Goal: Information Seeking & Learning: Compare options

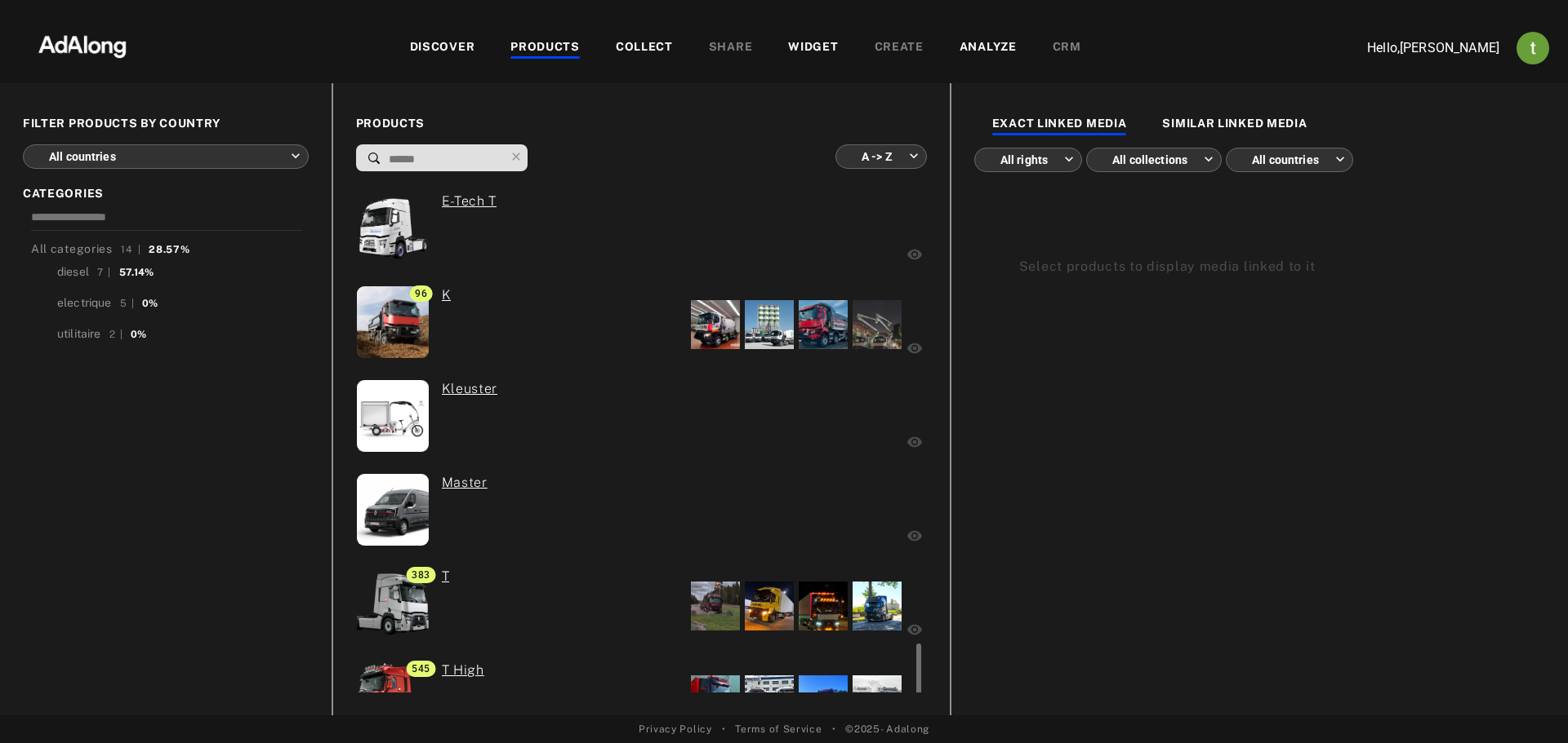
scroll to position [809, 0]
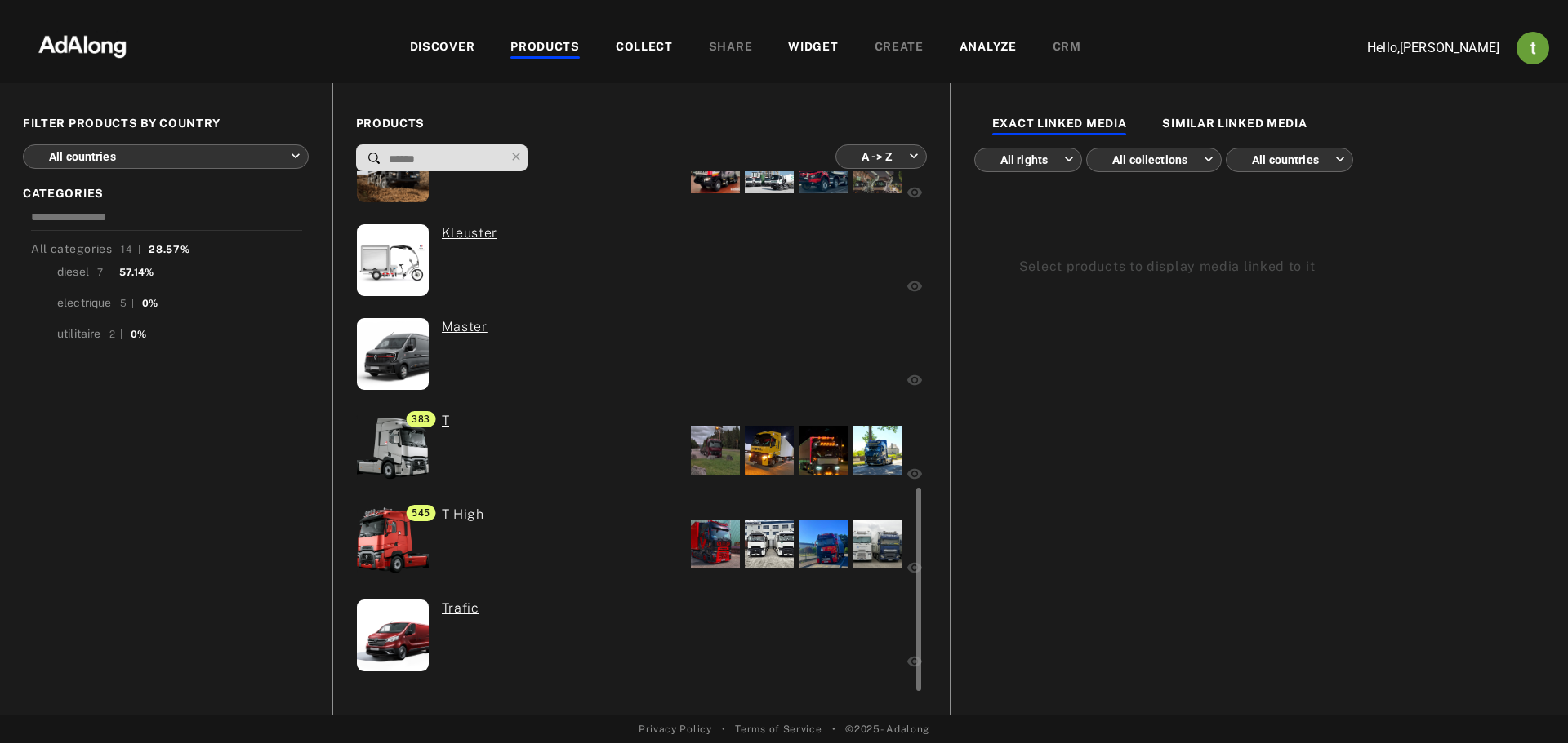
click at [591, 338] on div "Master" at bounding box center [528, 356] width 345 height 77
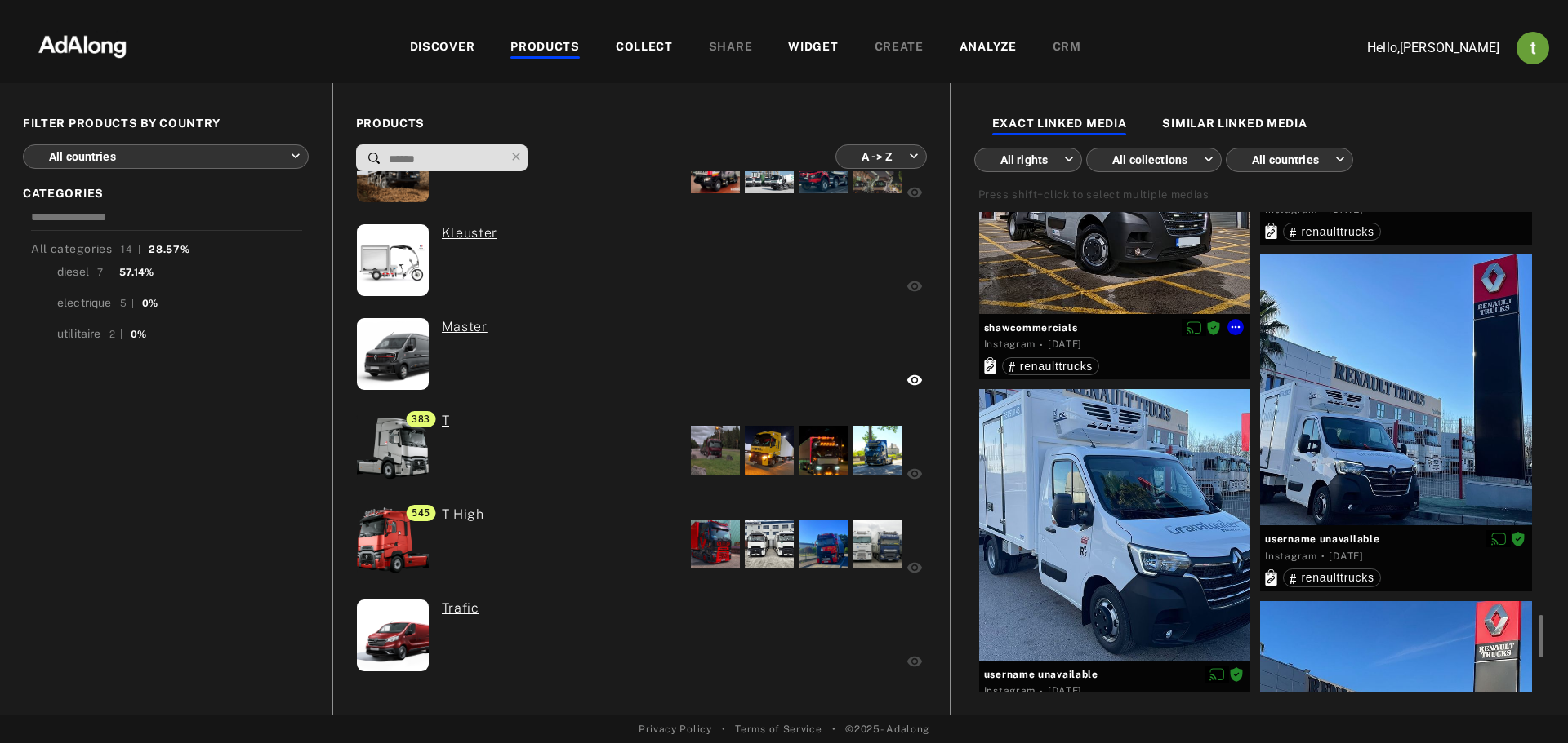
scroll to position [4878, 0]
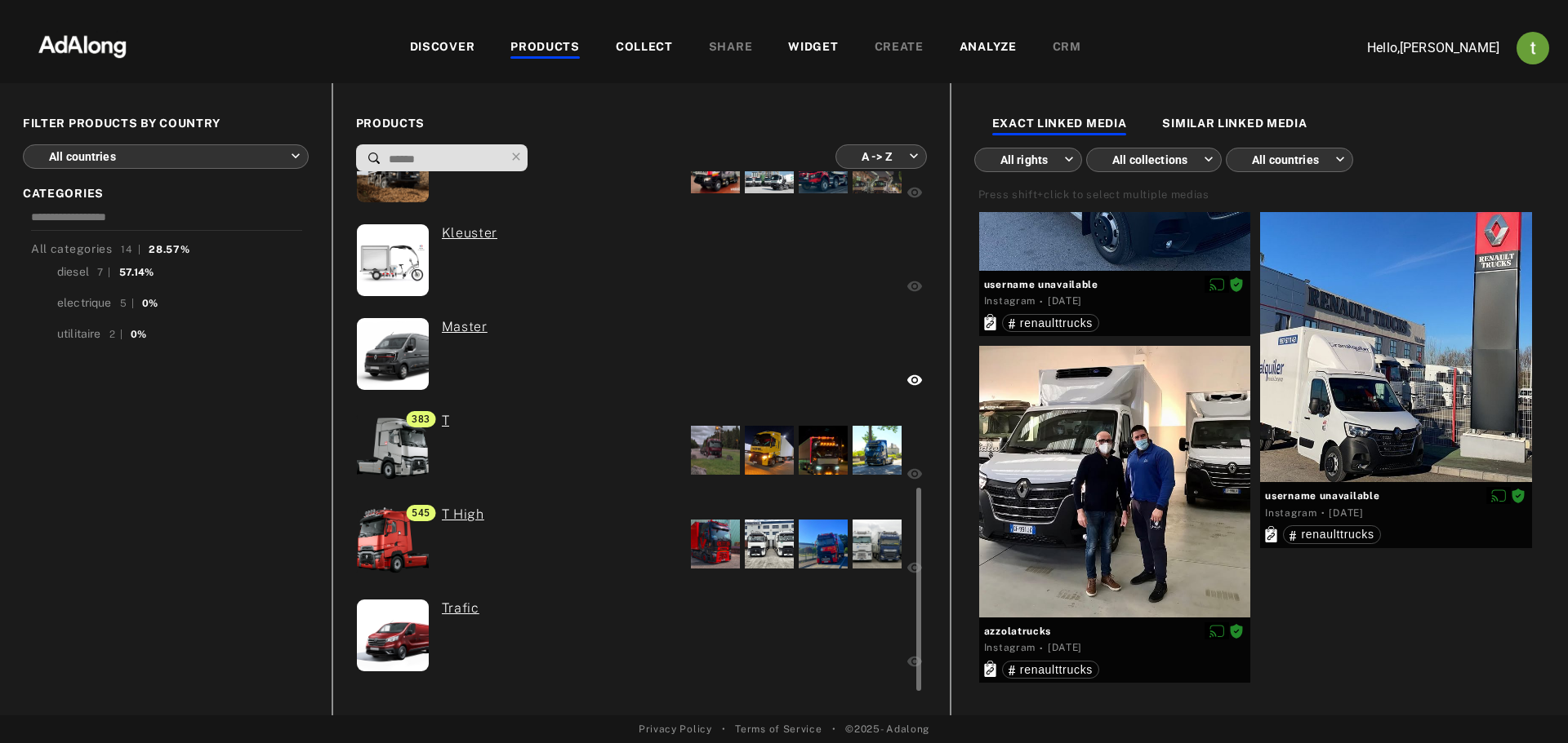
click at [784, 449] on div at bounding box center [769, 450] width 49 height 49
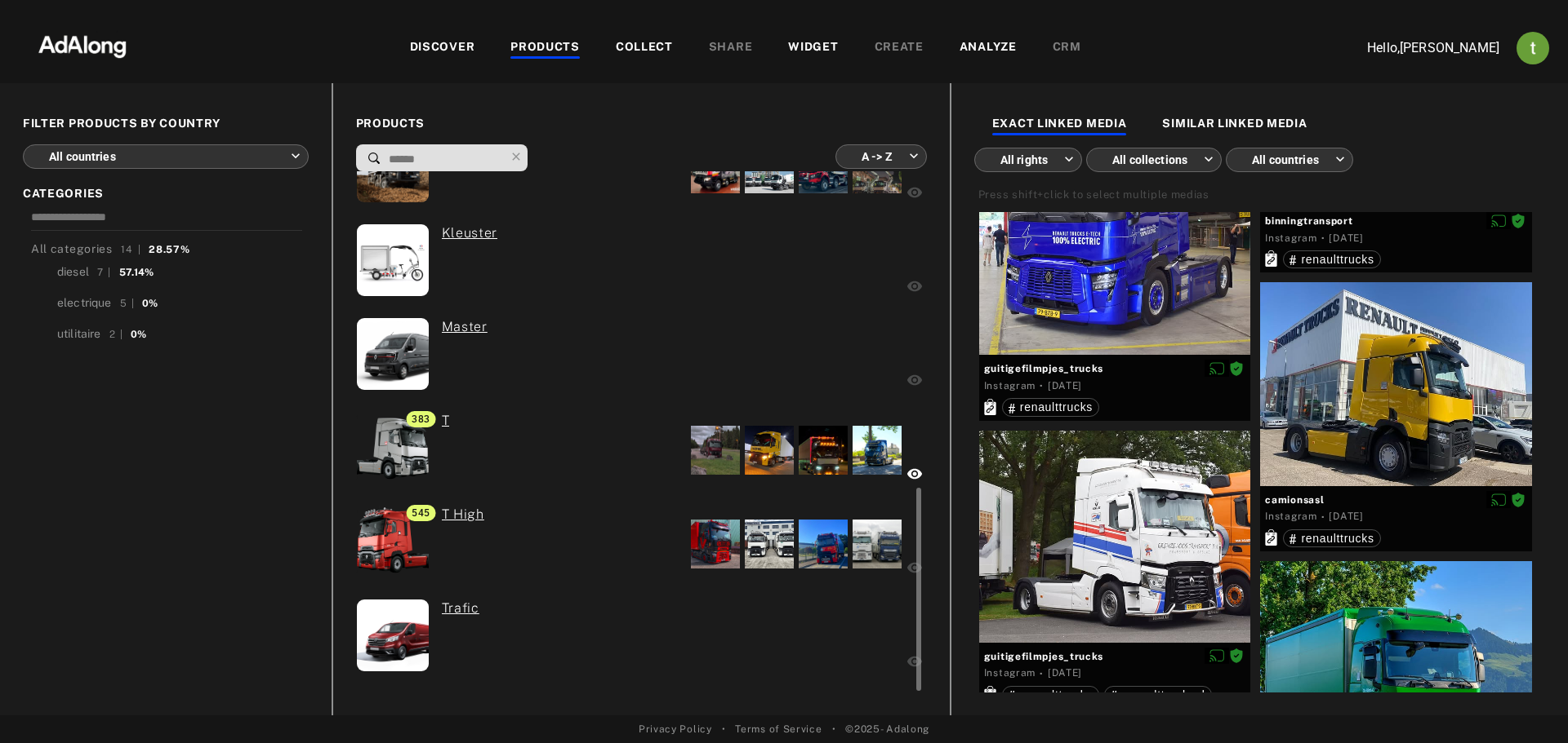
scroll to position [28389, 0]
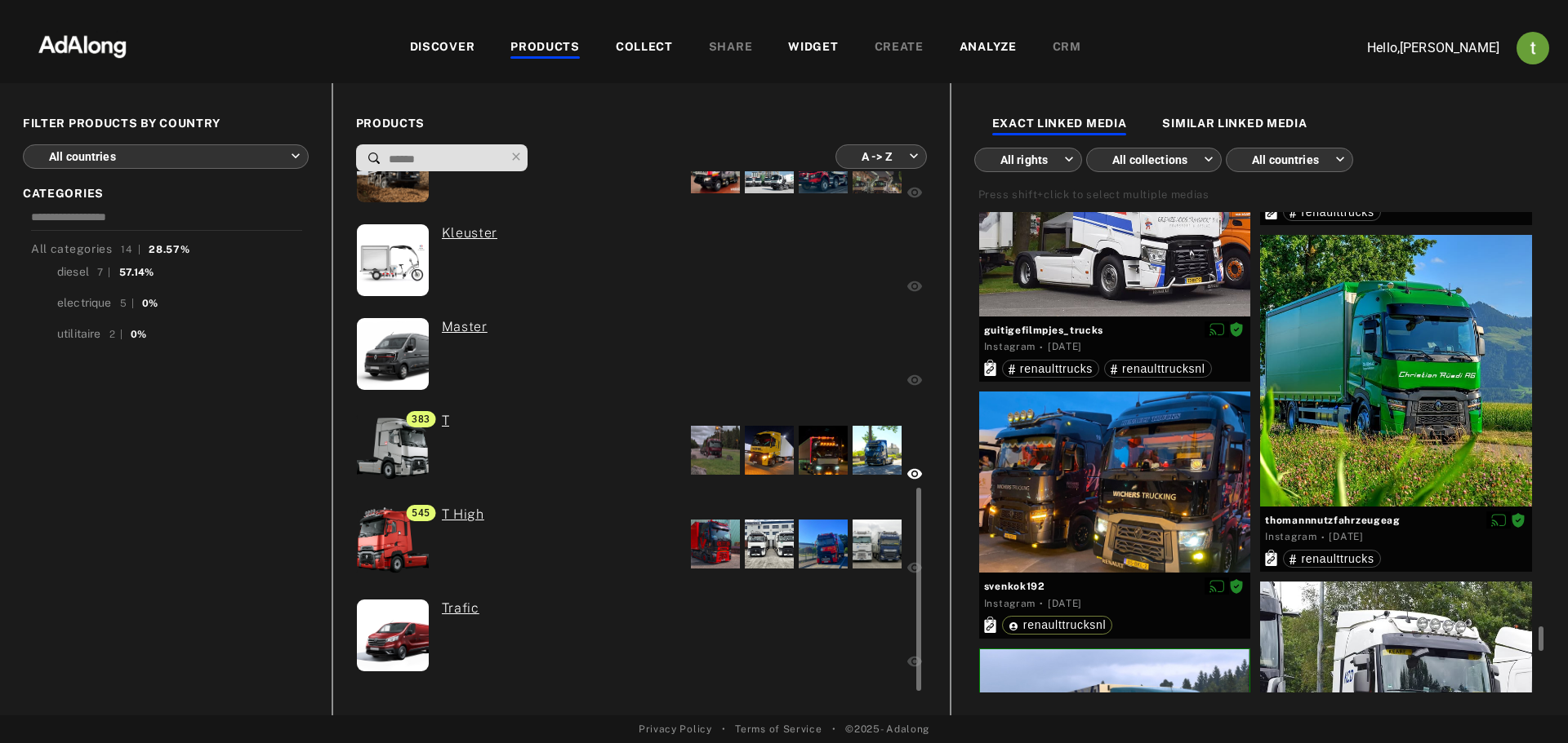
click at [544, 628] on div "0 Trafic" at bounding box center [525, 637] width 340 height 77
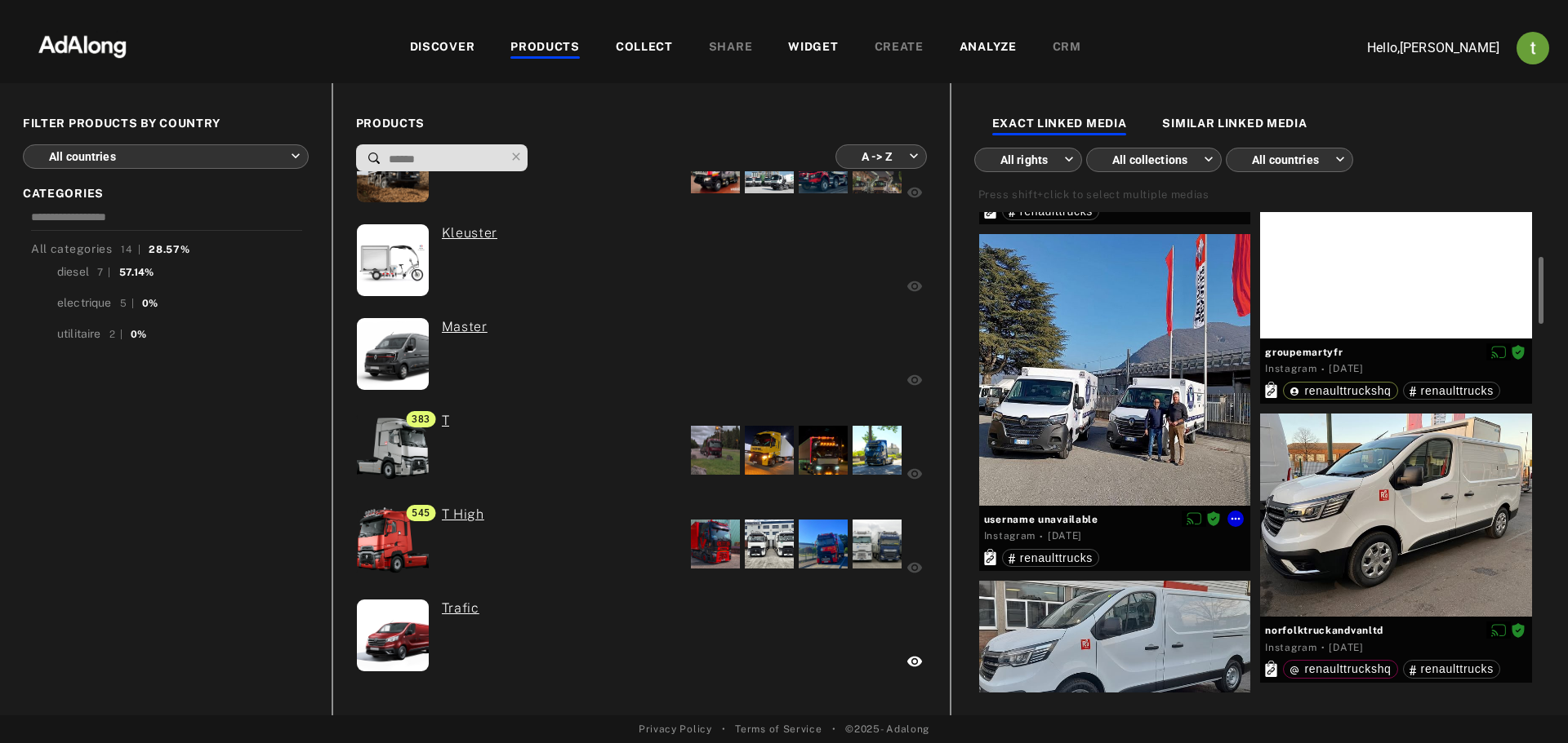
scroll to position [0, 0]
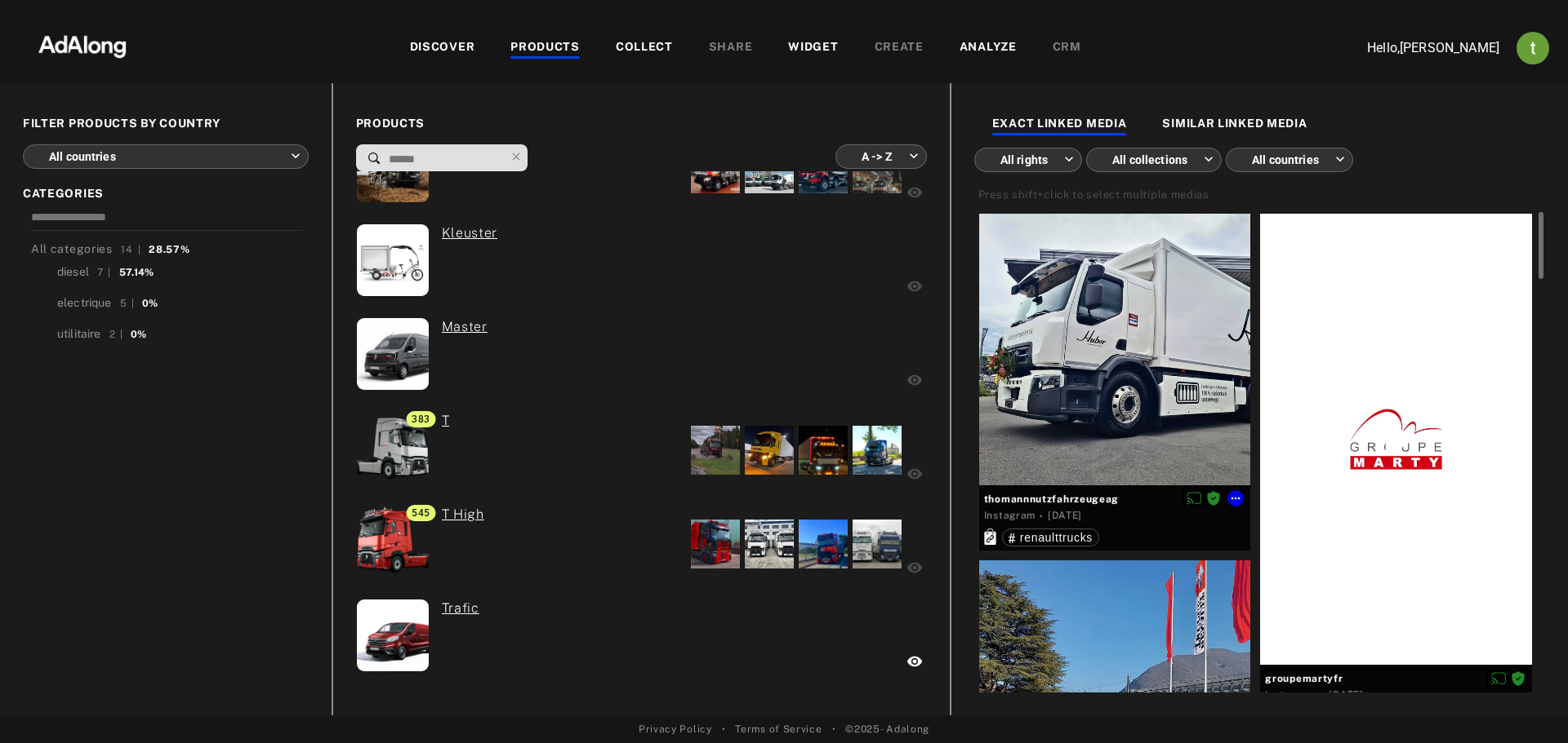
click at [1158, 439] on div at bounding box center [1115, 350] width 272 height 272
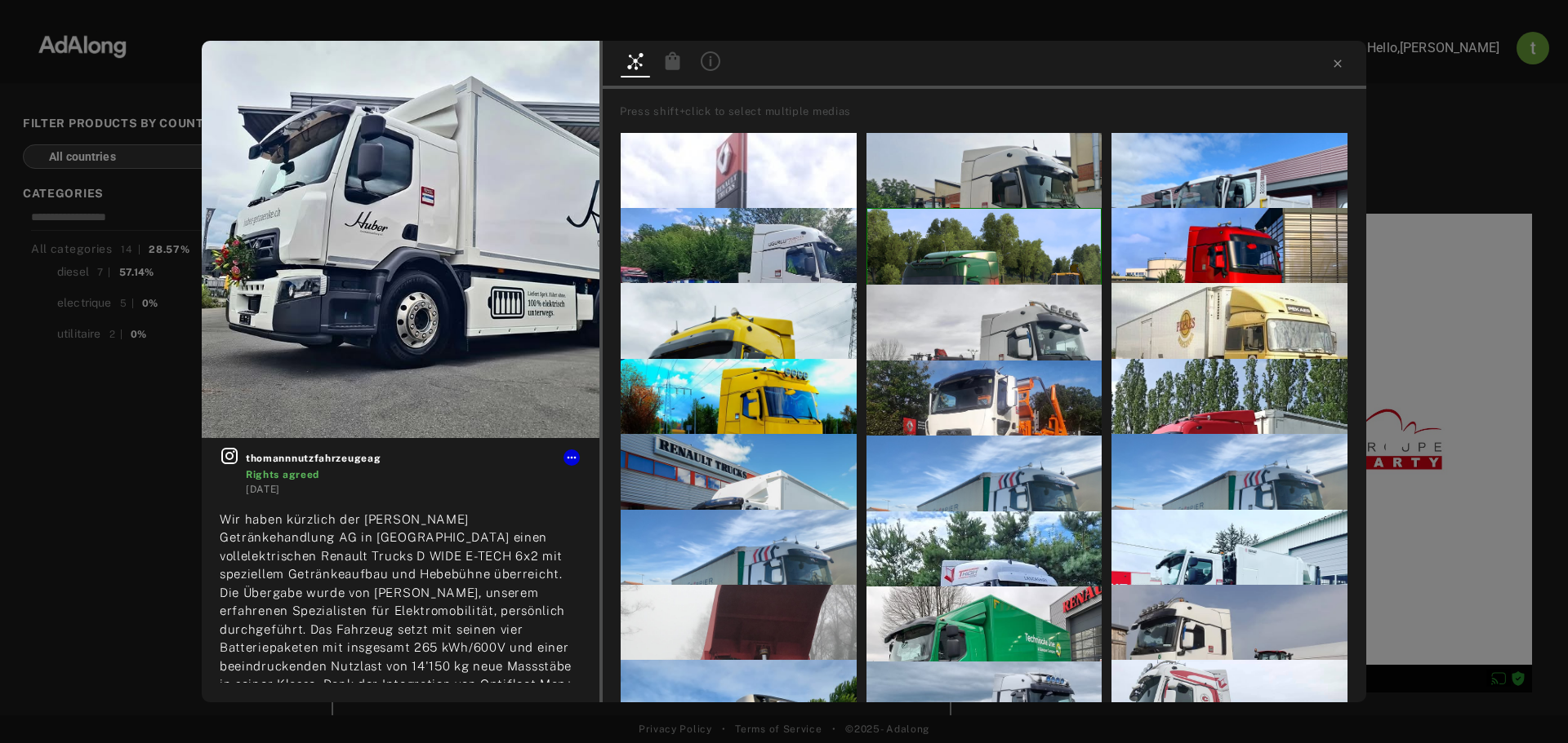
click at [676, 66] on icon at bounding box center [672, 60] width 15 height 18
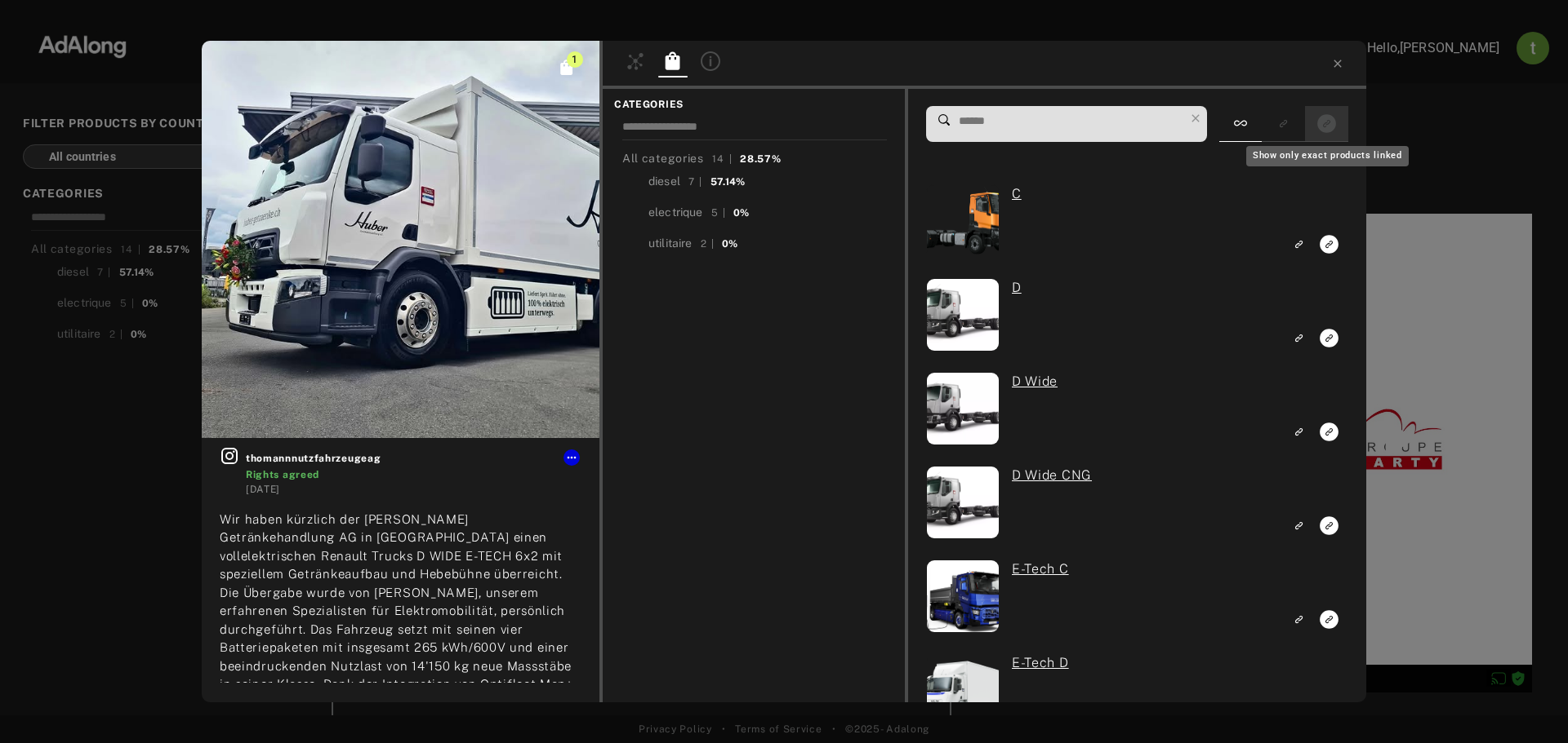
click at [1326, 132] on icon "Show only exact products linked" at bounding box center [1326, 123] width 19 height 19
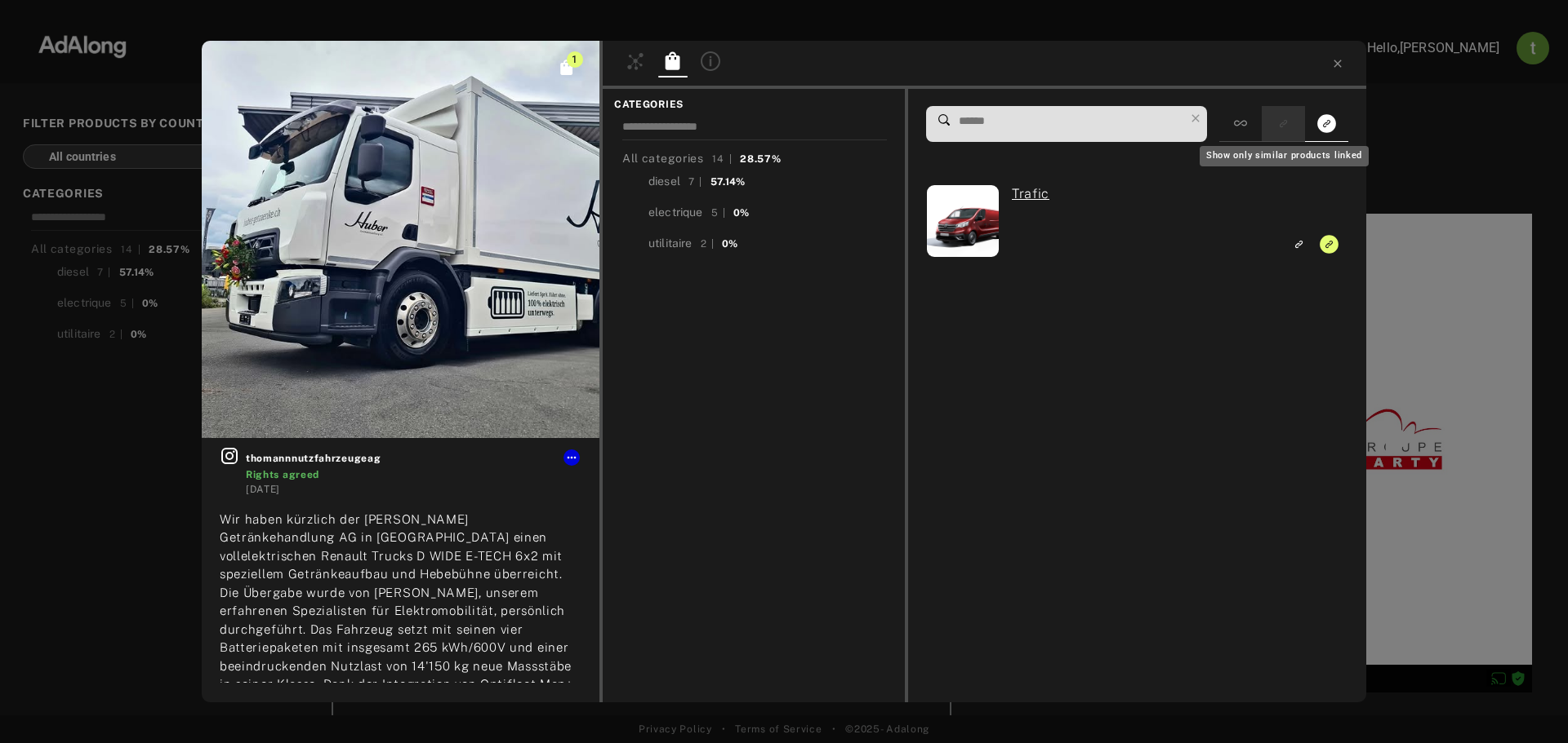
click at [1287, 128] on icon "Show only similar products linked" at bounding box center [1282, 124] width 12 height 10
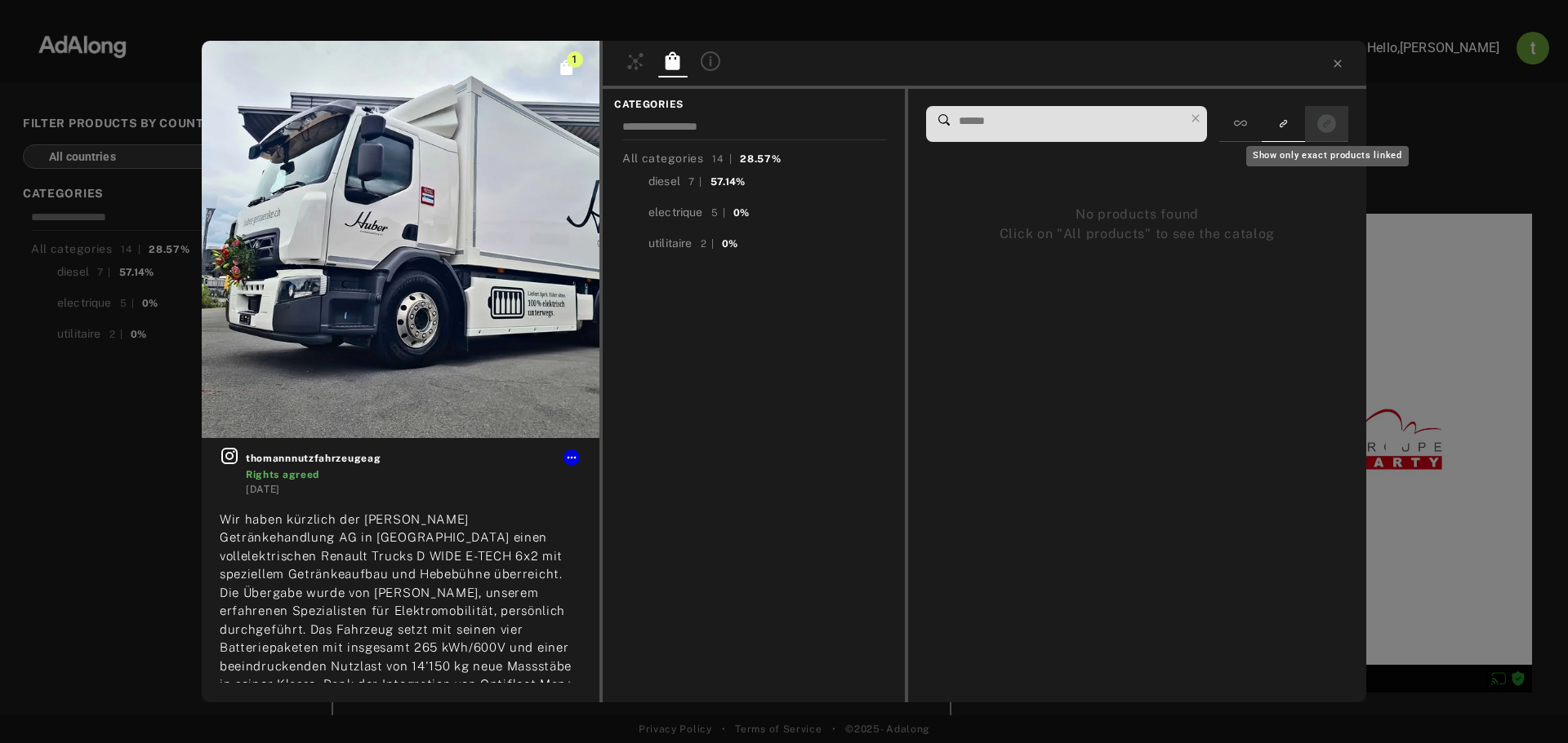
click at [1329, 127] on icon "Show only exact products linked" at bounding box center [1326, 123] width 19 height 19
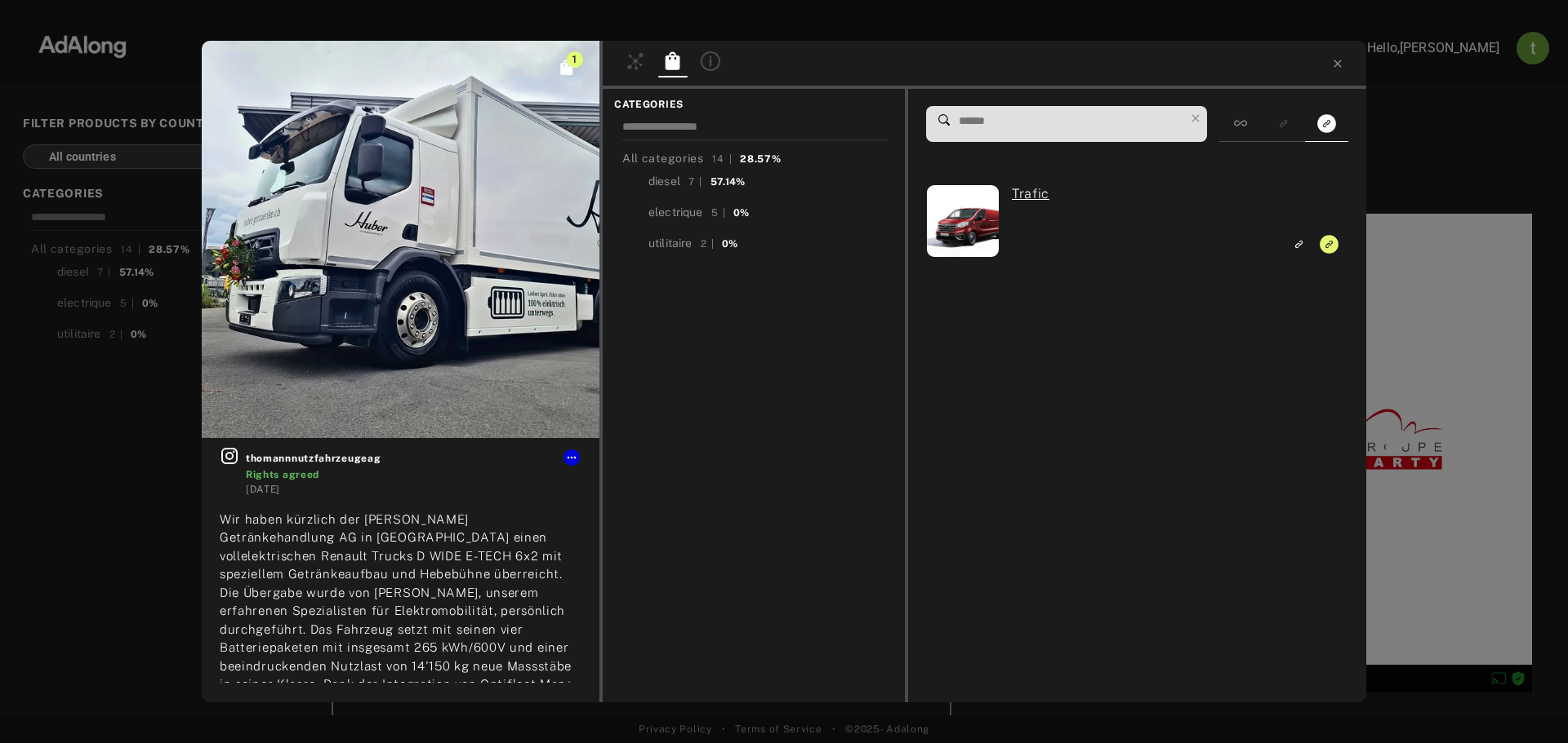
click at [1432, 357] on div "1 thomannnutzfahrzeugeag Rights agreed [DATE] Wir haben kürzlich der [PERSON_NA…" at bounding box center [784, 371] width 1568 height 743
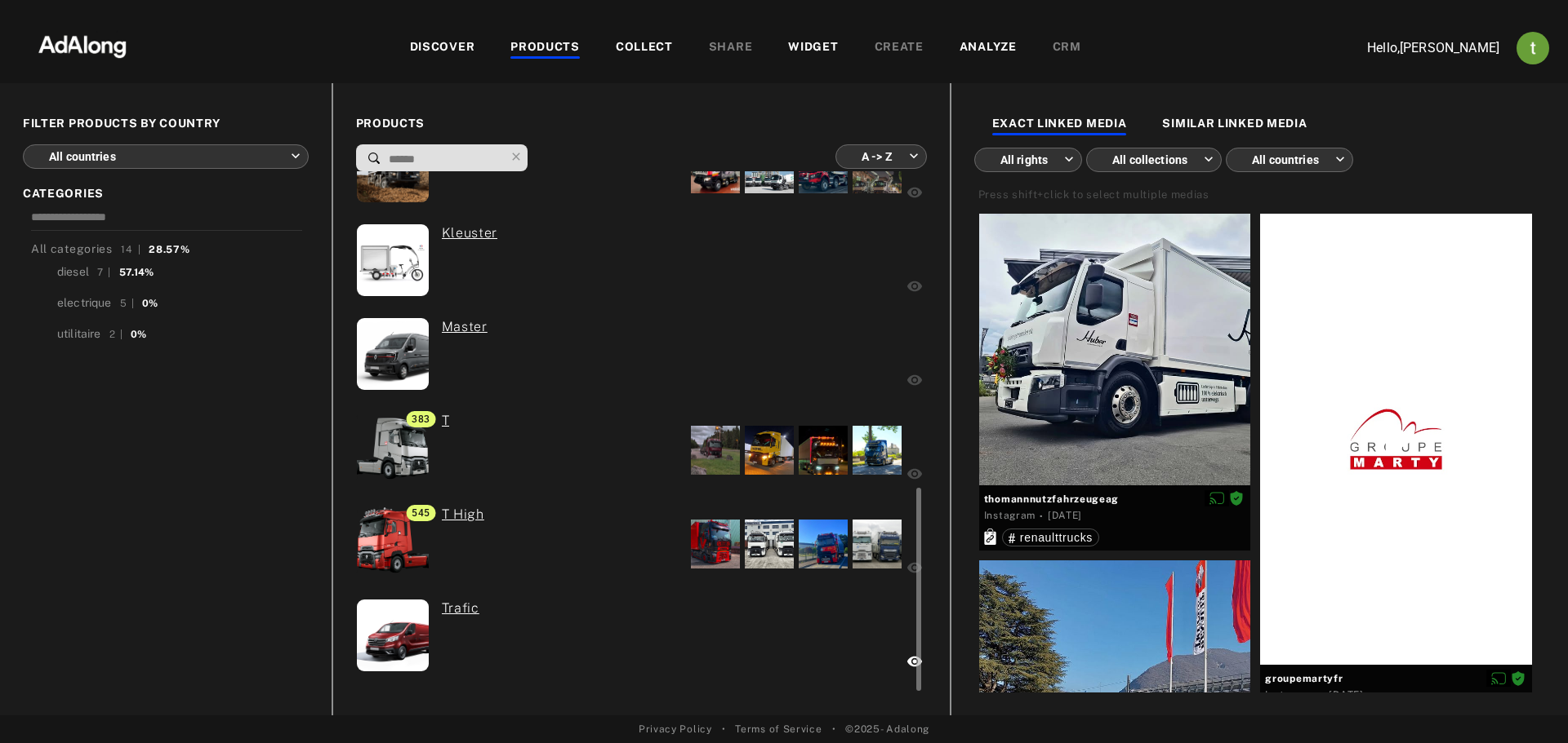
scroll to position [728, 0]
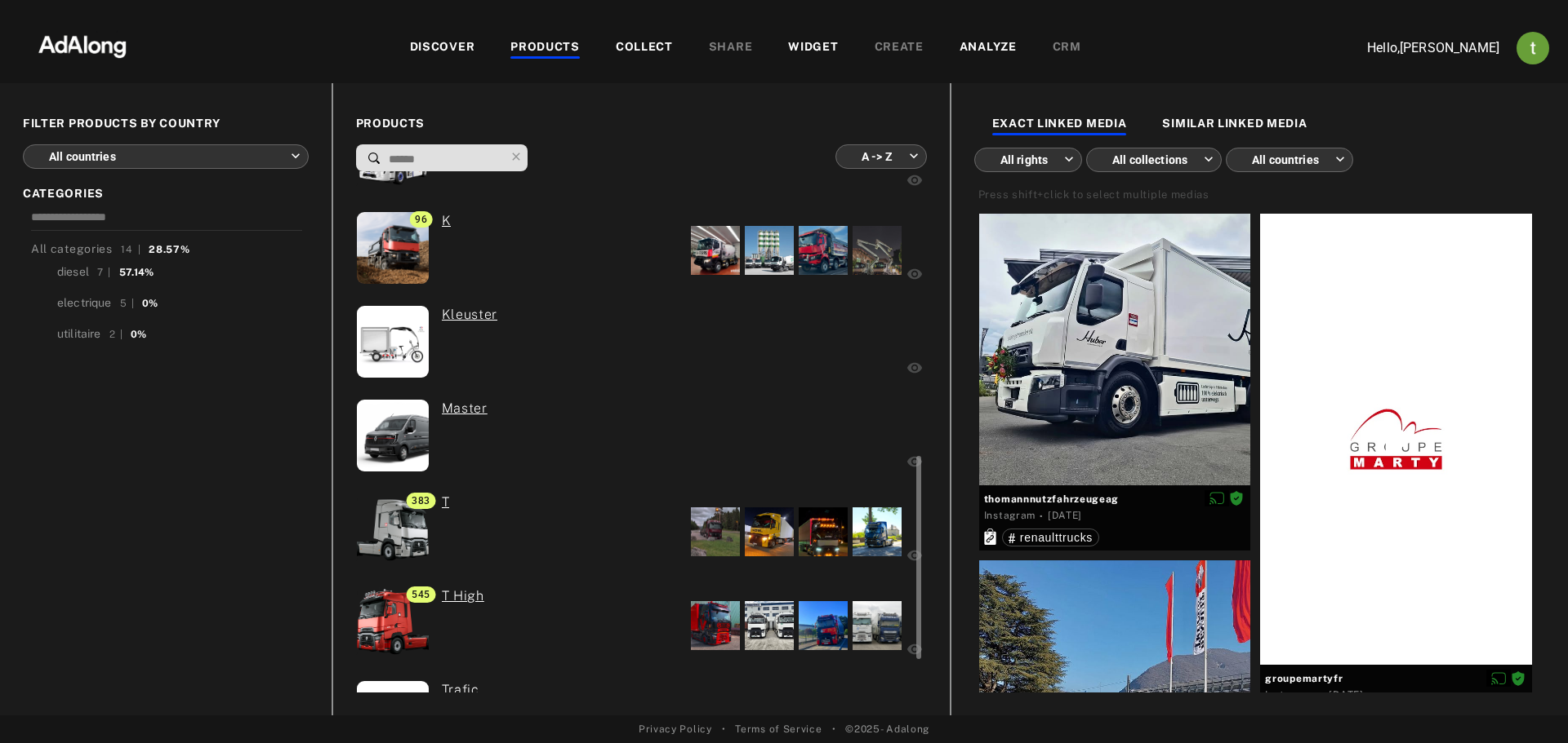
click at [490, 343] on div "Kleuster" at bounding box center [463, 344] width 68 height 77
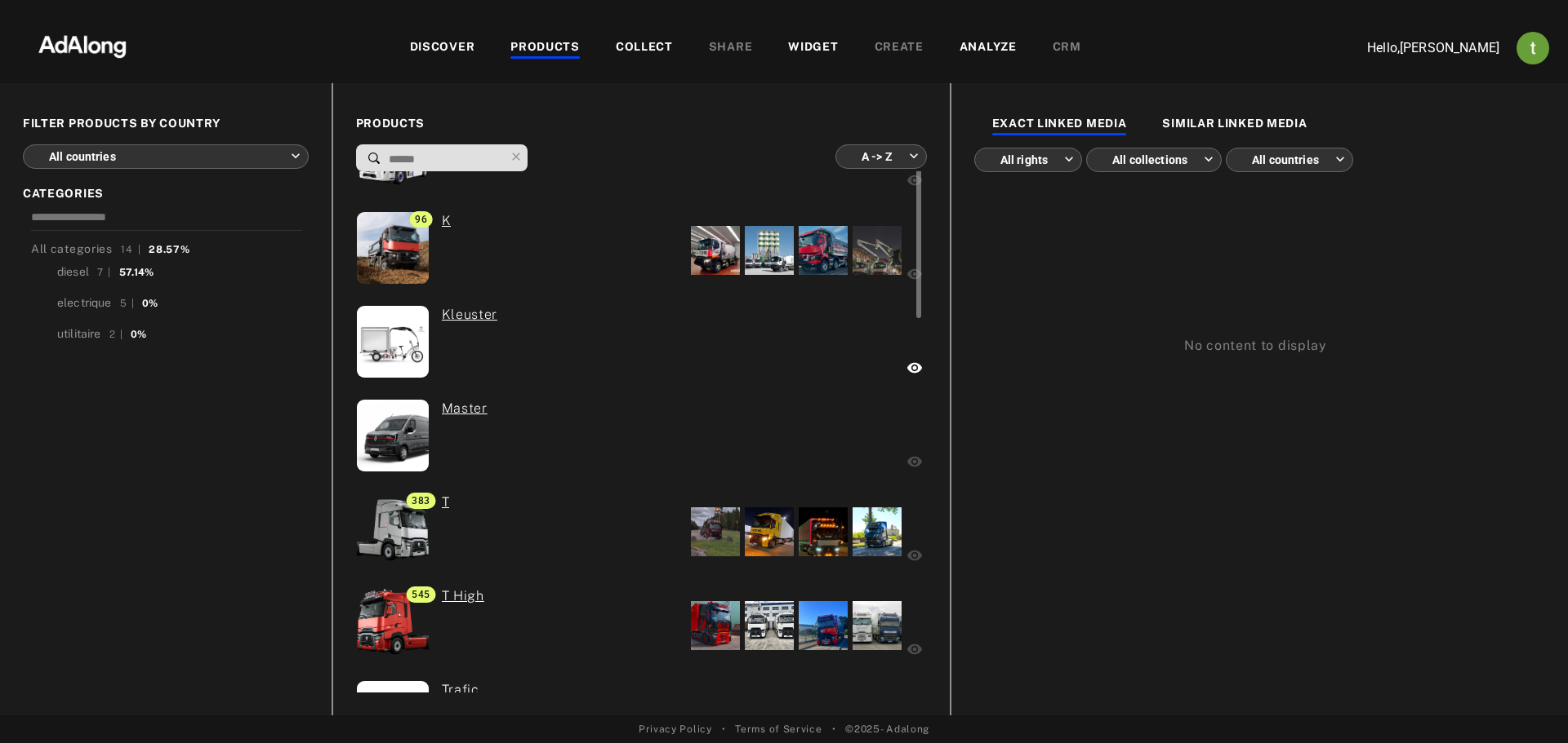
scroll to position [482, 0]
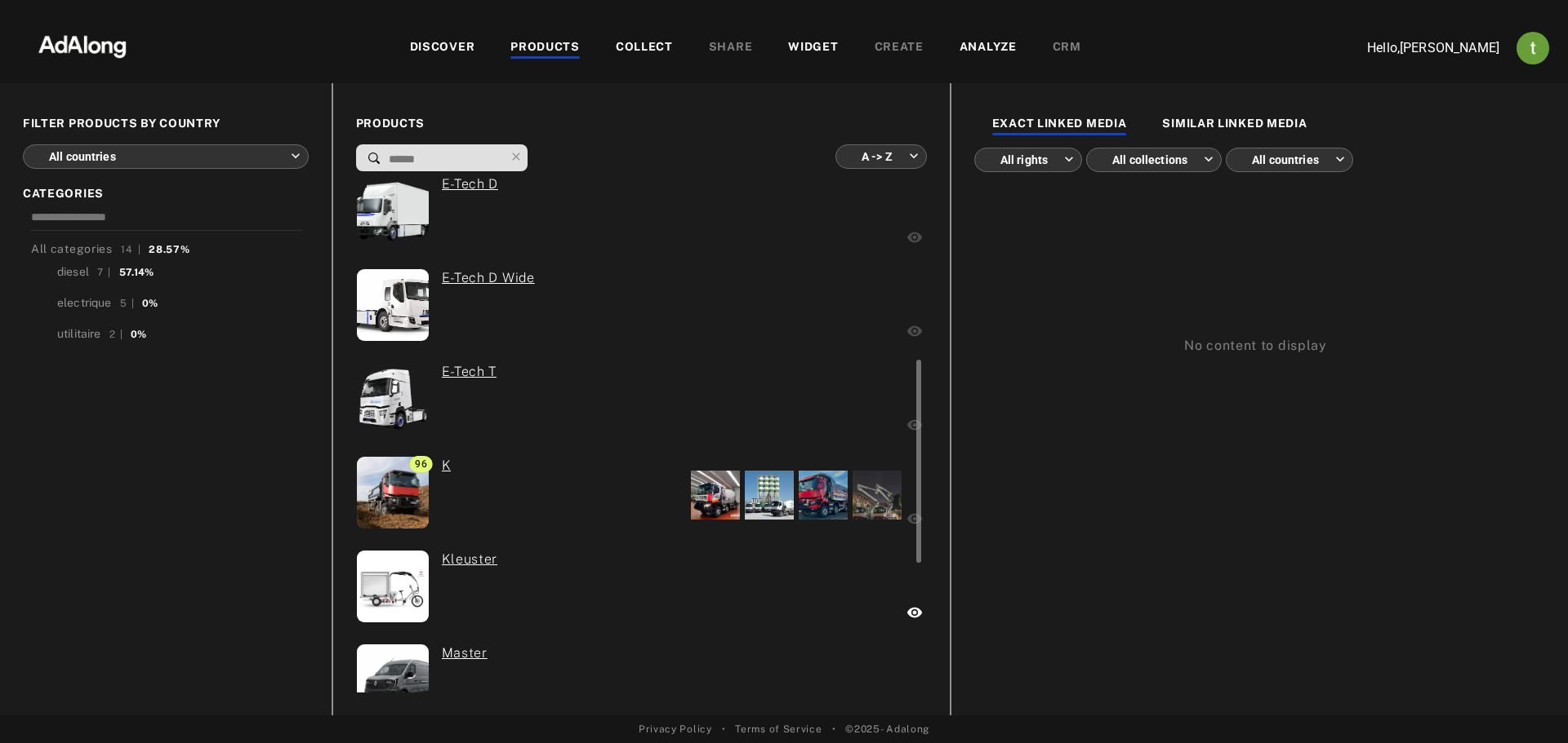
click at [723, 511] on div at bounding box center [715, 495] width 49 height 49
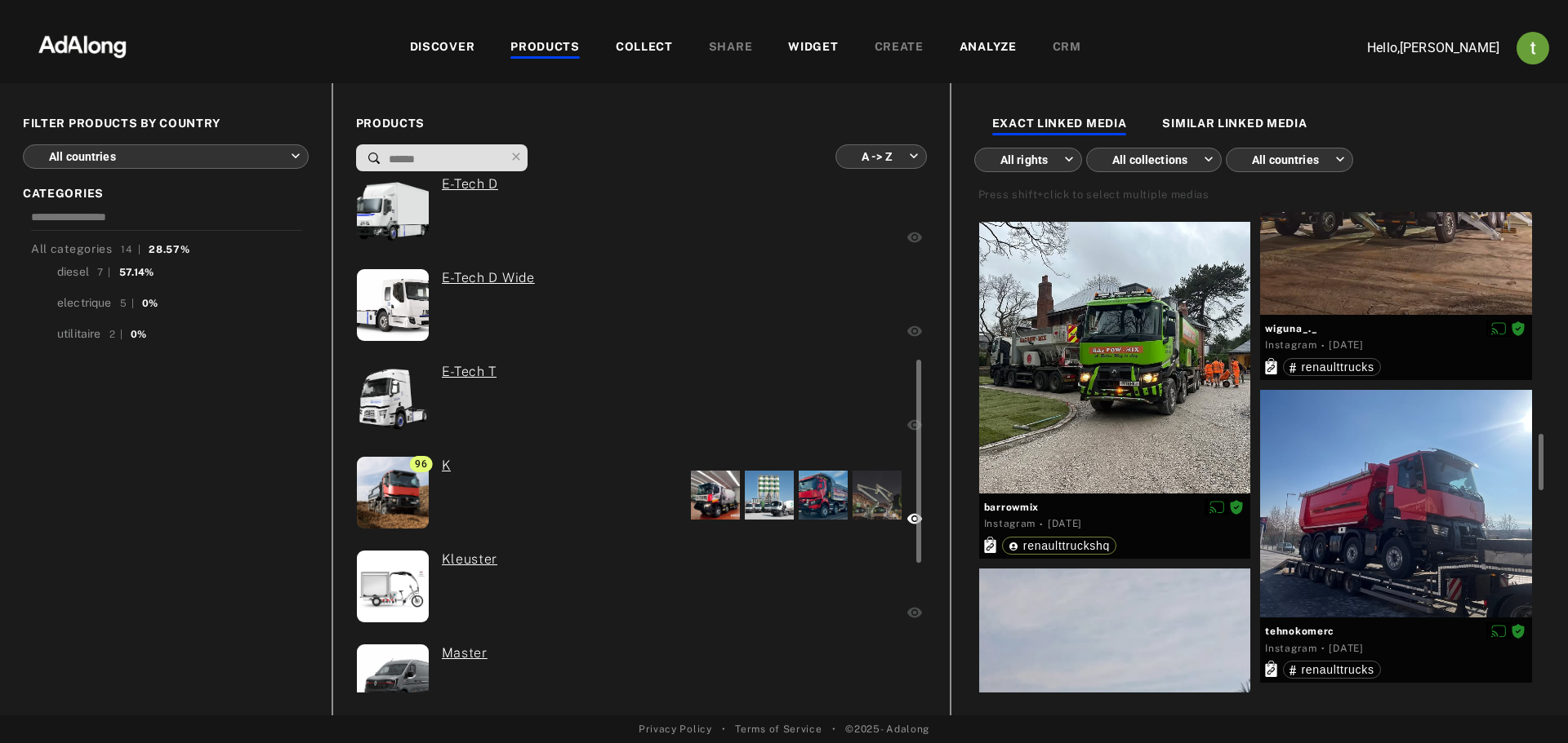
scroll to position [319, 0]
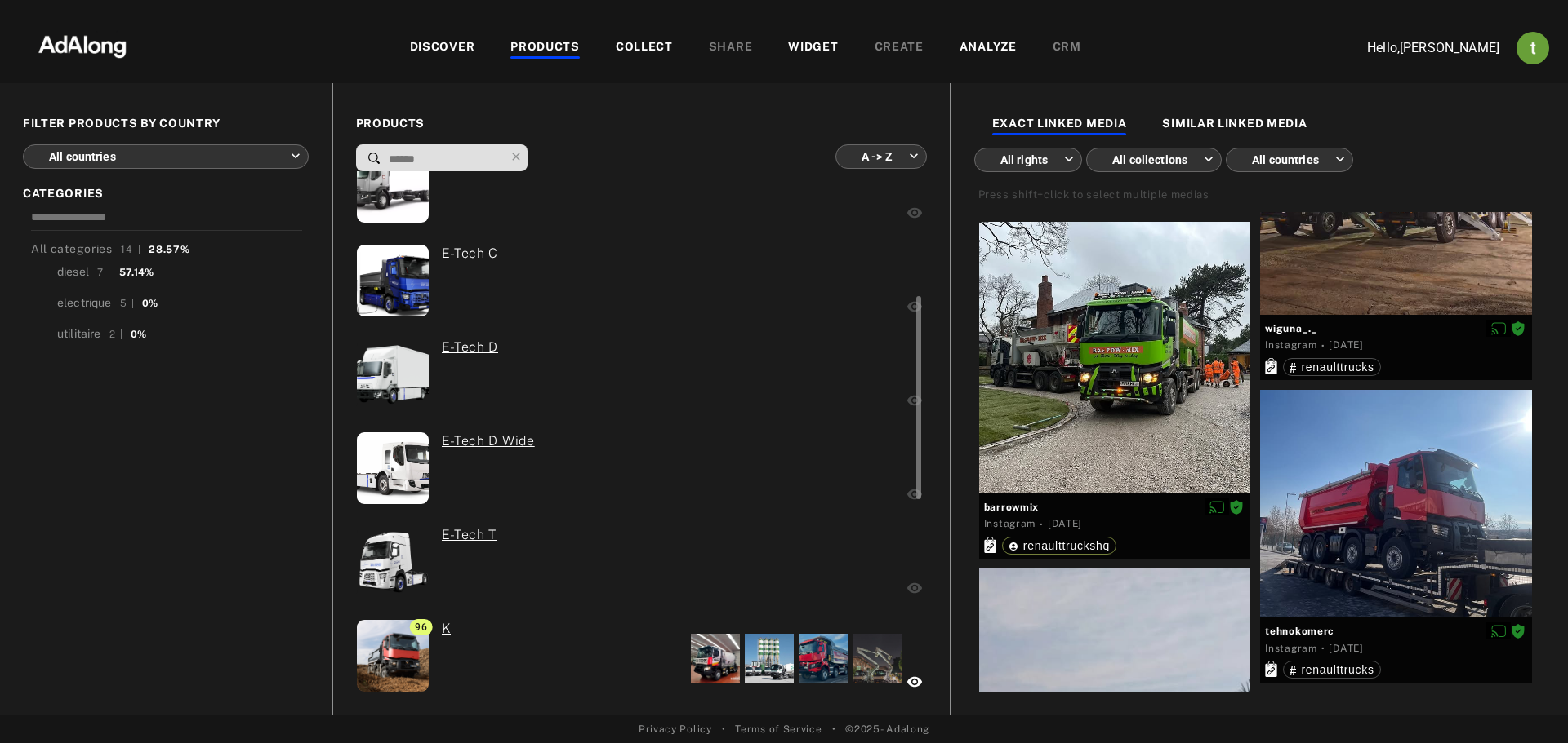
click at [543, 552] on div "0 E-Tech T" at bounding box center [530, 563] width 349 height 77
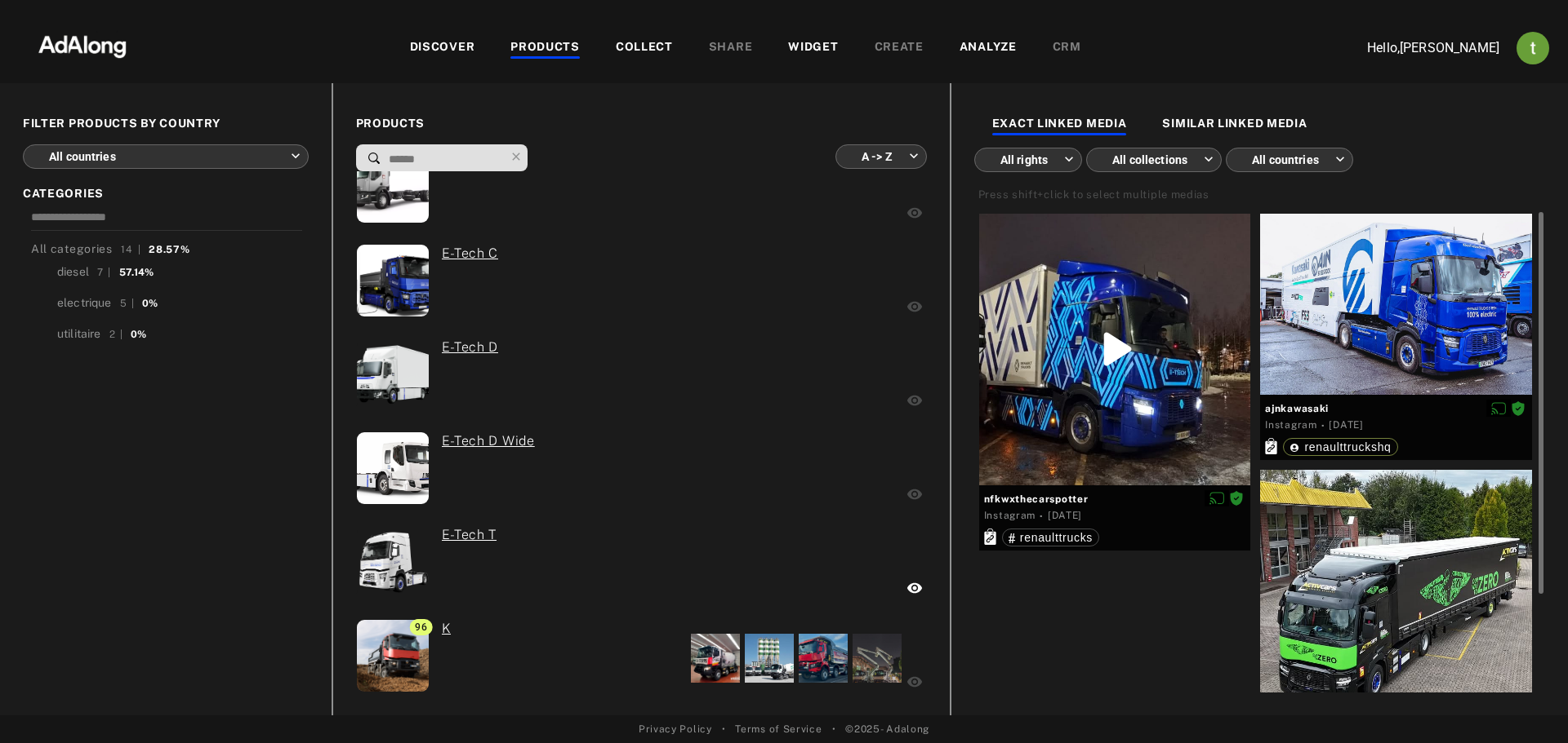
scroll to position [0, 0]
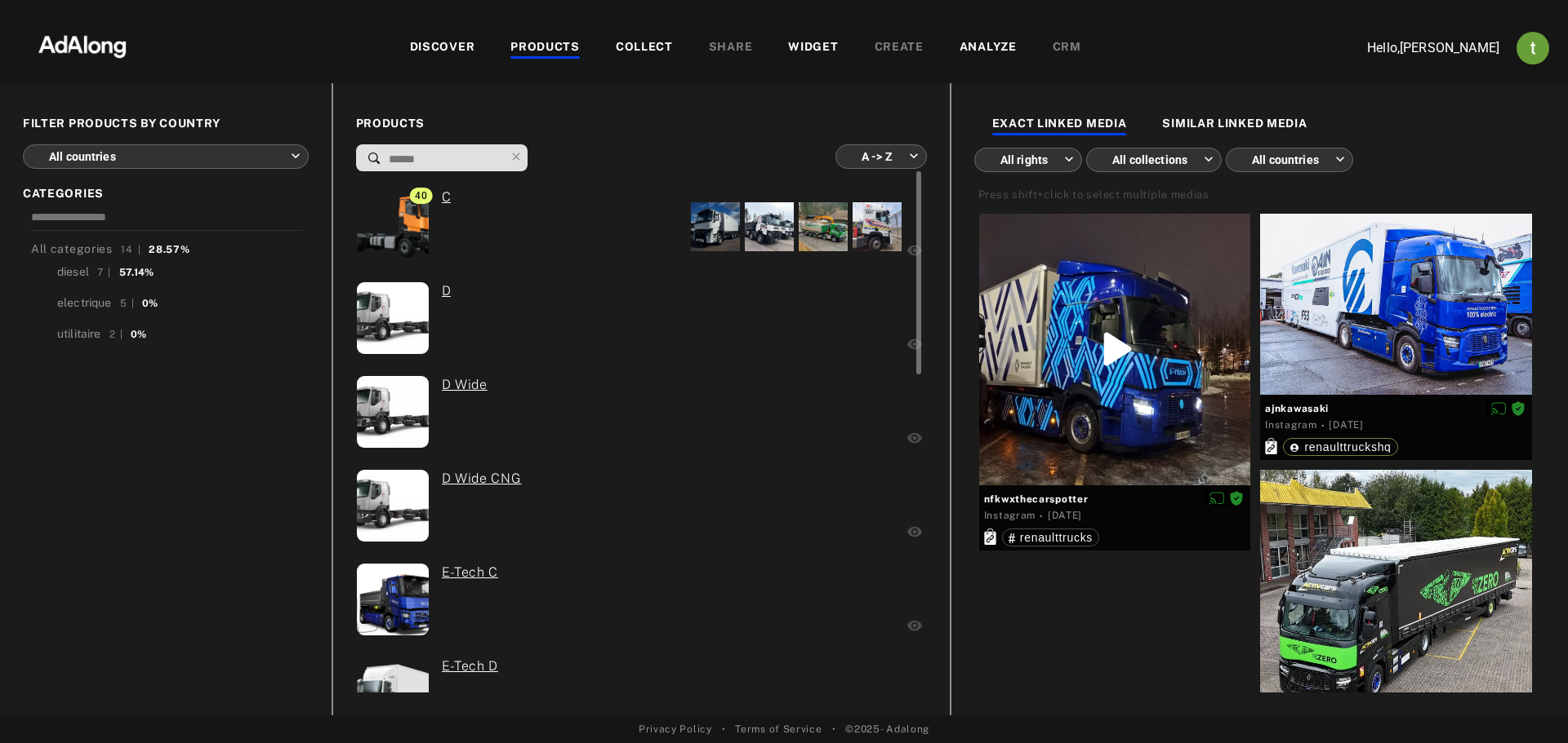
click at [502, 313] on div "0 D" at bounding box center [519, 320] width 327 height 77
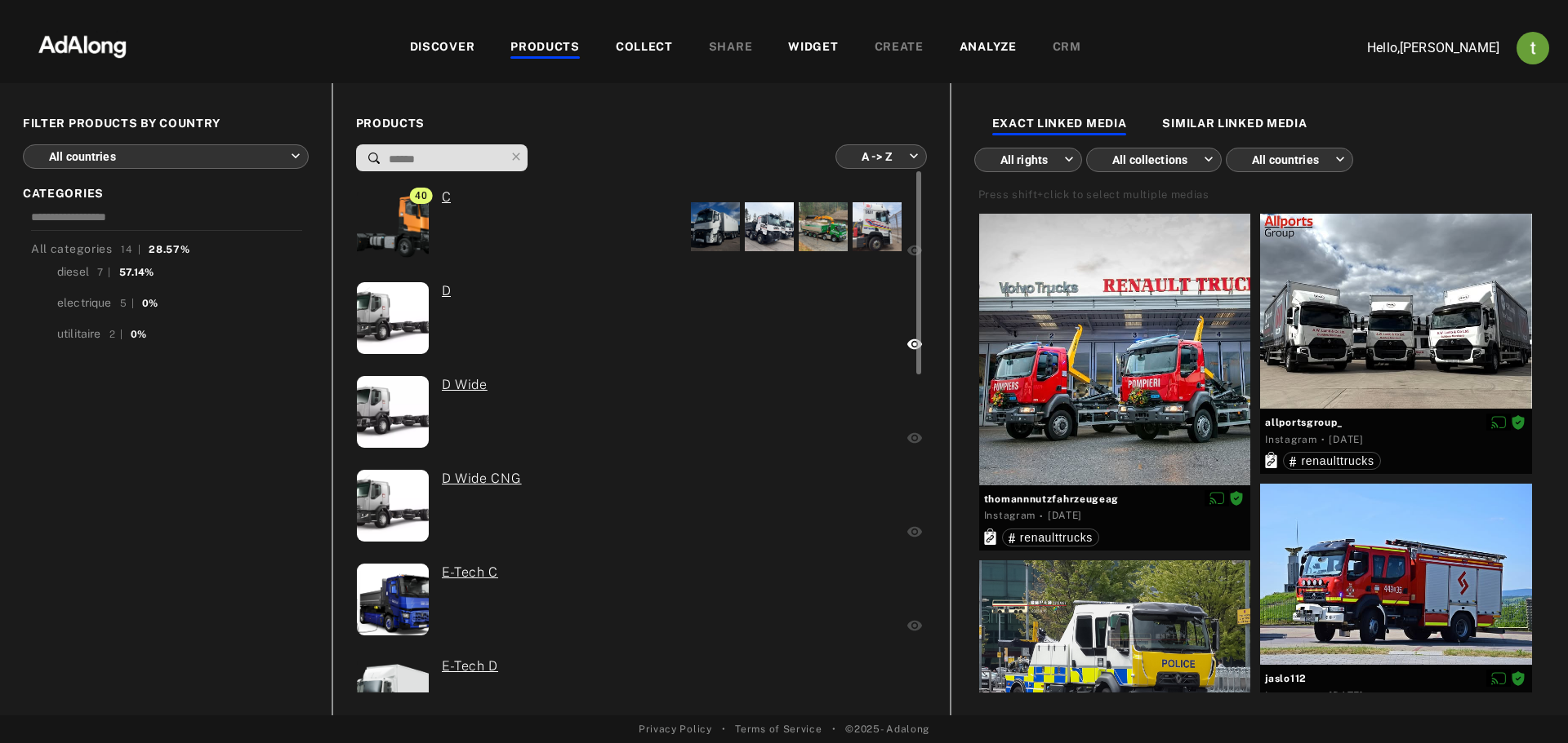
click at [657, 223] on div at bounding box center [739, 226] width 329 height 77
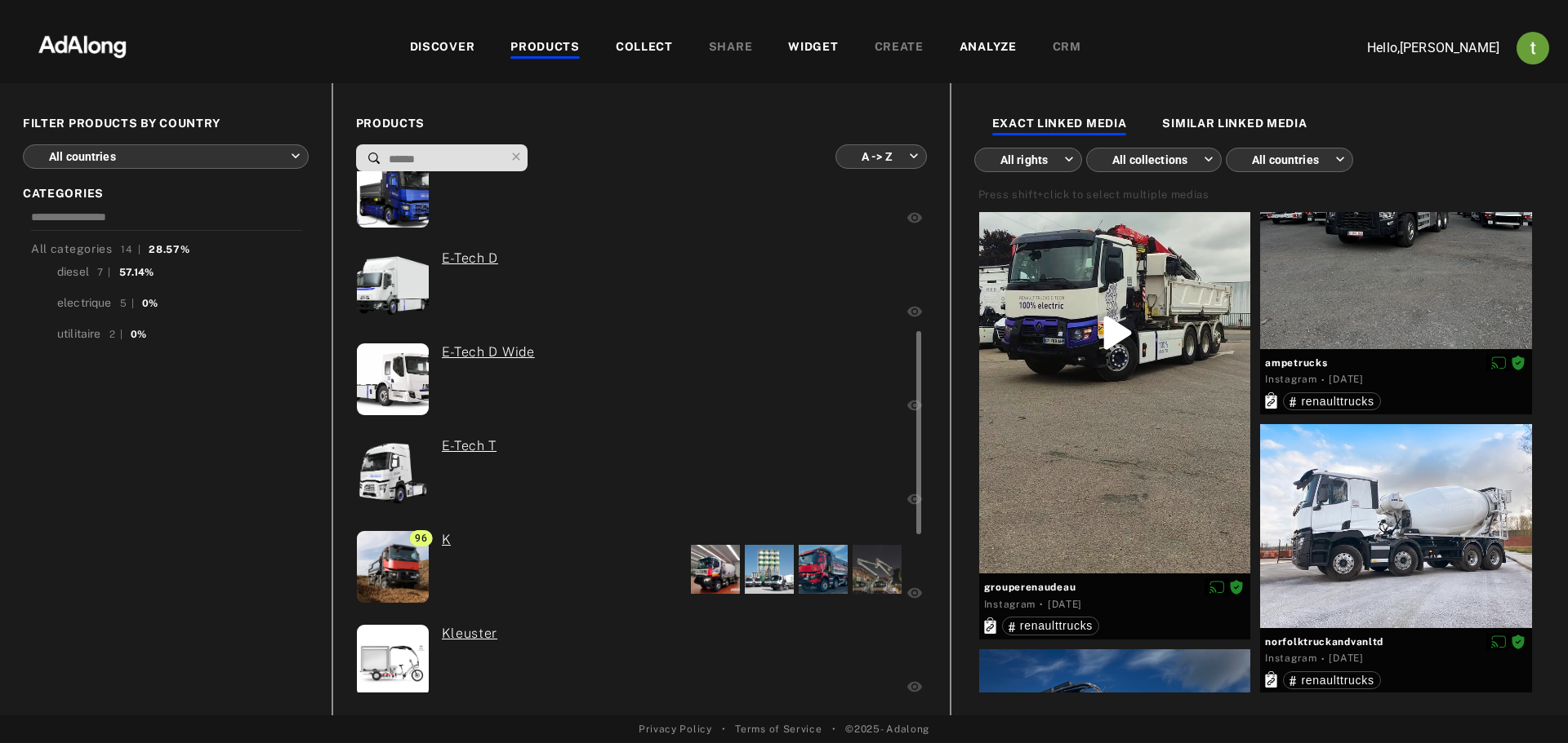
scroll to position [809, 0]
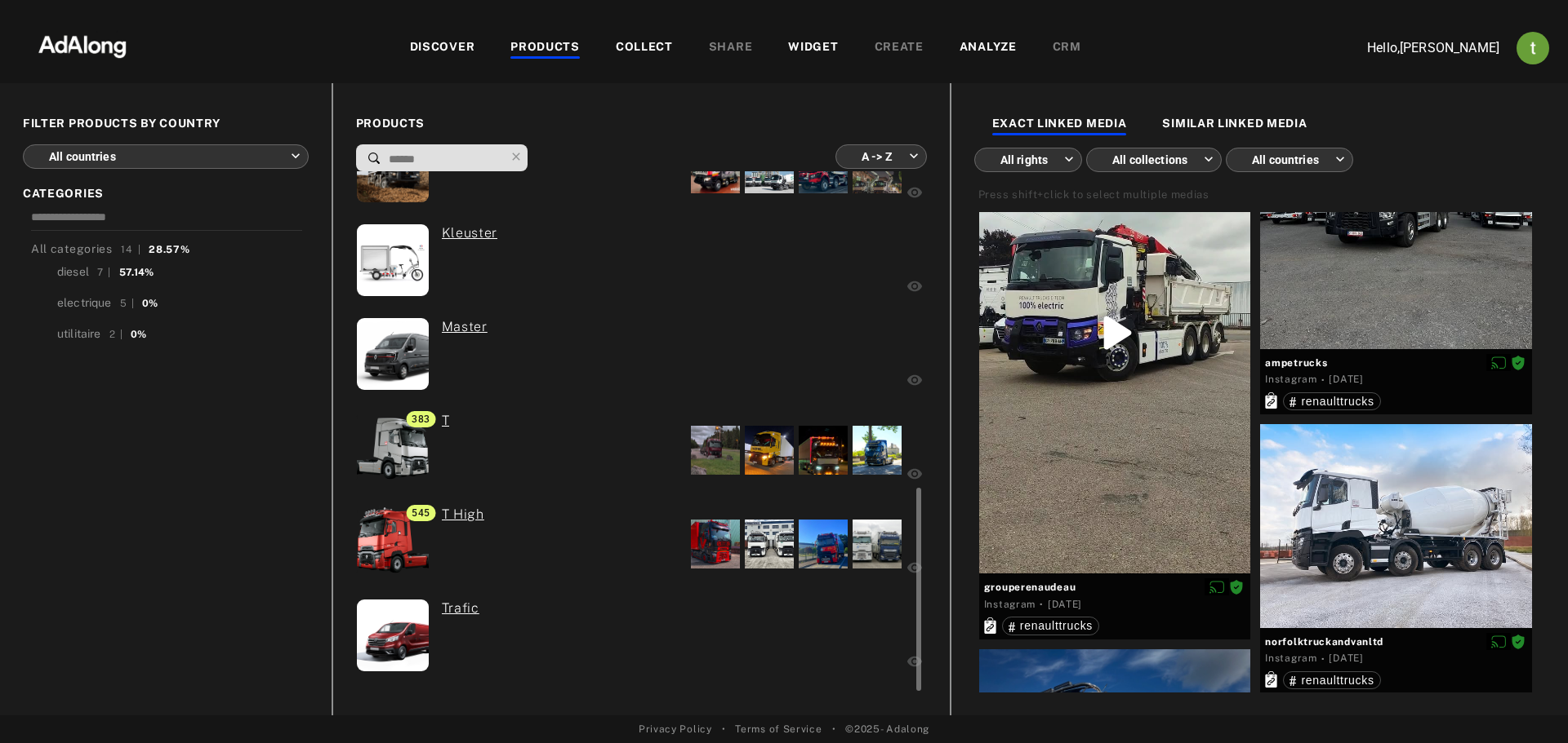
click at [550, 366] on div "0 Master" at bounding box center [528, 356] width 345 height 77
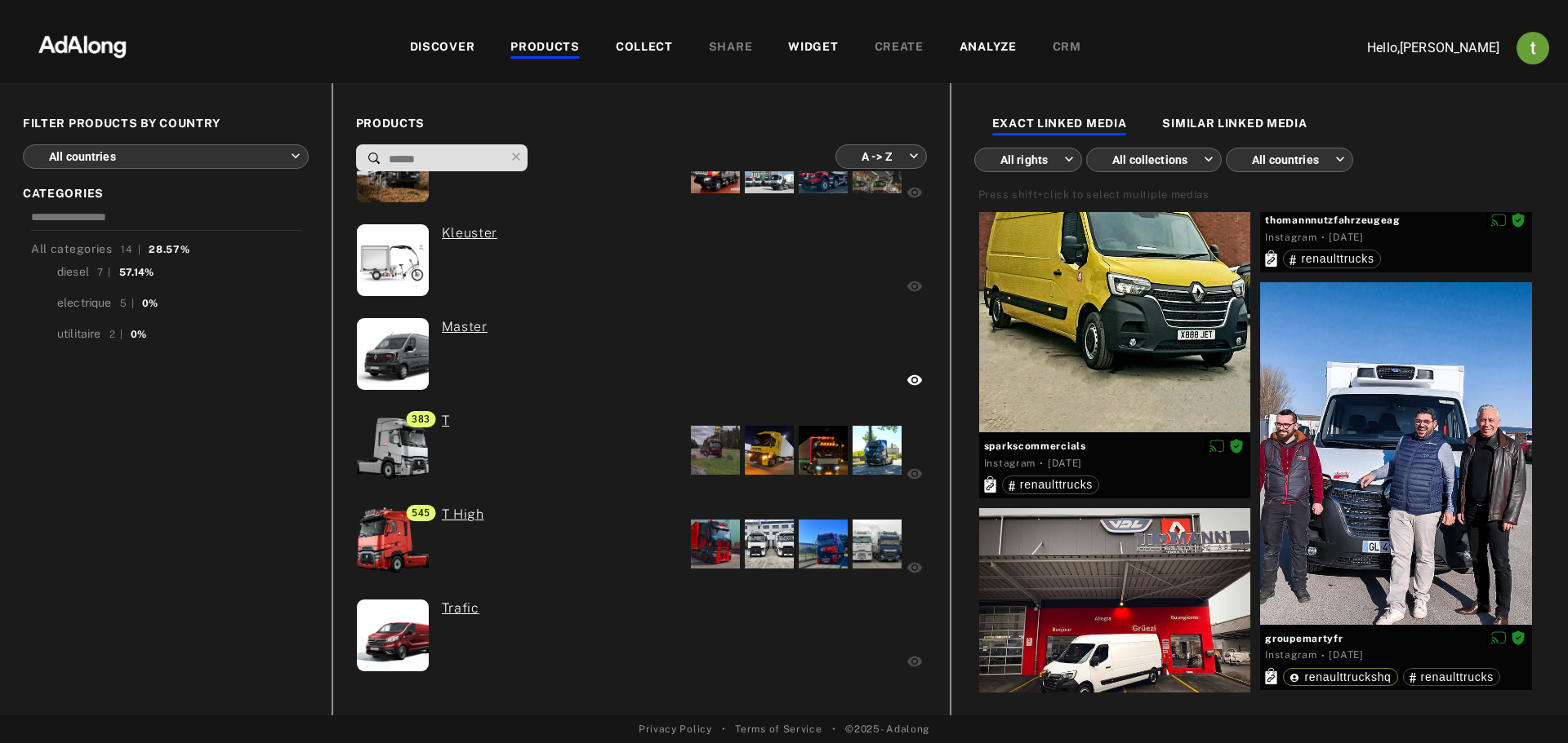
click at [176, 153] on body "DISCOVER PRODUCTS COLLECT SHARE WIDGET CREATE ANALYZE CRM Hello, thibaut breman…" at bounding box center [784, 371] width 1568 height 743
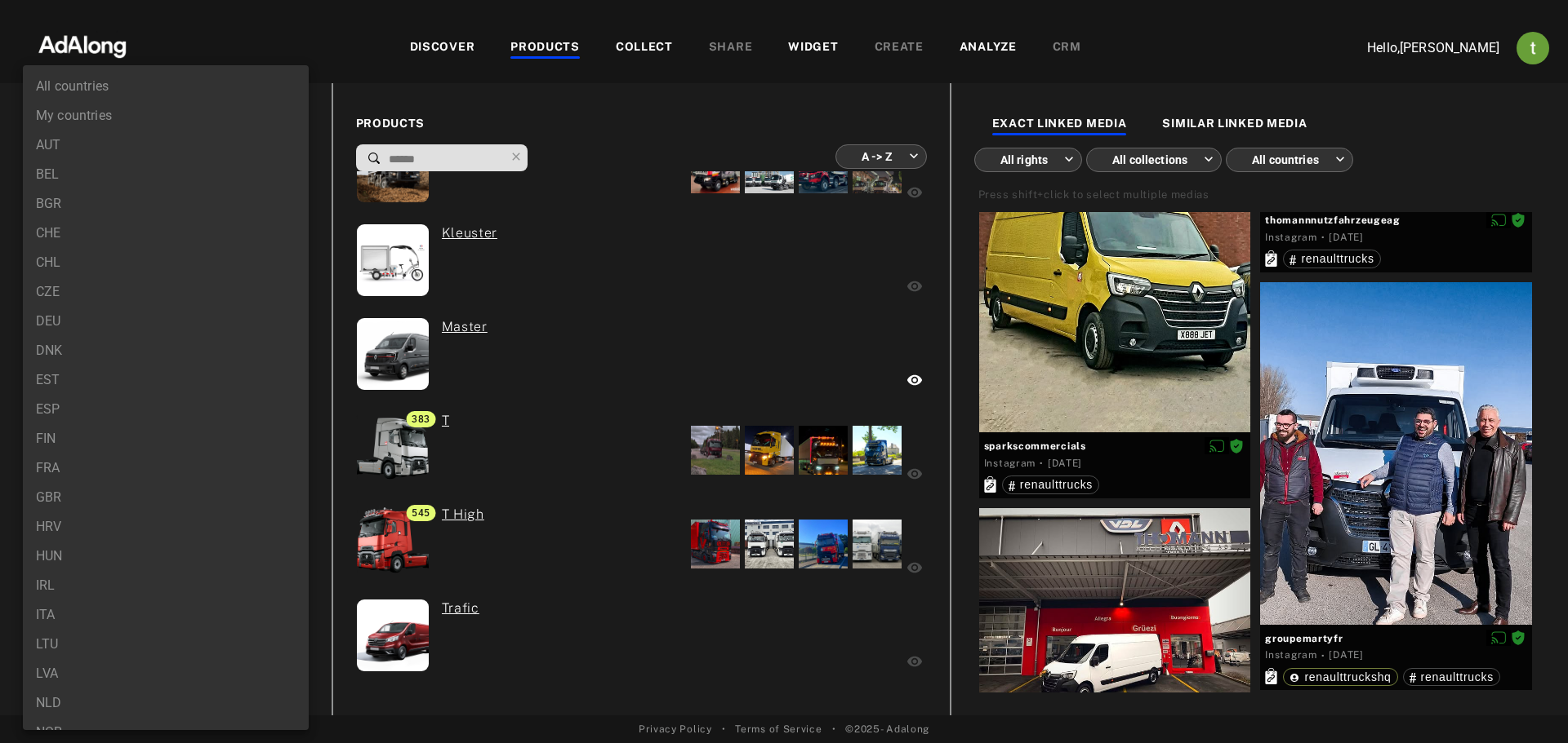
click at [89, 151] on li "AUT" at bounding box center [165, 145] width 286 height 29
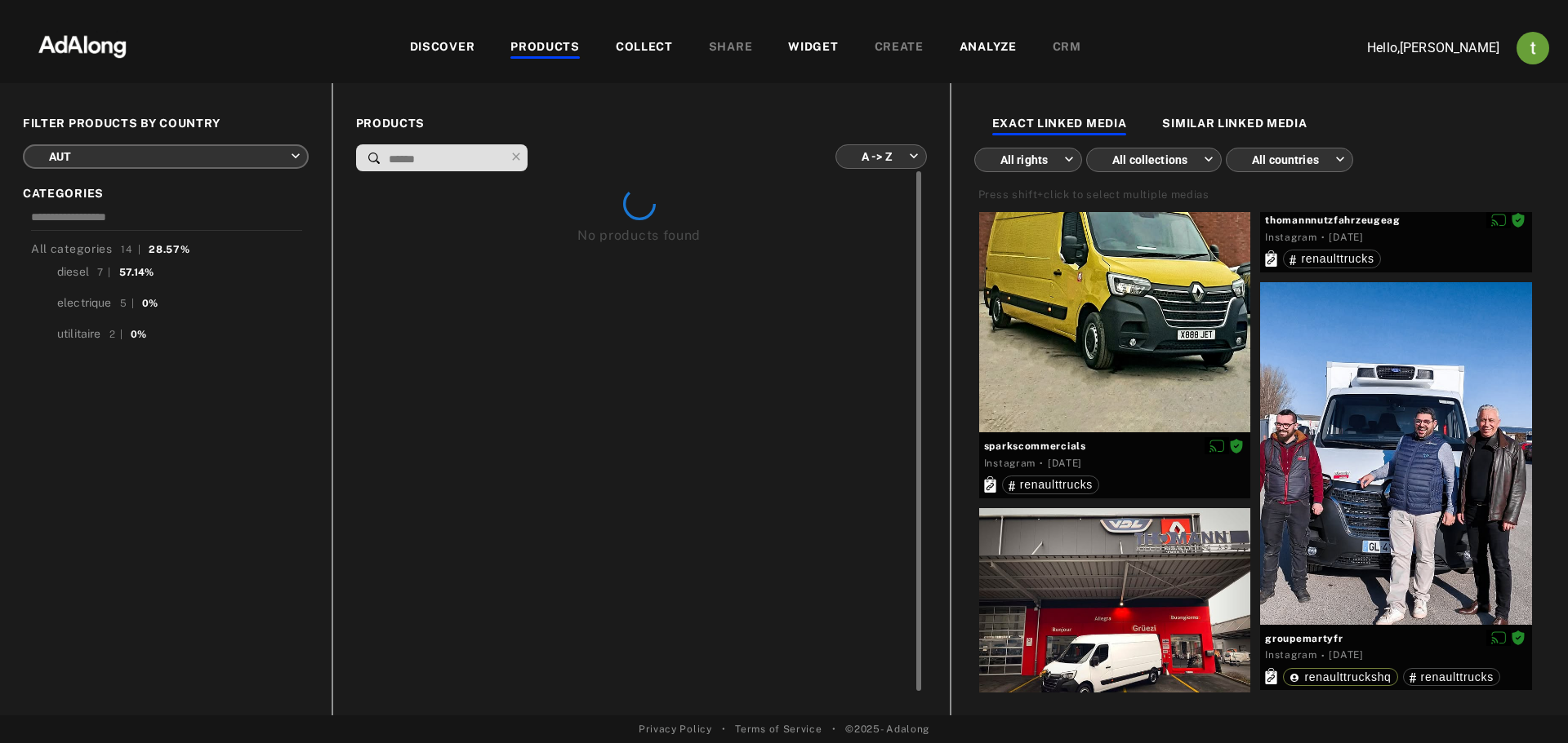
scroll to position [0, 0]
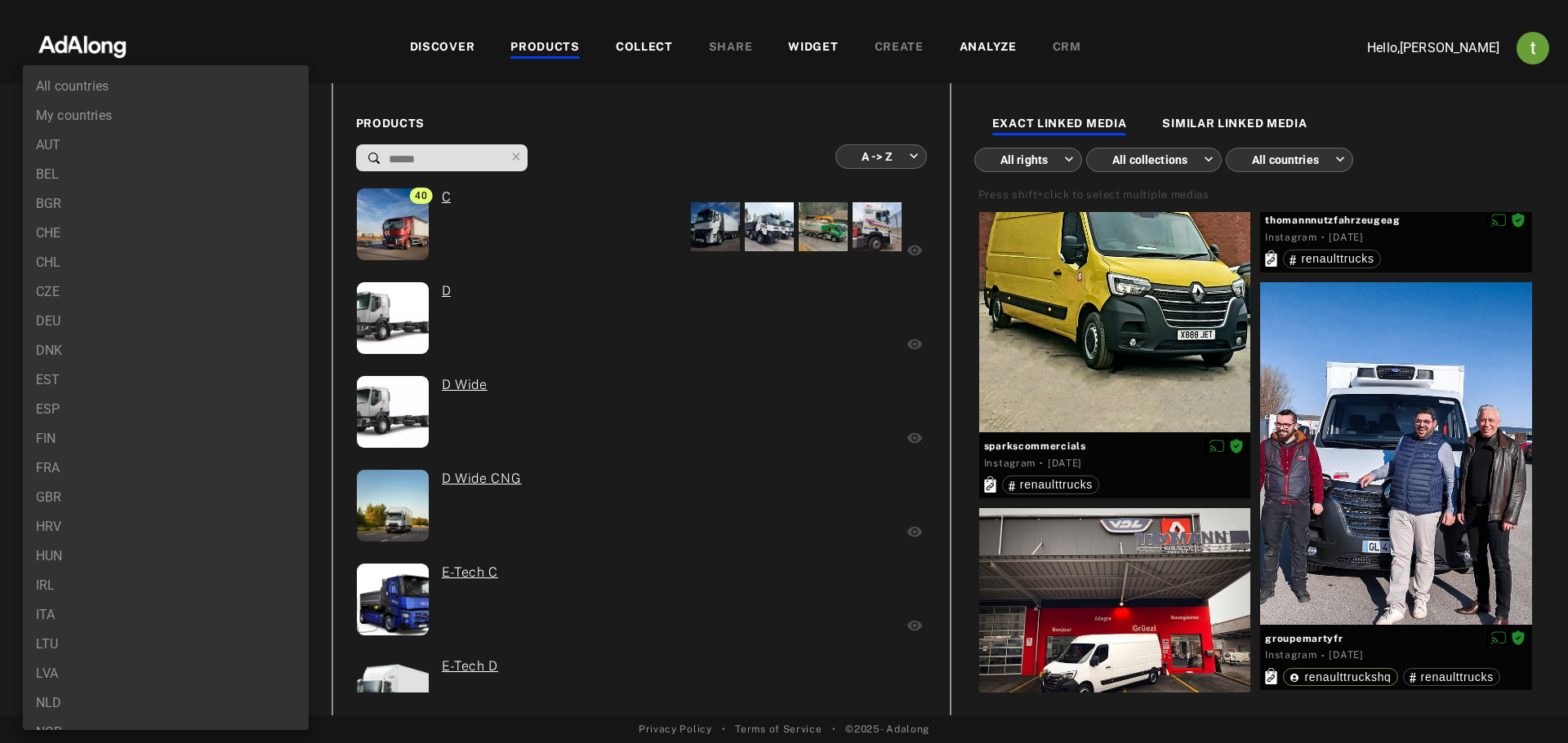
click at [154, 156] on body "DISCOVER PRODUCTS COLLECT SHARE WIDGET CREATE ANALYZE CRM Hello, thibaut breman…" at bounding box center [784, 371] width 1568 height 743
click at [99, 90] on li "All countries" at bounding box center [165, 87] width 286 height 29
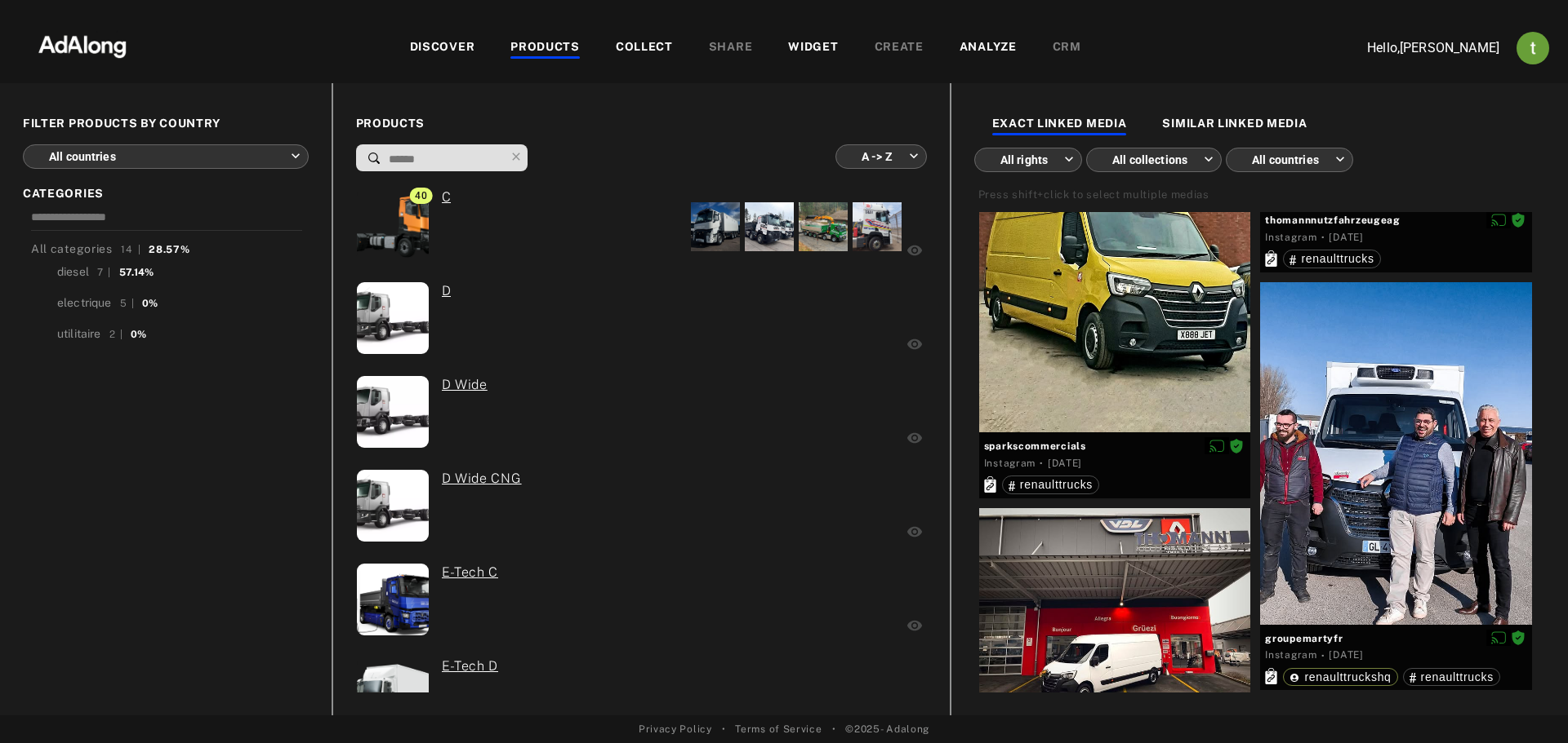
click at [182, 160] on body "DISCOVER PRODUCTS COLLECT SHARE WIDGET CREATE ANALYZE CRM Hello, thibaut breman…" at bounding box center [784, 371] width 1568 height 743
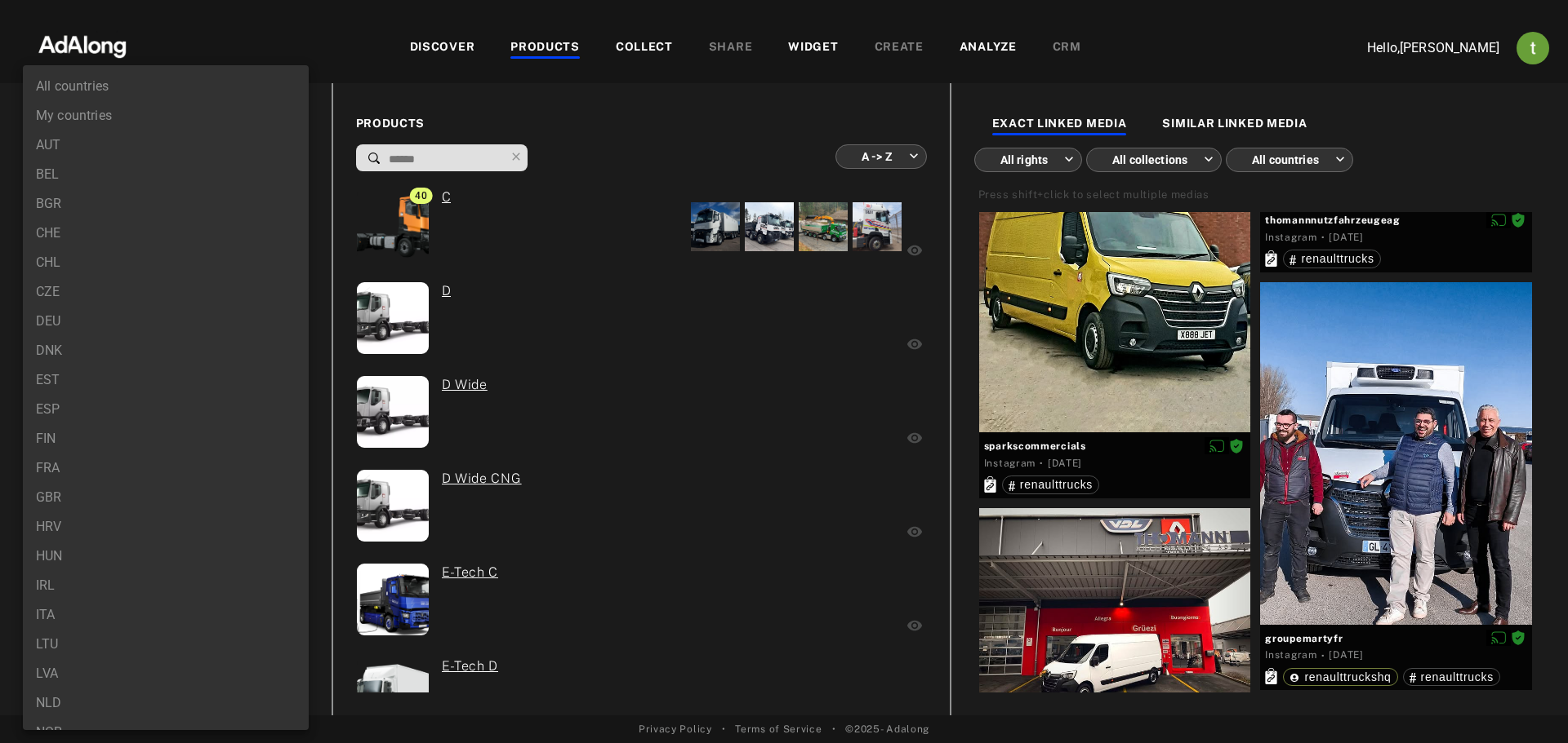
click at [57, 142] on li "AUT" at bounding box center [165, 145] width 286 height 29
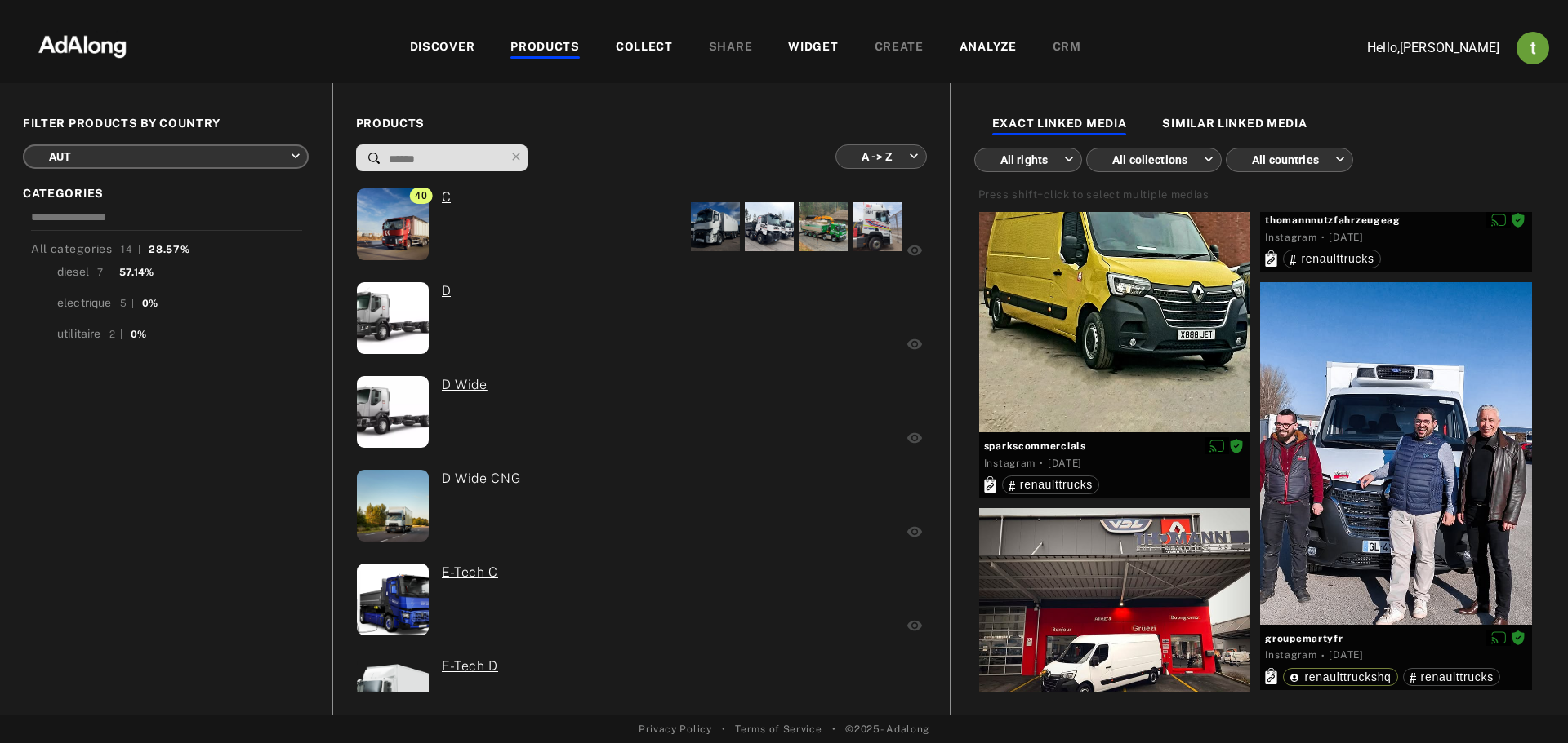
click at [69, 146] on body "DISCOVER PRODUCTS COLLECT SHARE WIDGET CREATE ANALYZE CRM Hello, thibaut breman…" at bounding box center [784, 371] width 1568 height 743
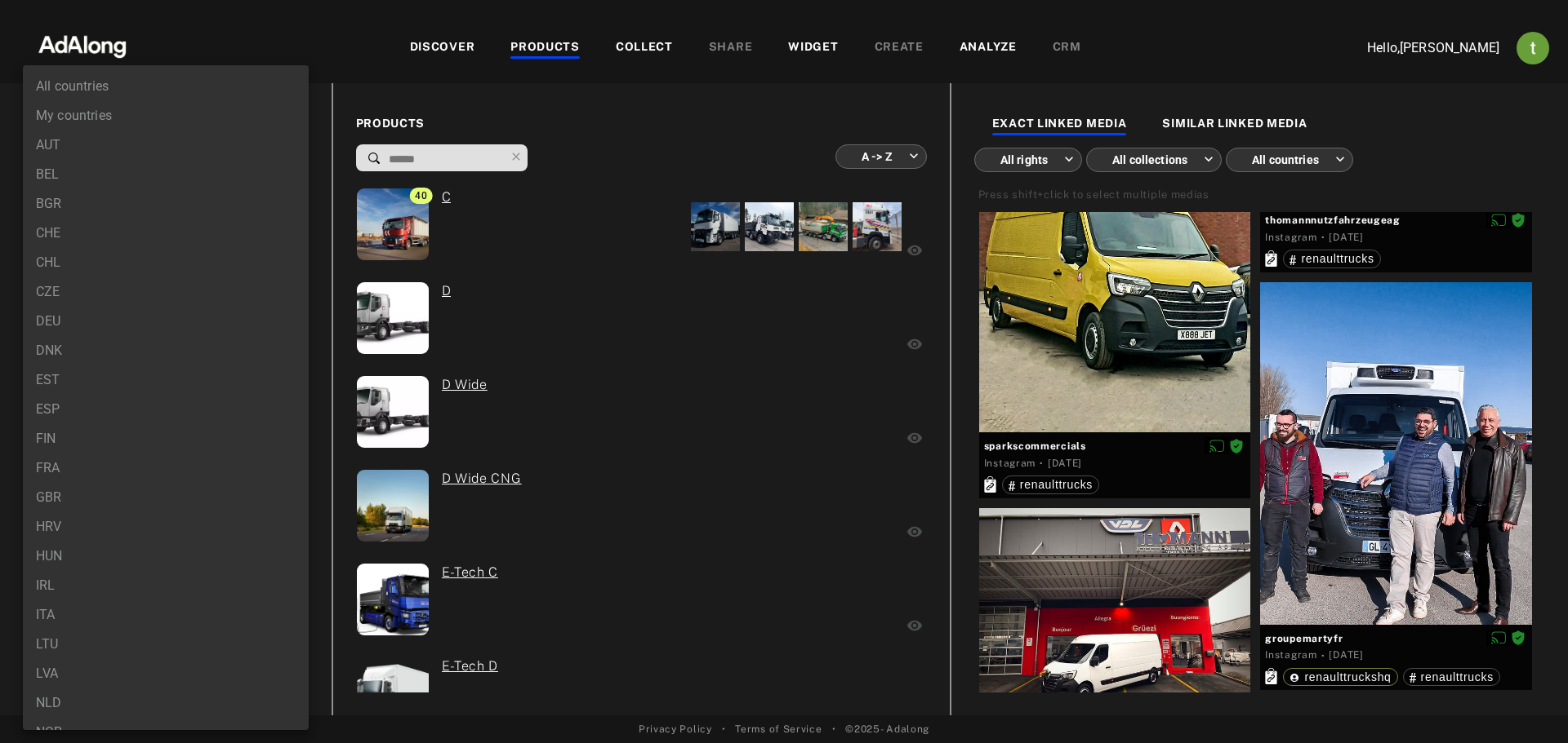
click at [64, 180] on li "BEL" at bounding box center [165, 174] width 286 height 29
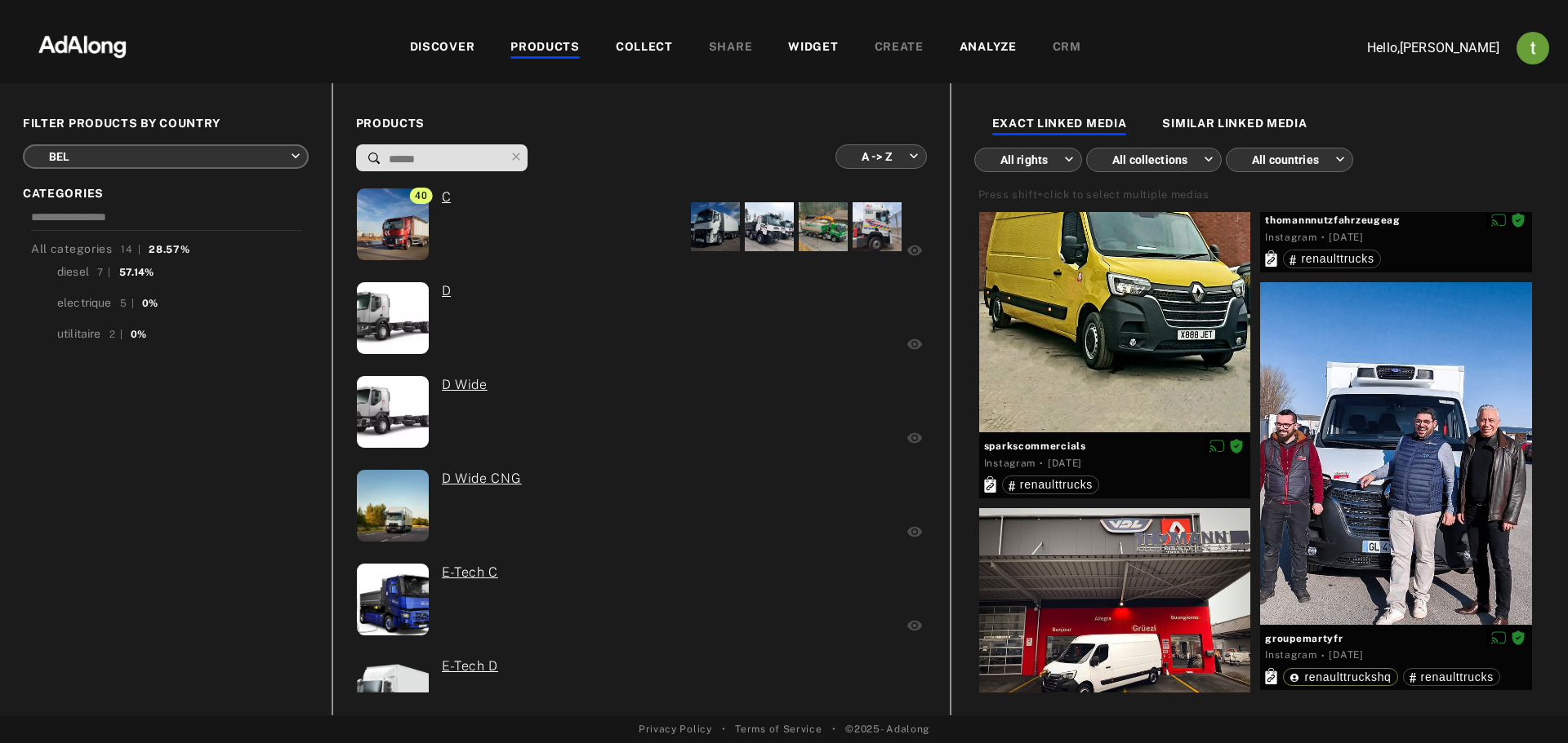
click at [89, 154] on body "DISCOVER PRODUCTS COLLECT SHARE WIDGET CREATE ANALYZE CRM Hello, thibaut breman…" at bounding box center [784, 371] width 1568 height 743
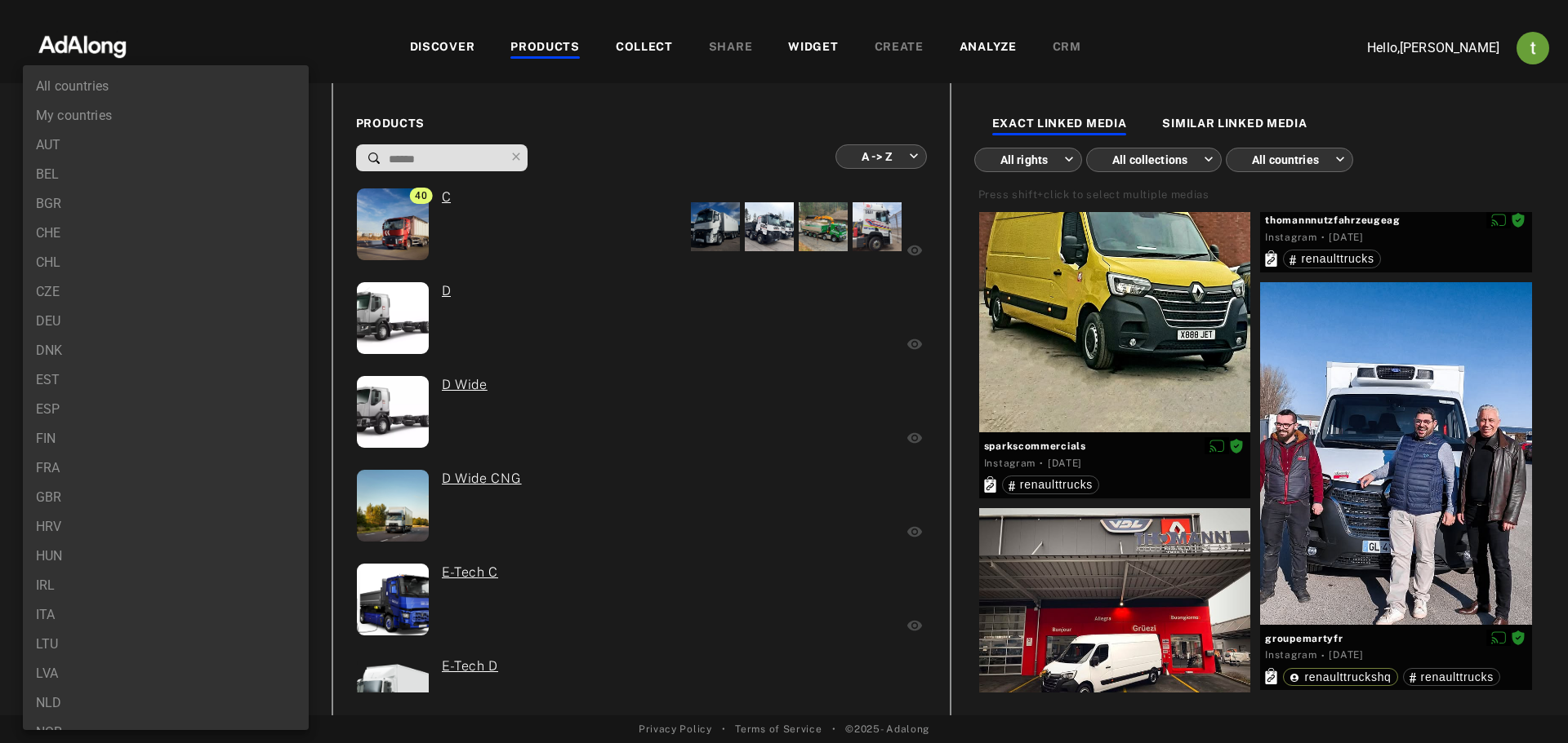
click at [64, 206] on li "BGR" at bounding box center [165, 204] width 286 height 29
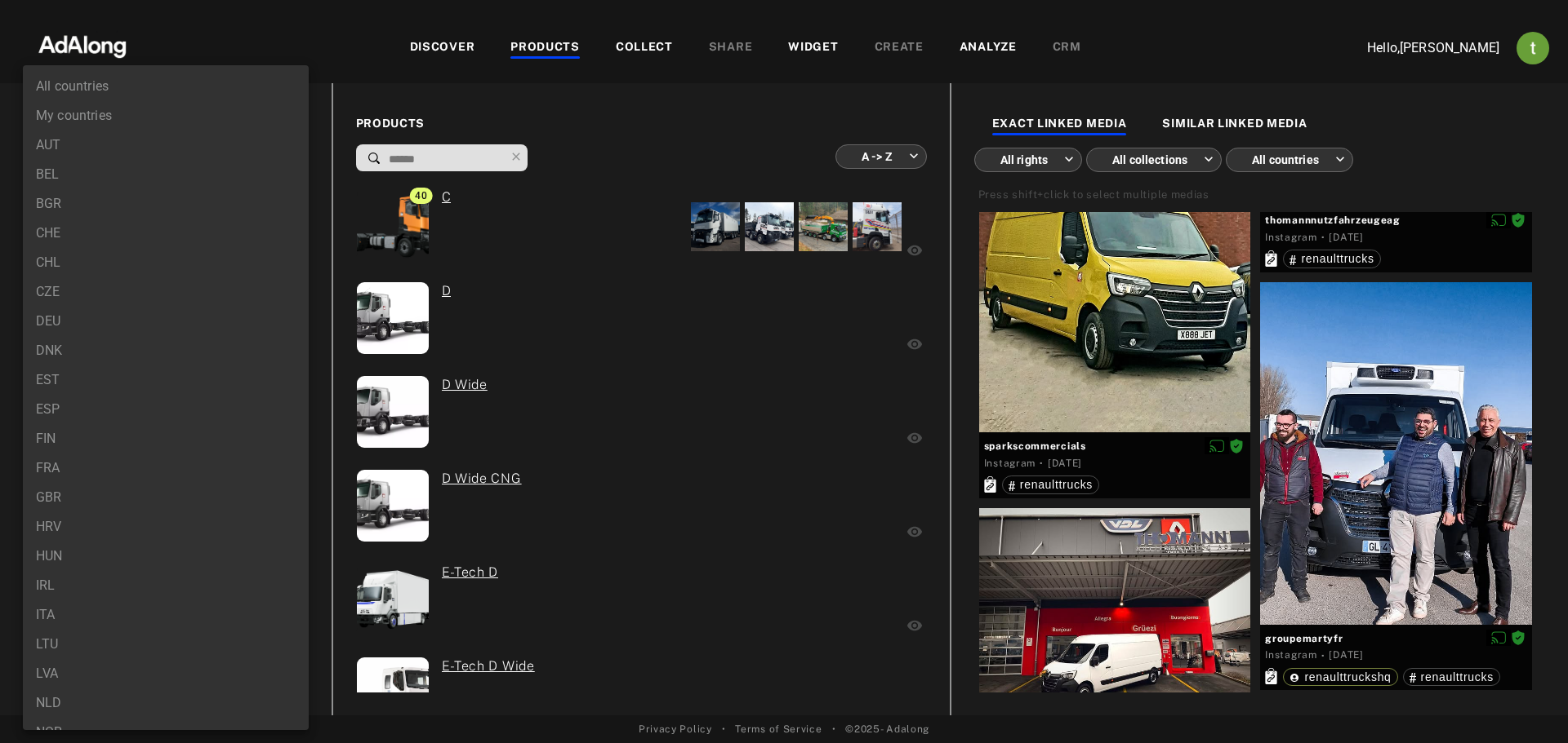
click at [115, 160] on body "DISCOVER PRODUCTS COLLECT SHARE WIDGET CREATE ANALYZE CRM Hello, thibaut breman…" at bounding box center [784, 371] width 1568 height 743
click at [59, 228] on li "CHE" at bounding box center [165, 233] width 286 height 29
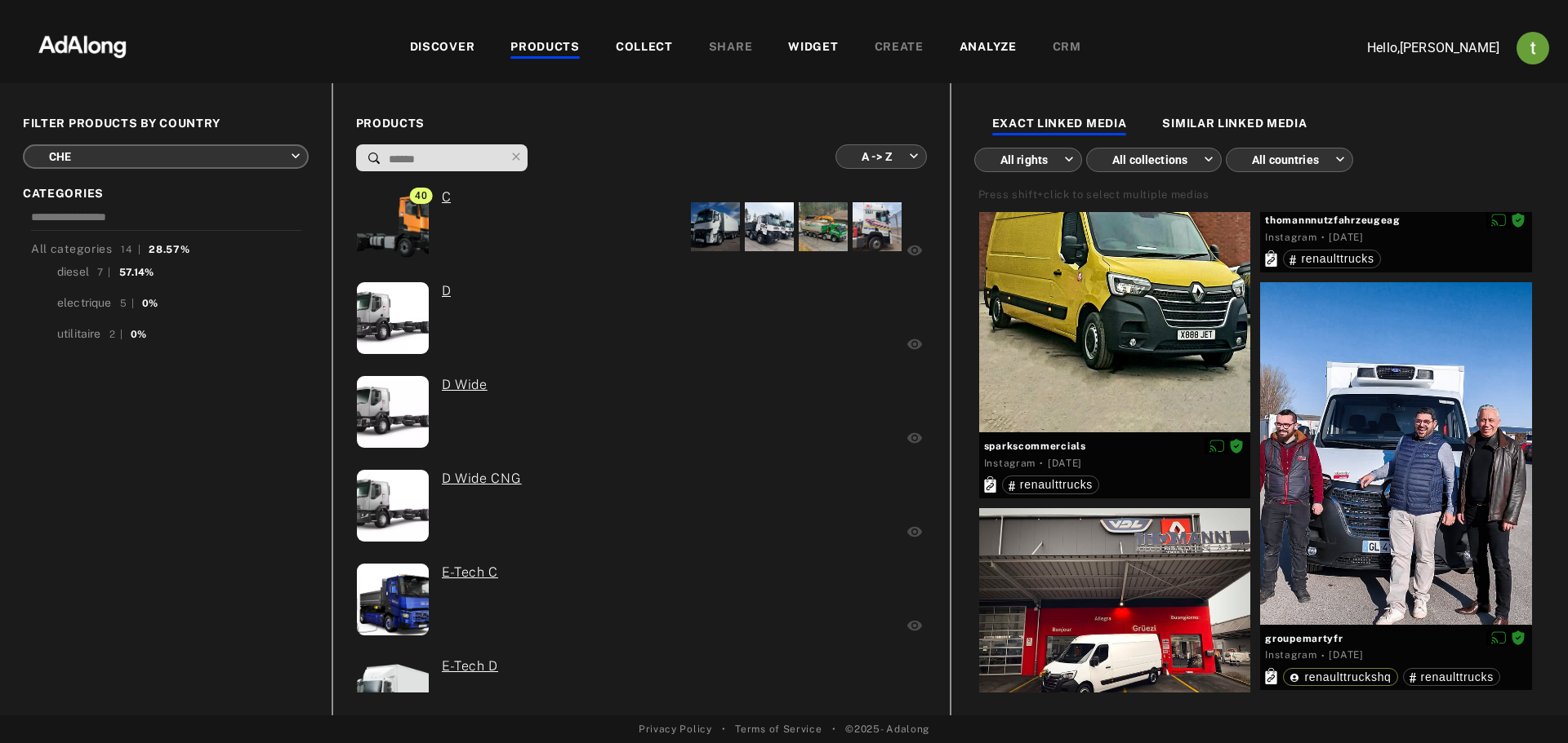
click at [123, 160] on body "DISCOVER PRODUCTS COLLECT SHARE WIDGET CREATE ANALYZE CRM Hello, thibaut breman…" at bounding box center [784, 371] width 1568 height 743
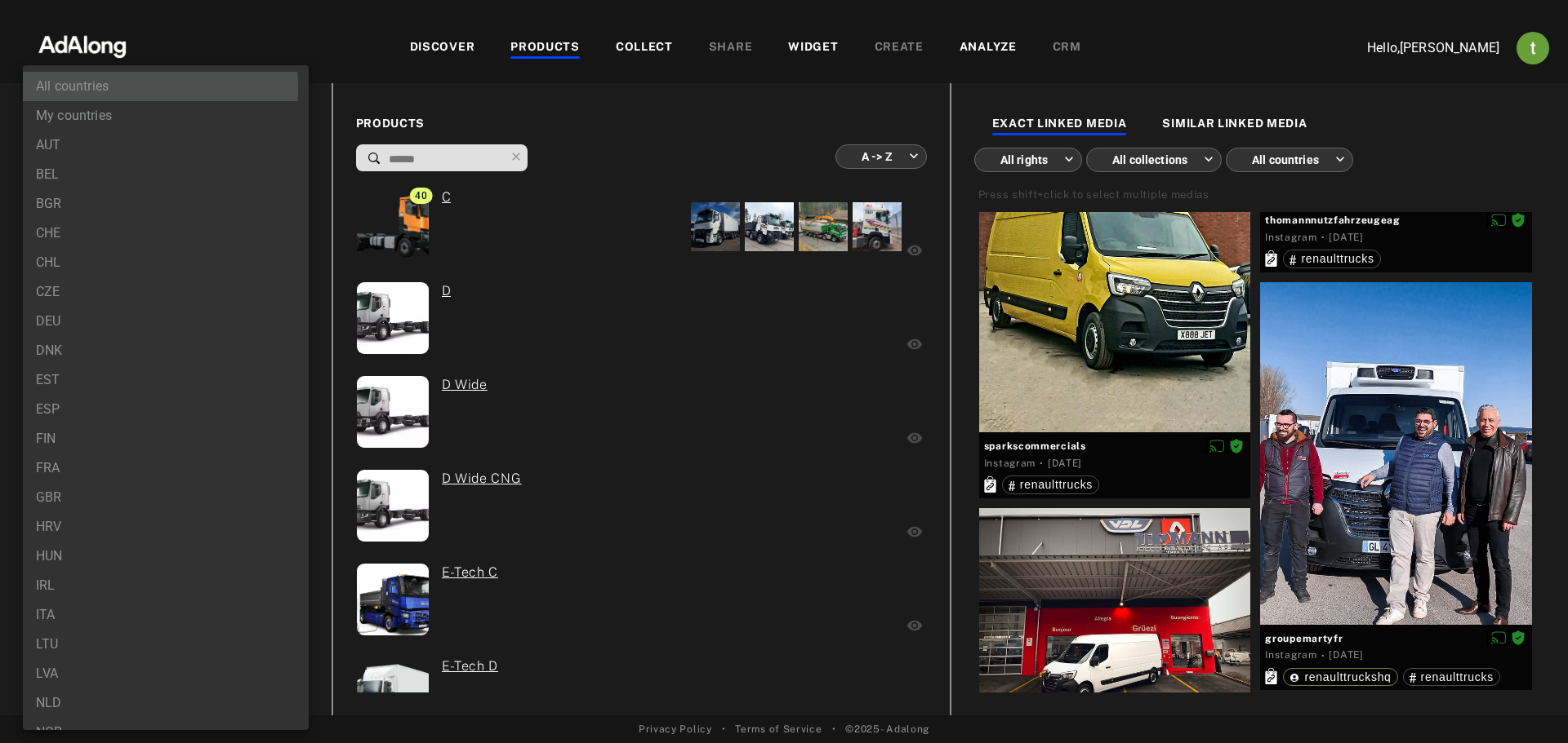
click at [62, 88] on li "All countries" at bounding box center [165, 87] width 286 height 29
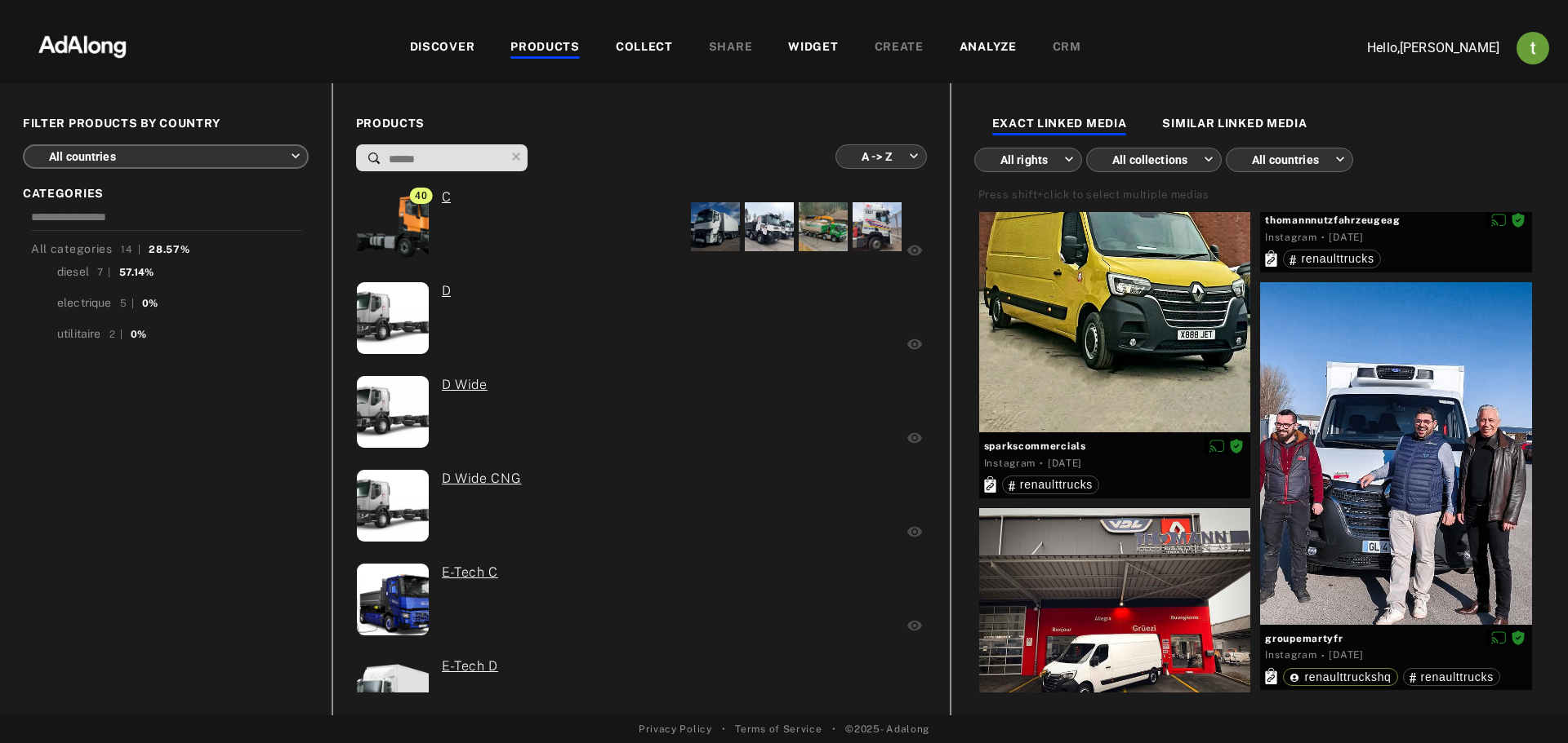
click at [62, 155] on body "DISCOVER PRODUCTS COLLECT SHARE WIDGET CREATE ANALYZE CRM Hello, thibaut breman…" at bounding box center [784, 371] width 1568 height 743
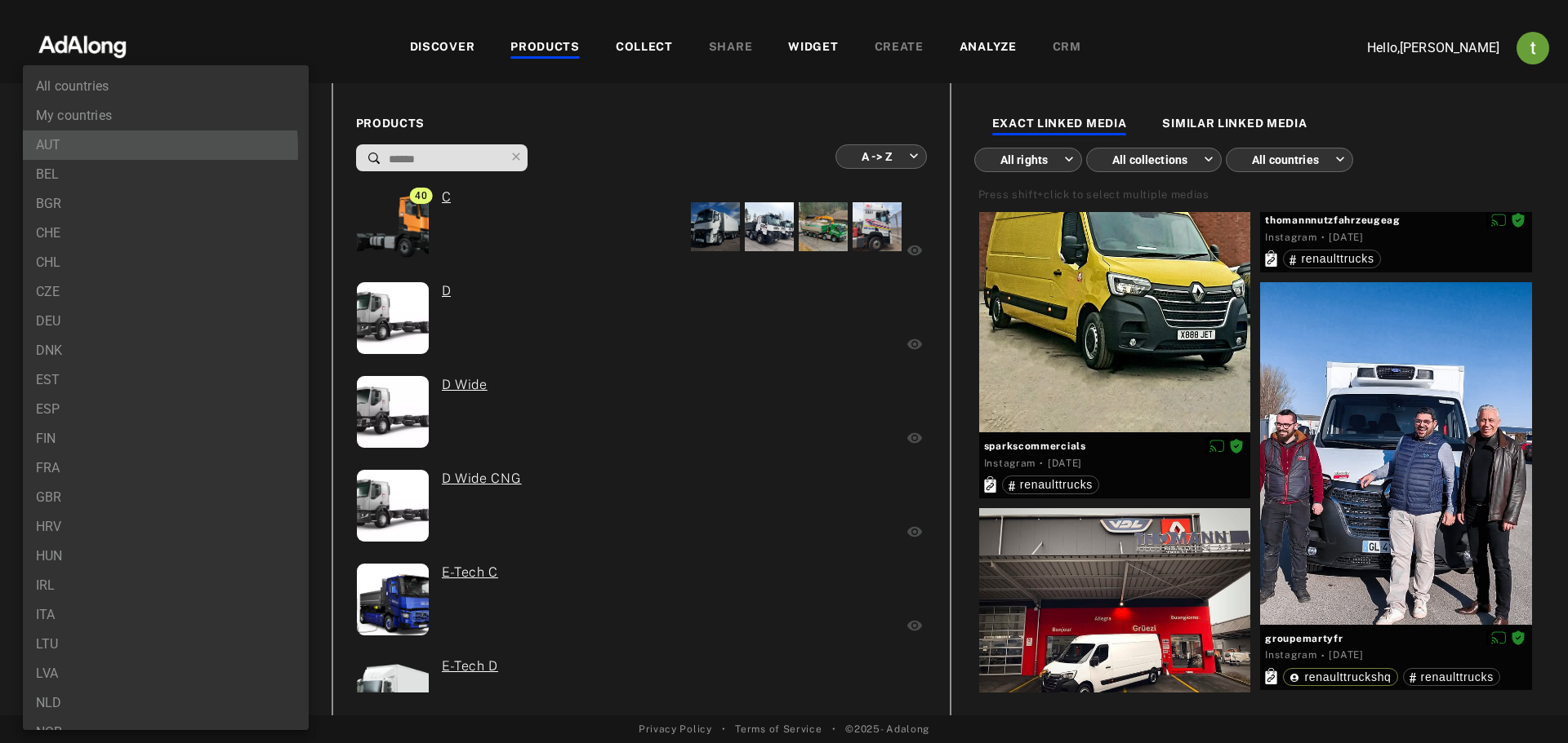
click at [65, 150] on li "AUT" at bounding box center [165, 145] width 286 height 29
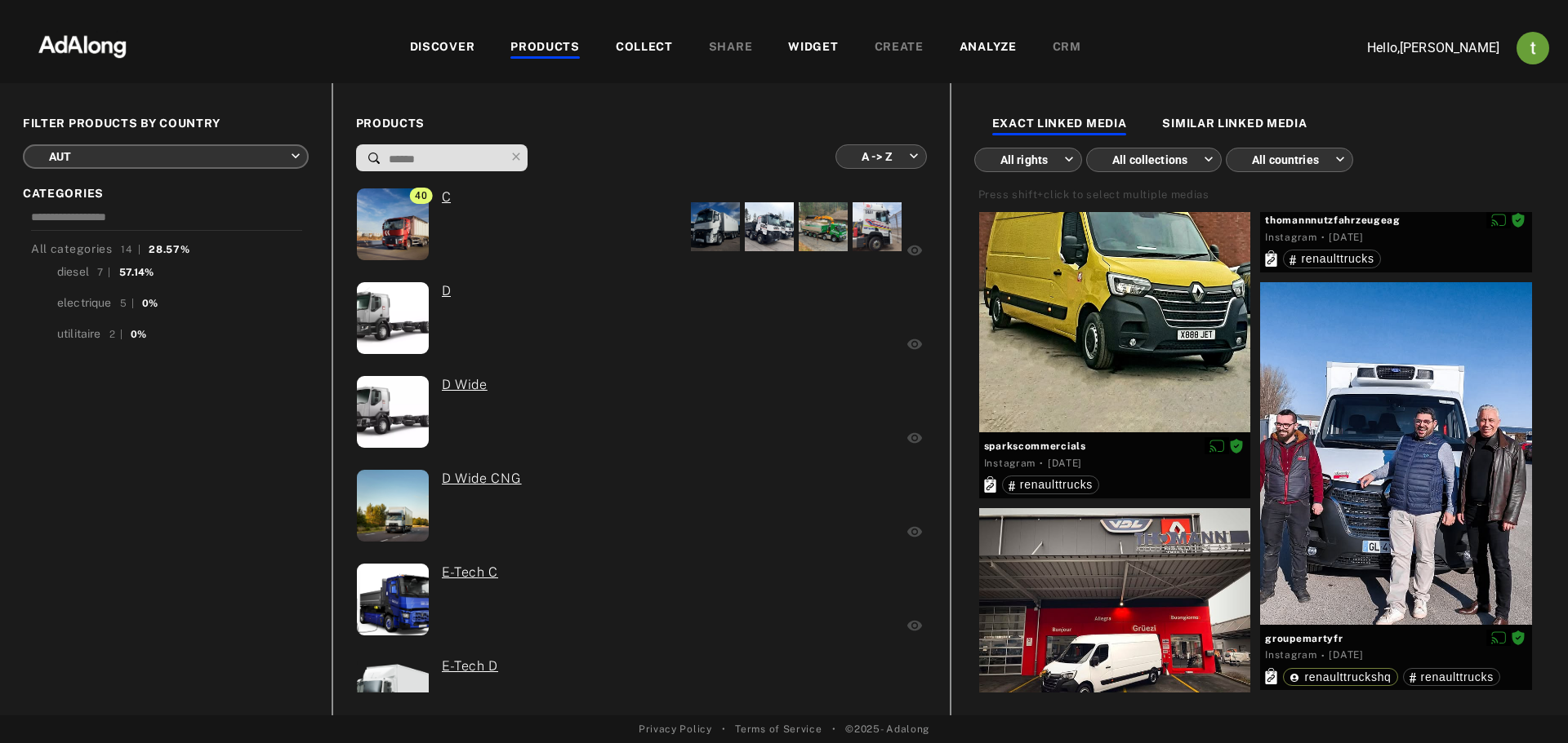
click at [75, 151] on body "DISCOVER PRODUCTS COLLECT SHARE WIDGET CREATE ANALYZE CRM Hello, thibaut breman…" at bounding box center [784, 371] width 1568 height 743
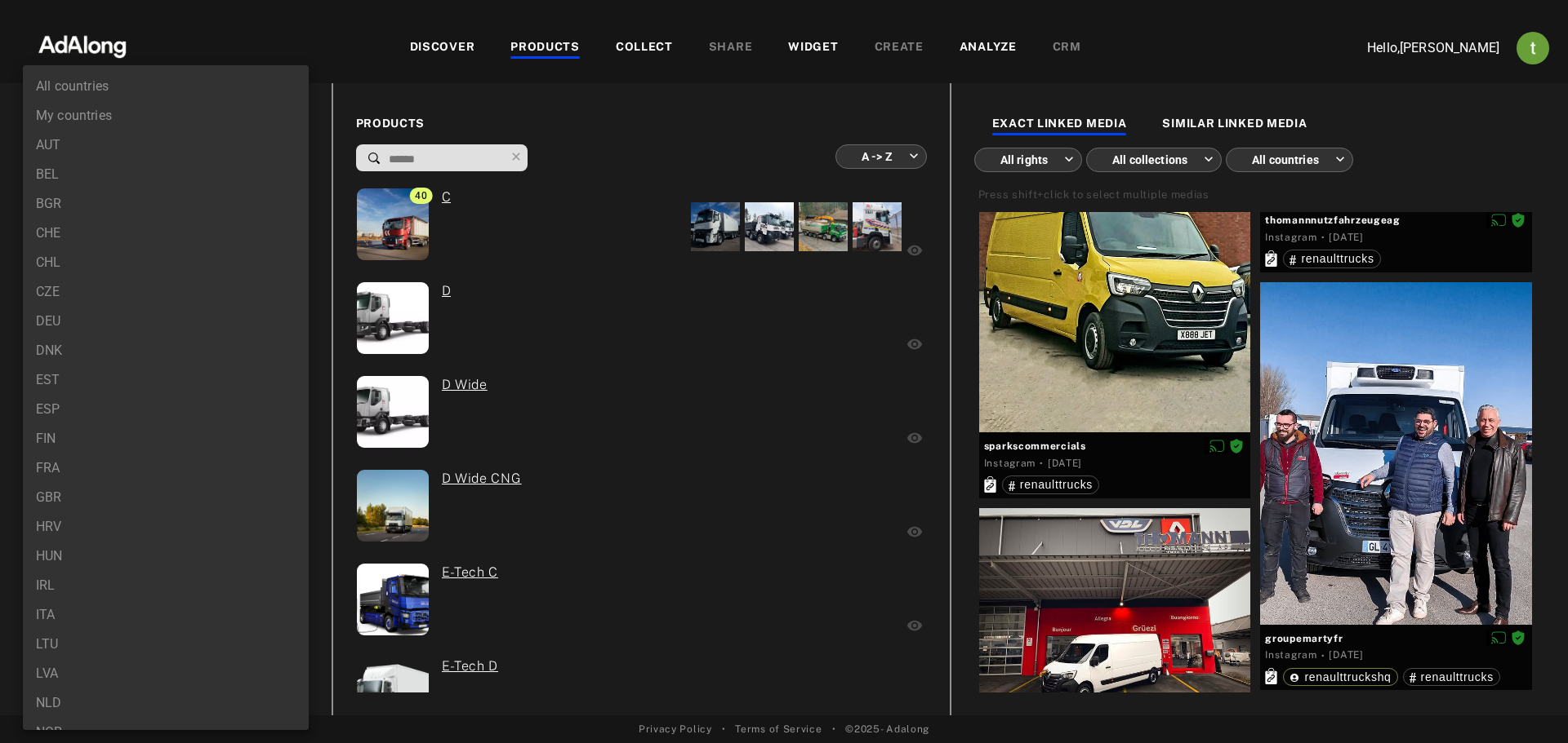
click at [65, 89] on li "All countries" at bounding box center [165, 87] width 286 height 29
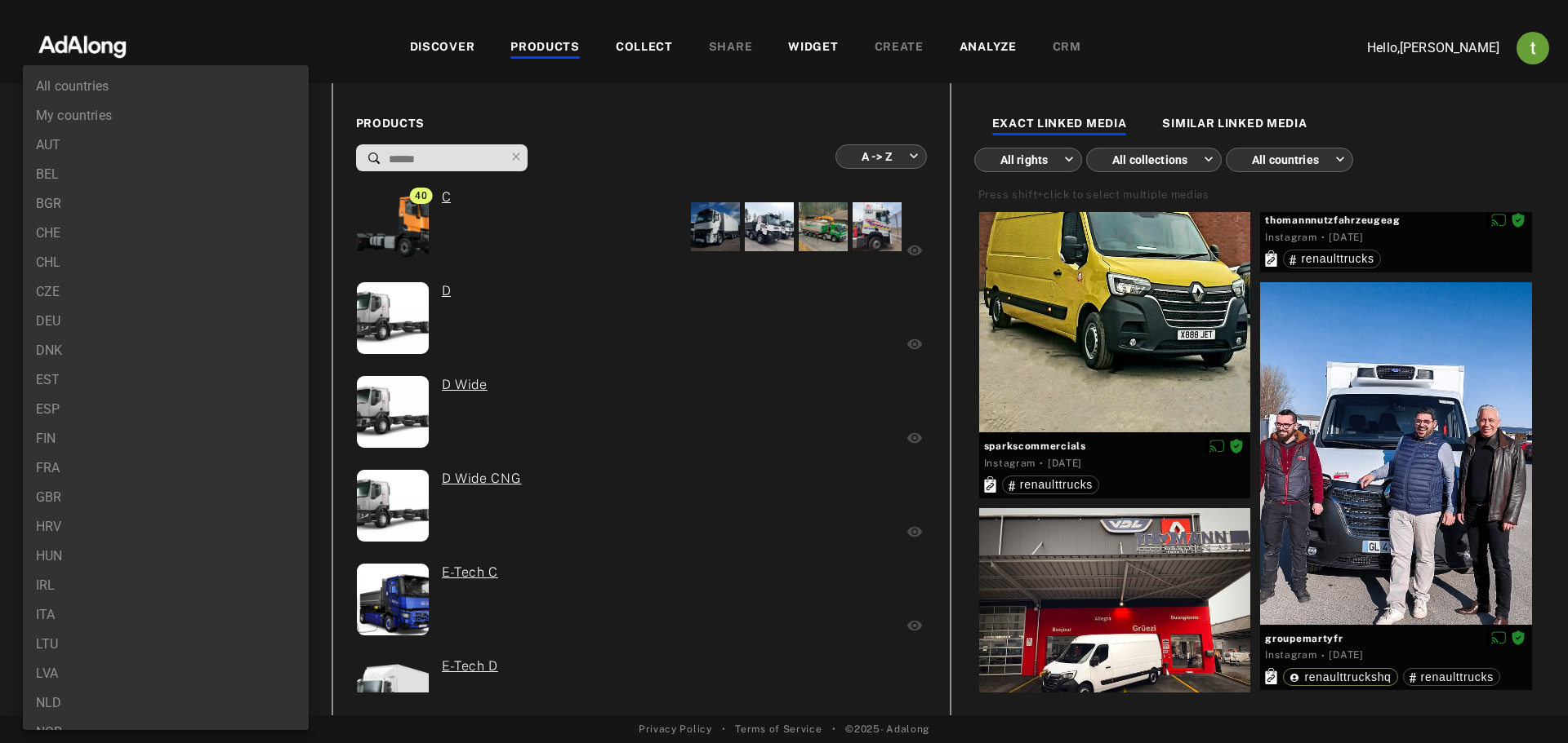
click at [67, 150] on body "DISCOVER PRODUCTS COLLECT SHARE WIDGET CREATE ANALYZE CRM Hello, thibaut breman…" at bounding box center [784, 371] width 1568 height 743
click at [63, 148] on li "AUT" at bounding box center [165, 145] width 286 height 29
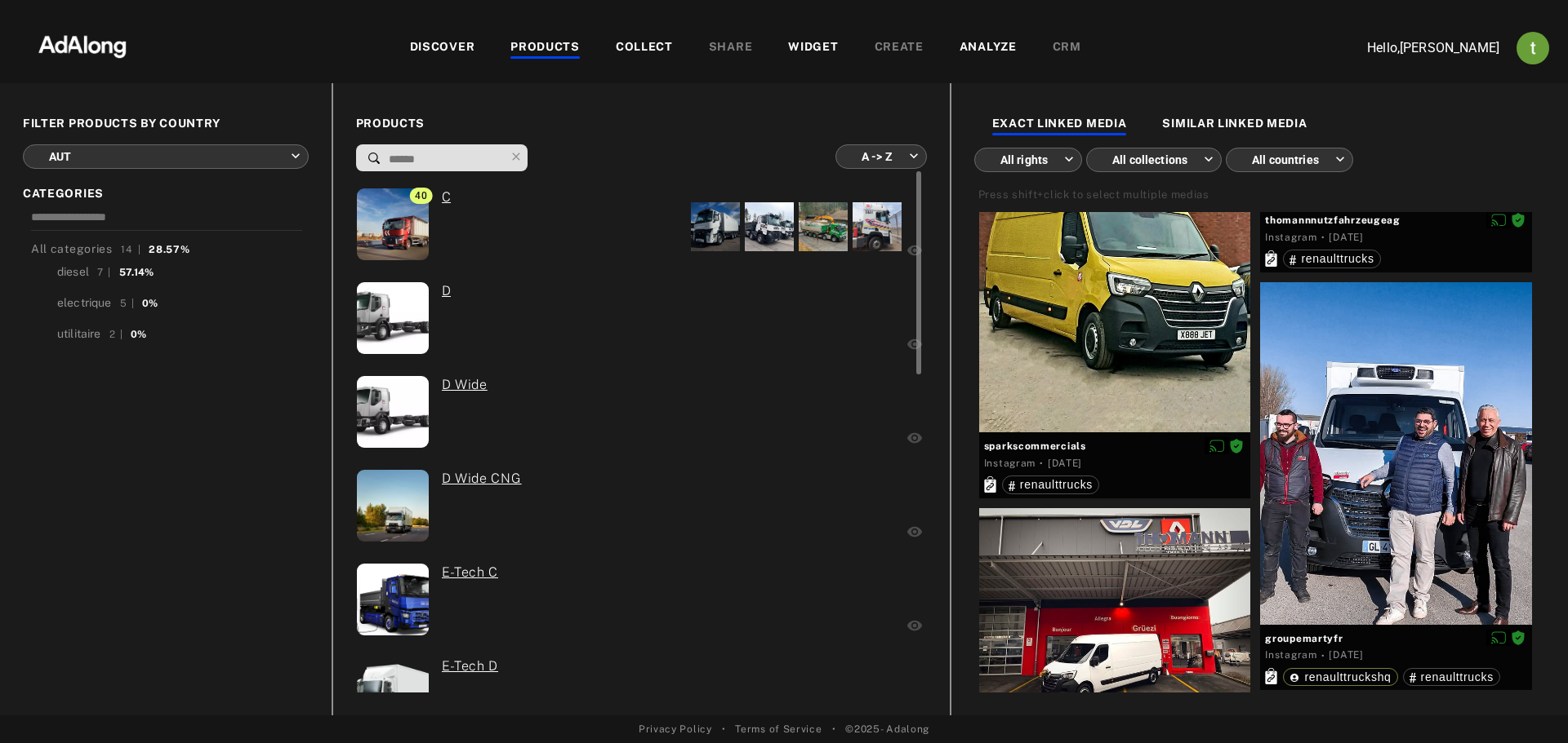
click at [524, 501] on div "0 D Wide CNG" at bounding box center [536, 508] width 362 height 77
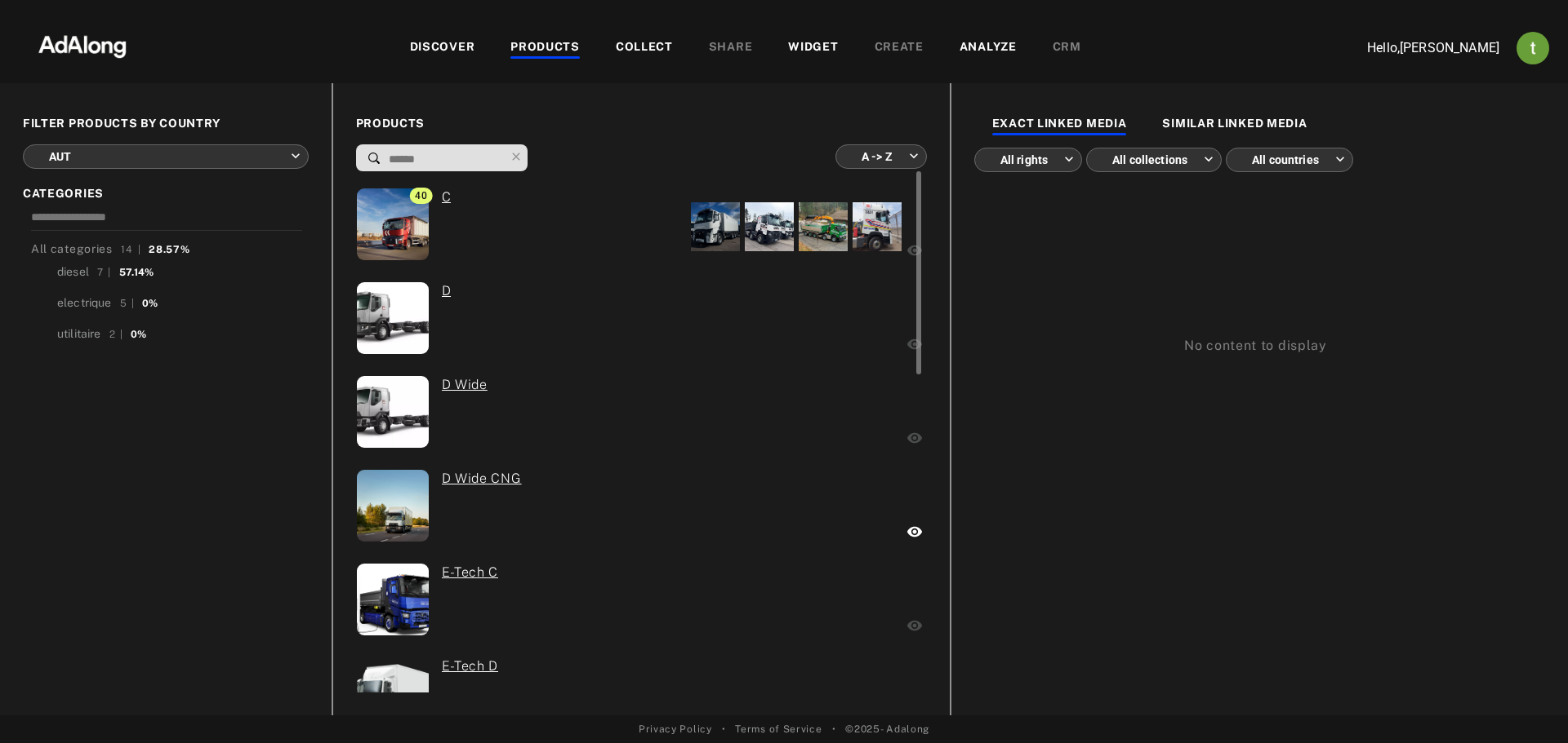
click at [477, 224] on div "40 C" at bounding box center [465, 226] width 219 height 77
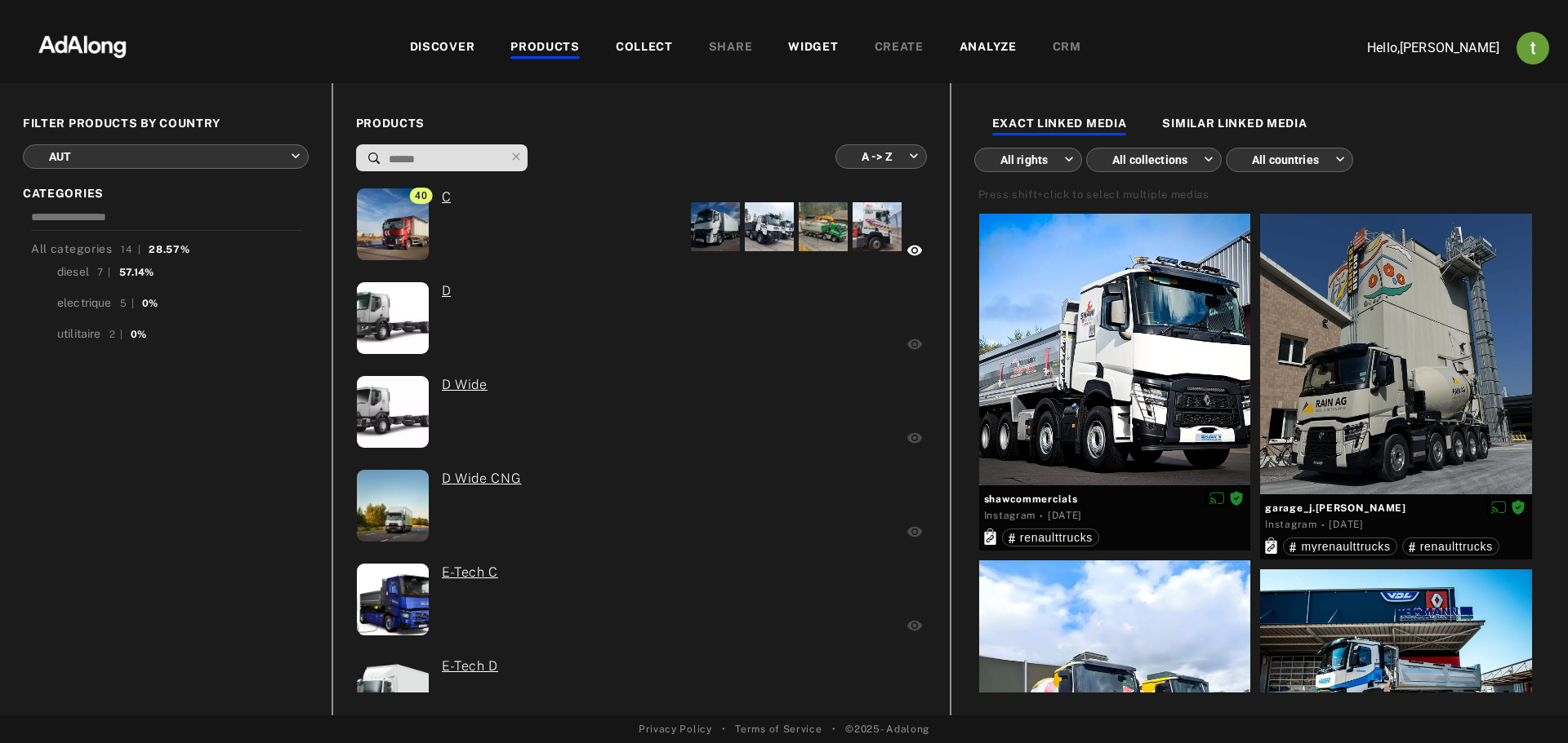
click at [117, 161] on body "DISCOVER PRODUCTS COLLECT SHARE WIDGET CREATE ANALYZE CRM Hello, thibaut breman…" at bounding box center [784, 371] width 1568 height 743
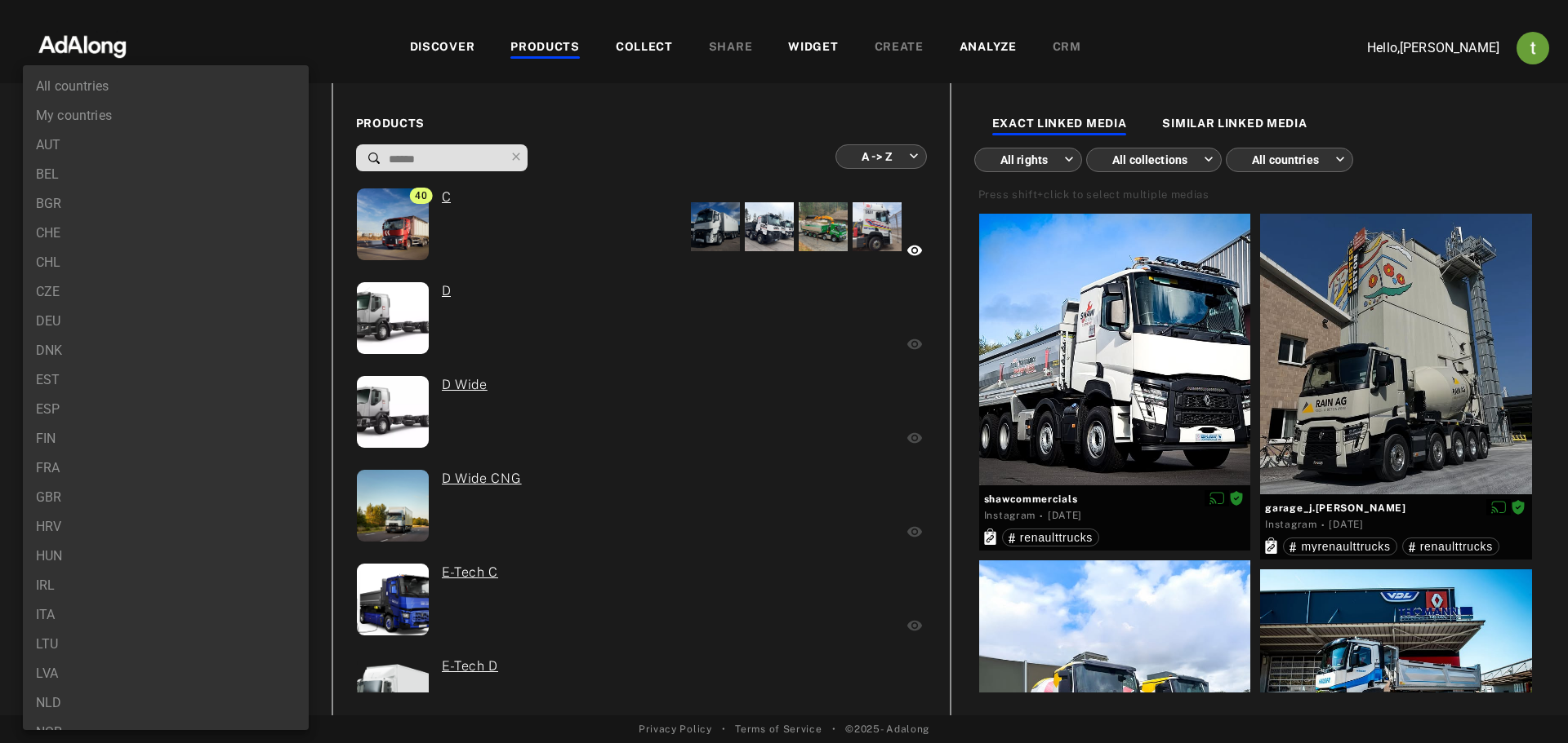
click at [67, 94] on li "All countries" at bounding box center [165, 87] width 286 height 29
type input "***"
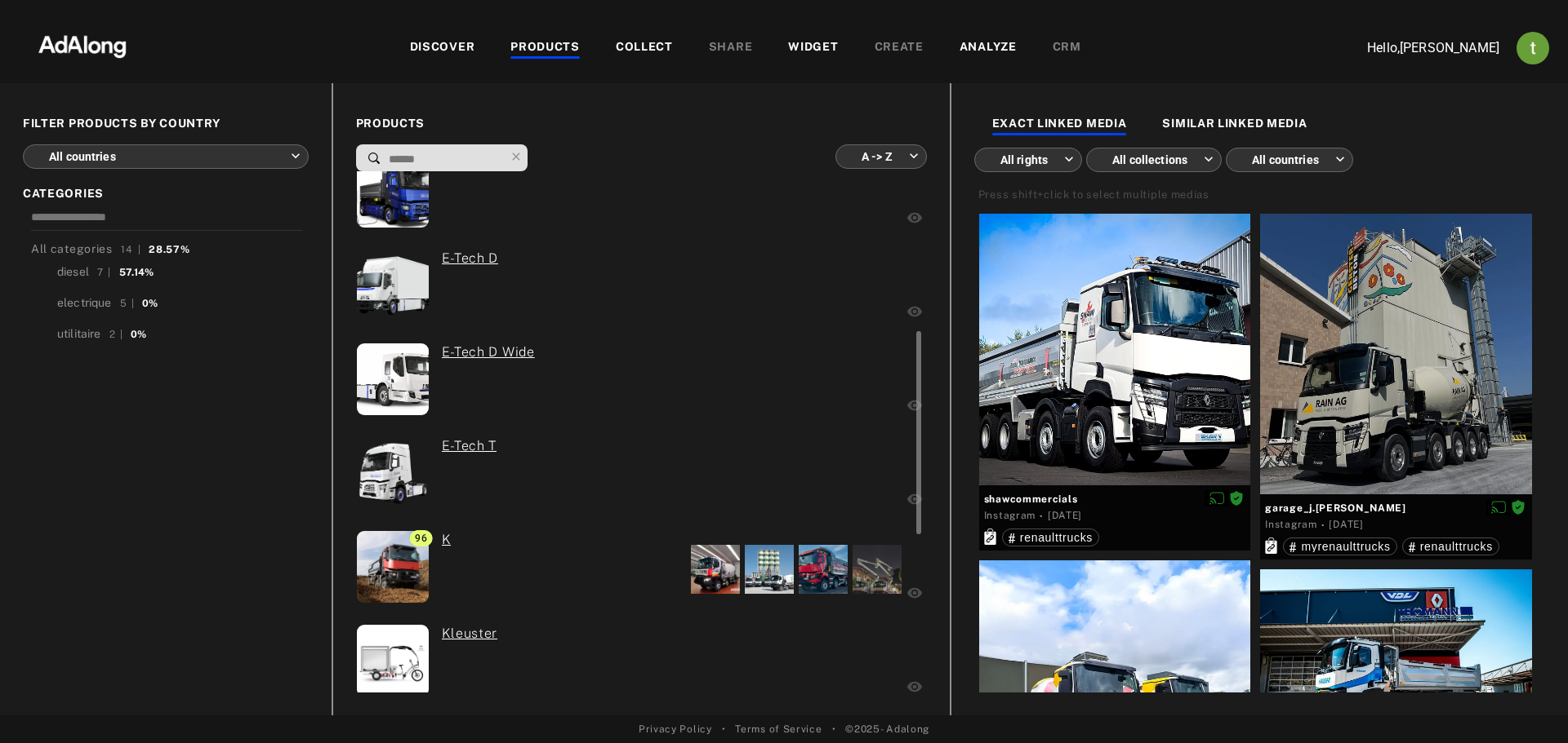
scroll to position [735, 0]
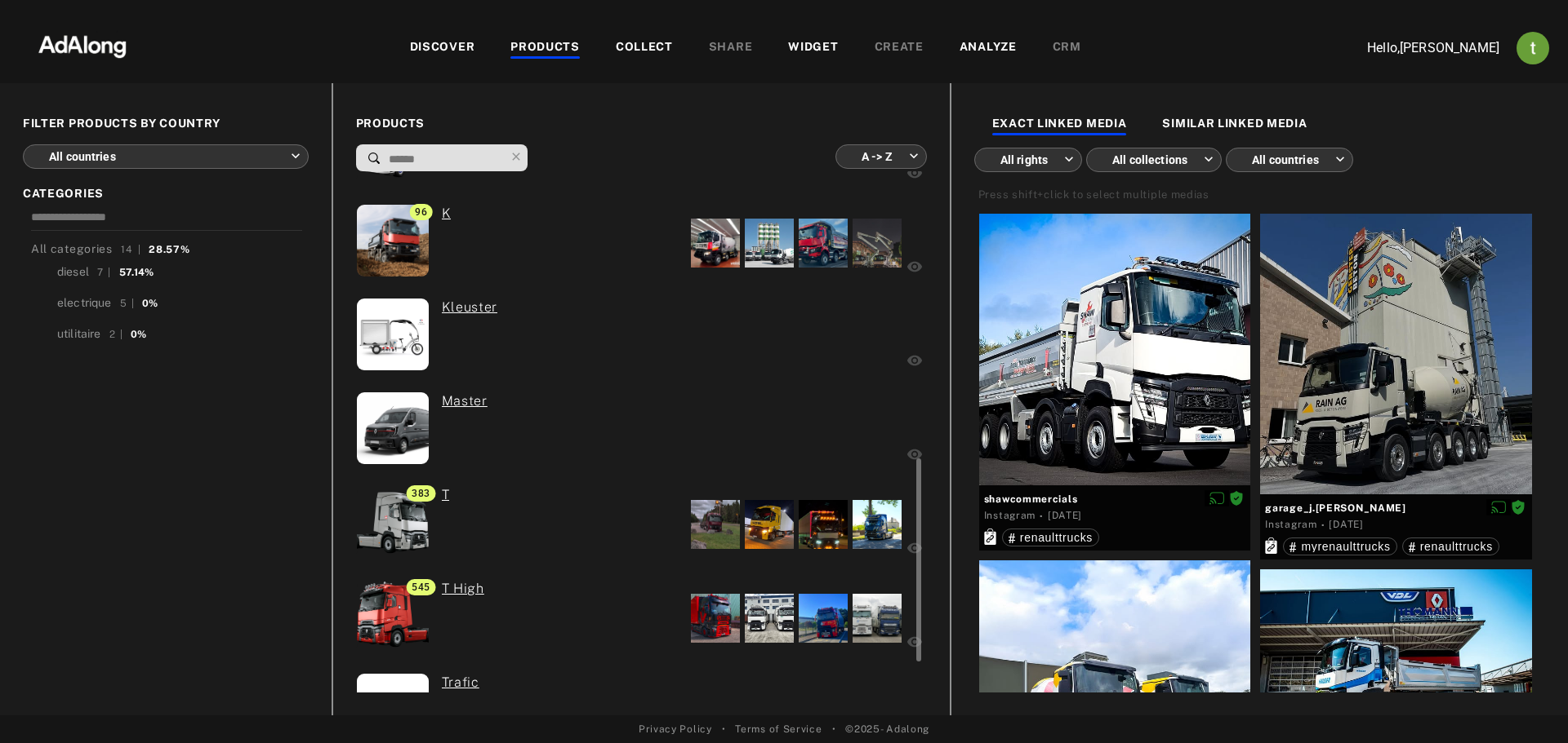
click at [463, 429] on div "Master" at bounding box center [459, 430] width 58 height 77
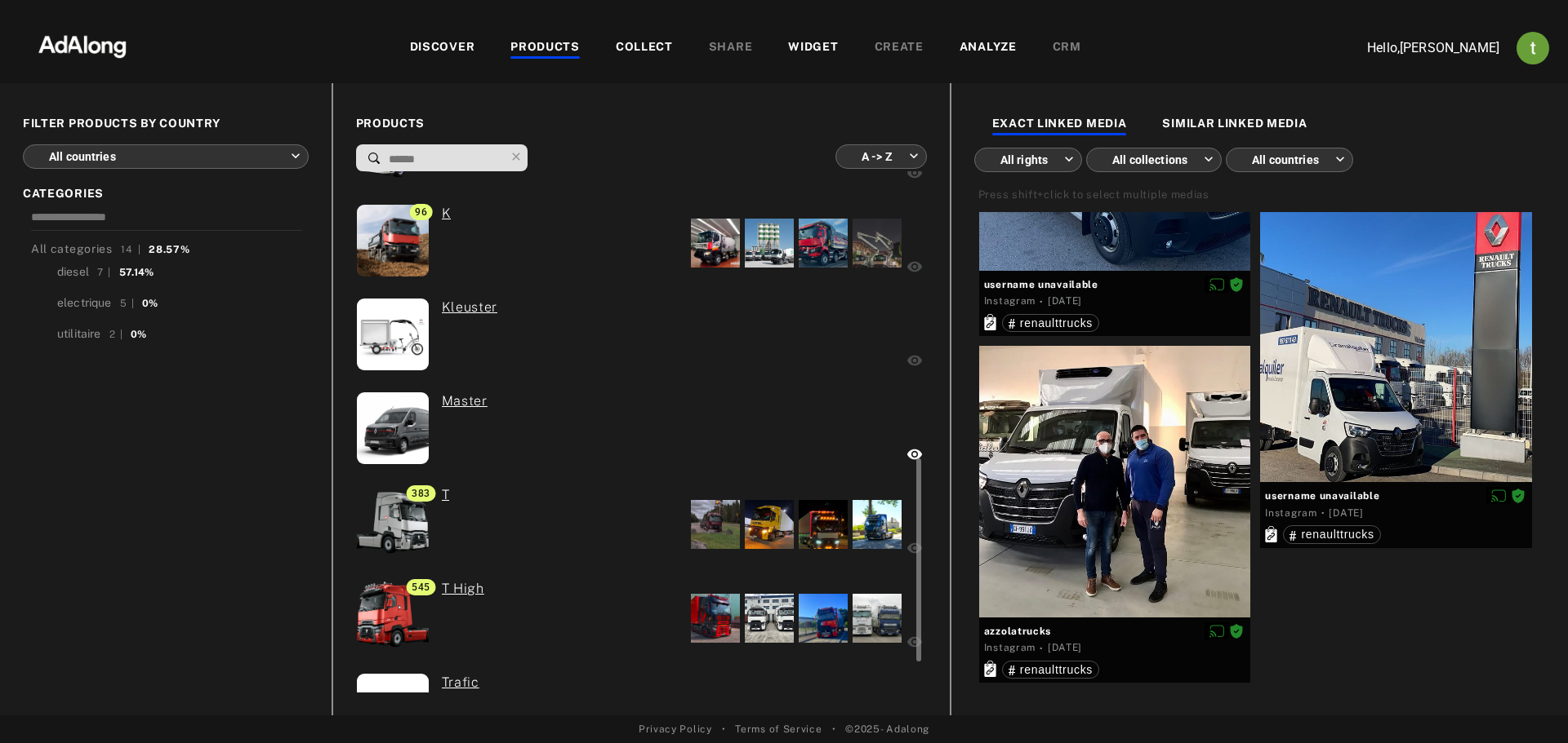
scroll to position [809, 0]
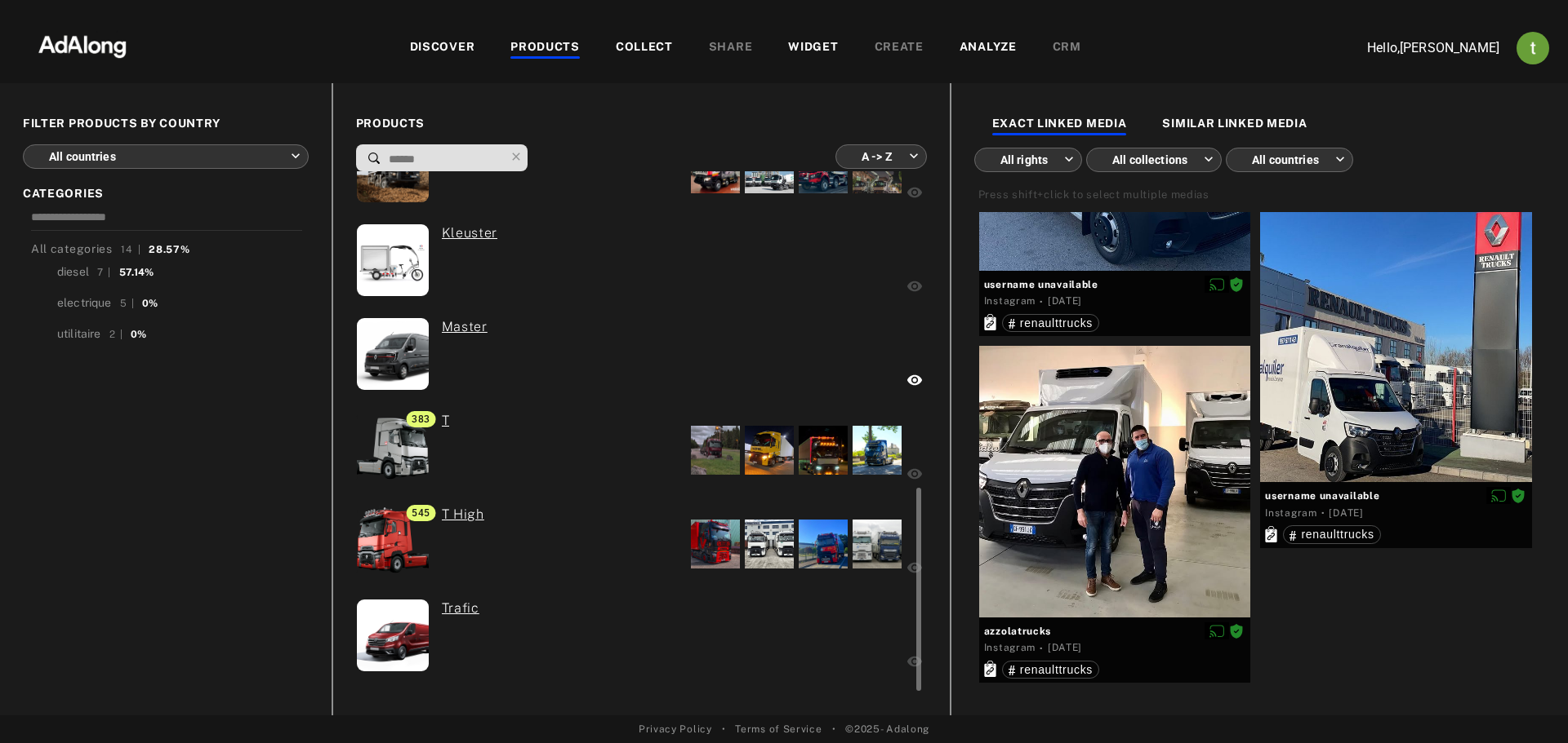
click at [635, 634] on div "0 Trafic" at bounding box center [525, 637] width 340 height 77
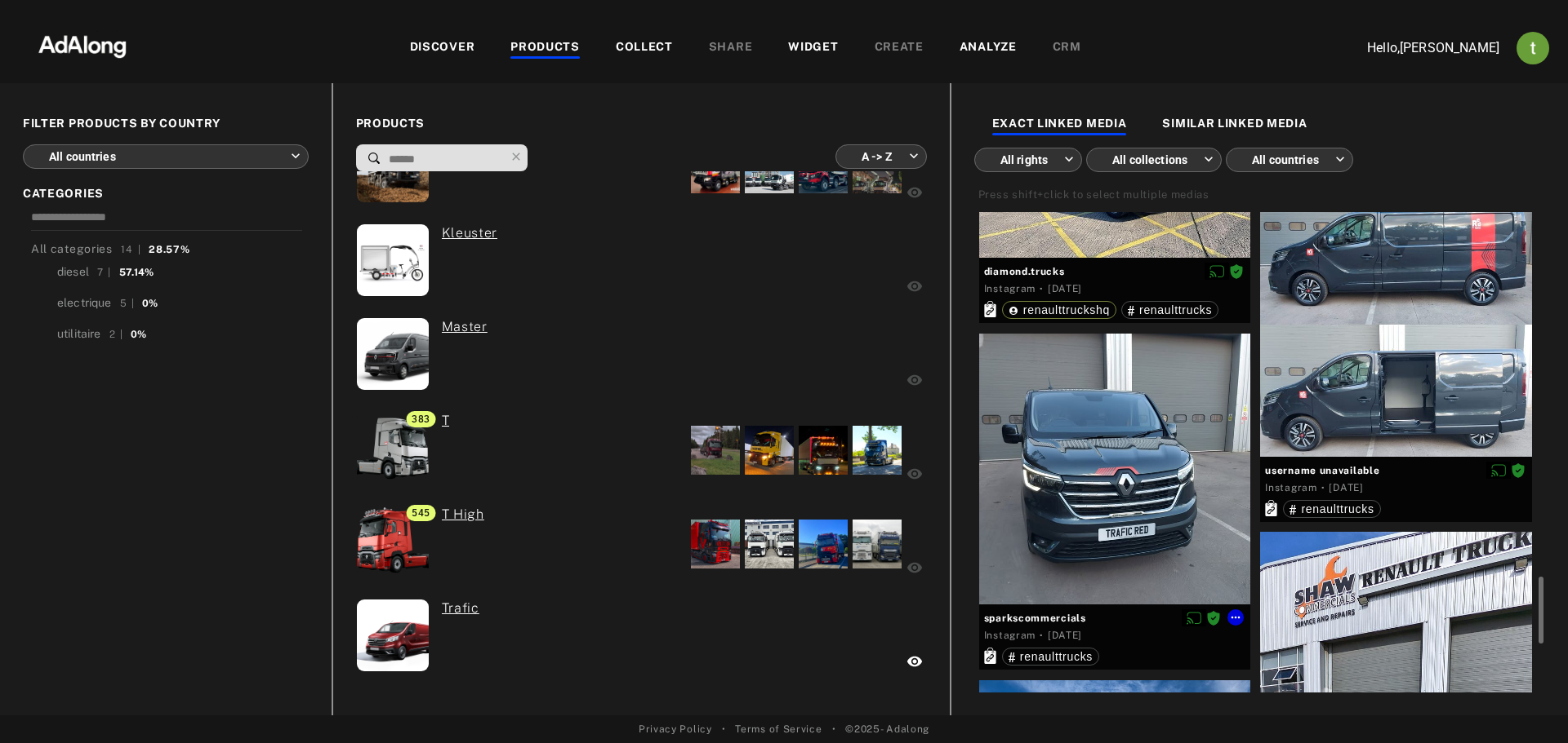
scroll to position [2960, 0]
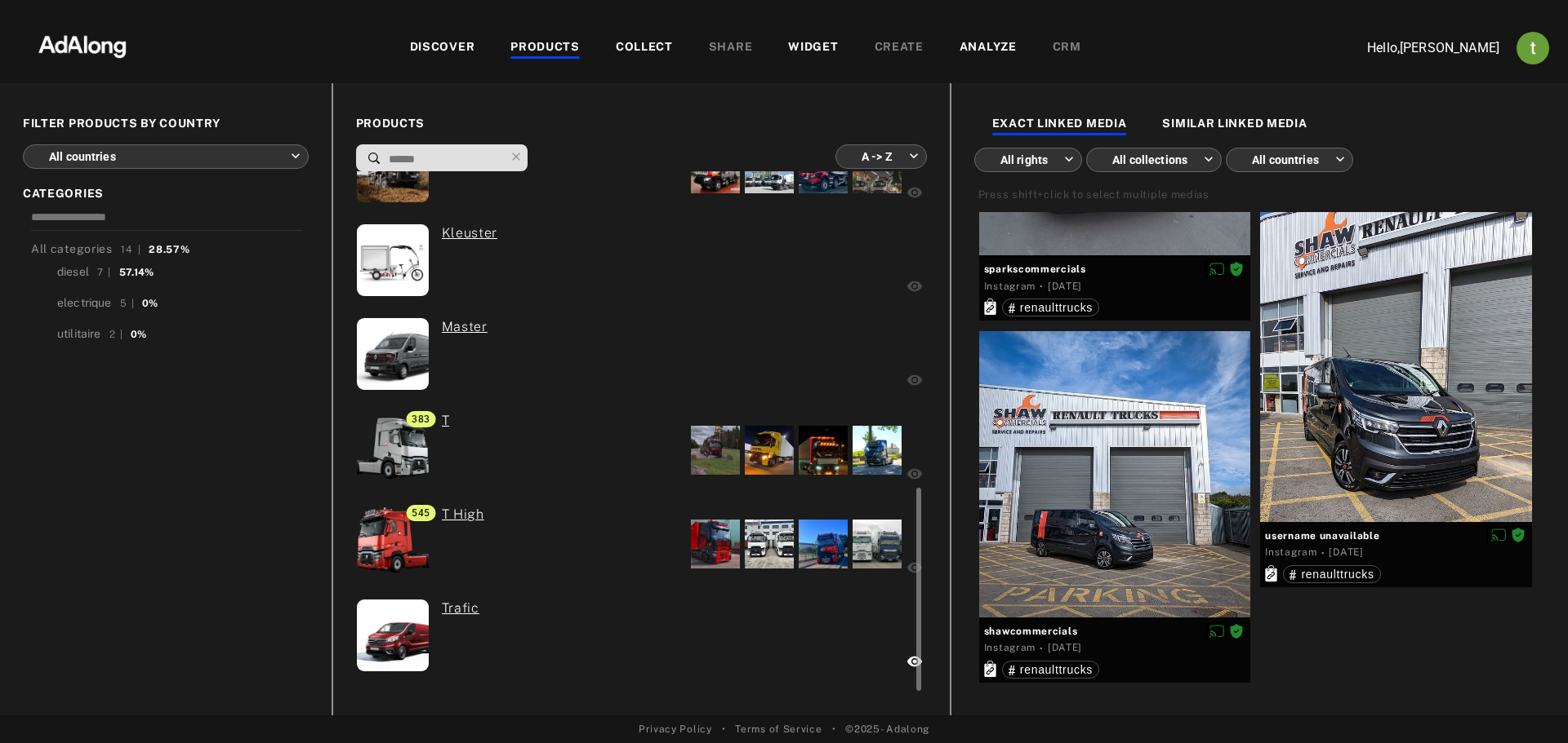
click at [665, 541] on div at bounding box center [747, 543] width 313 height 77
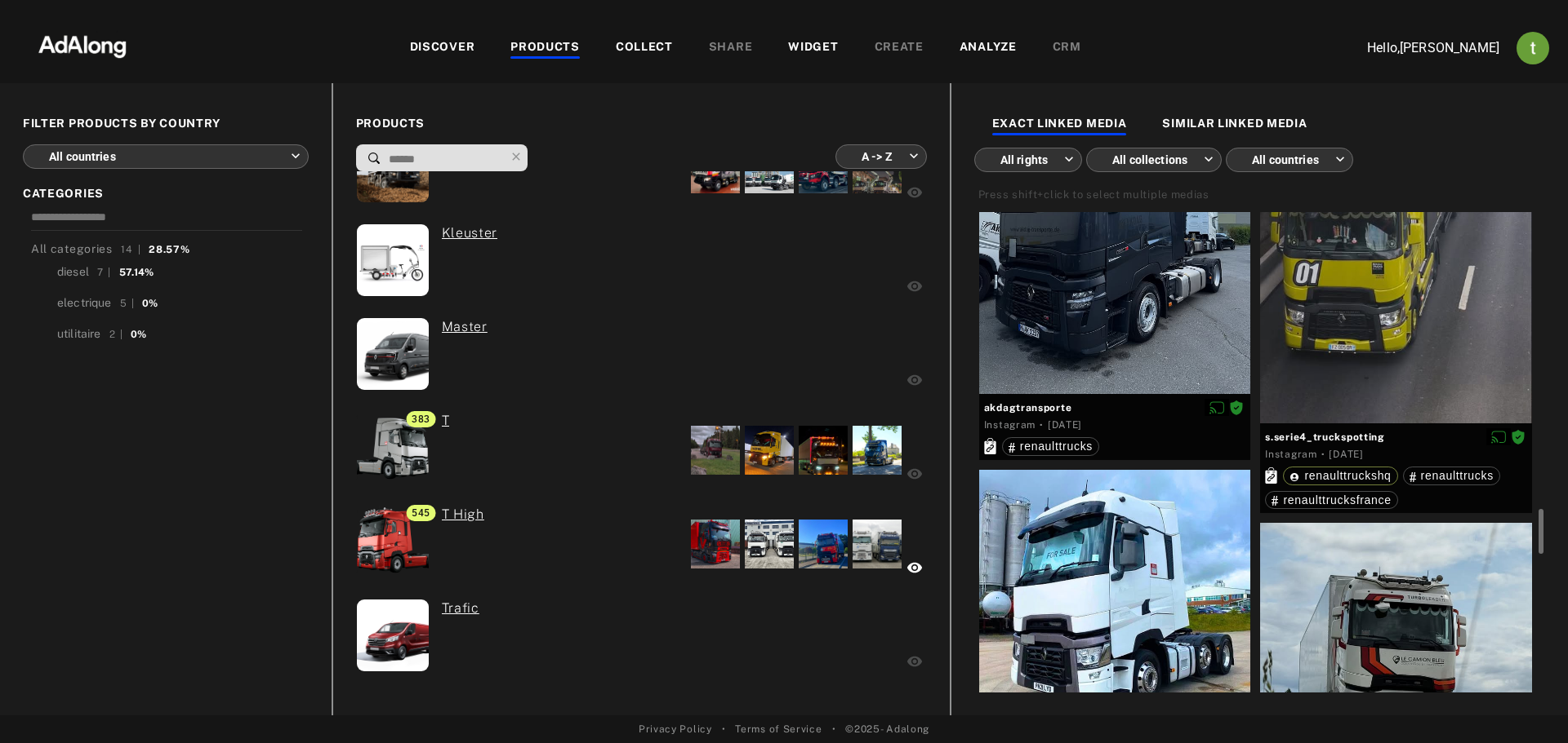
scroll to position [2285, 0]
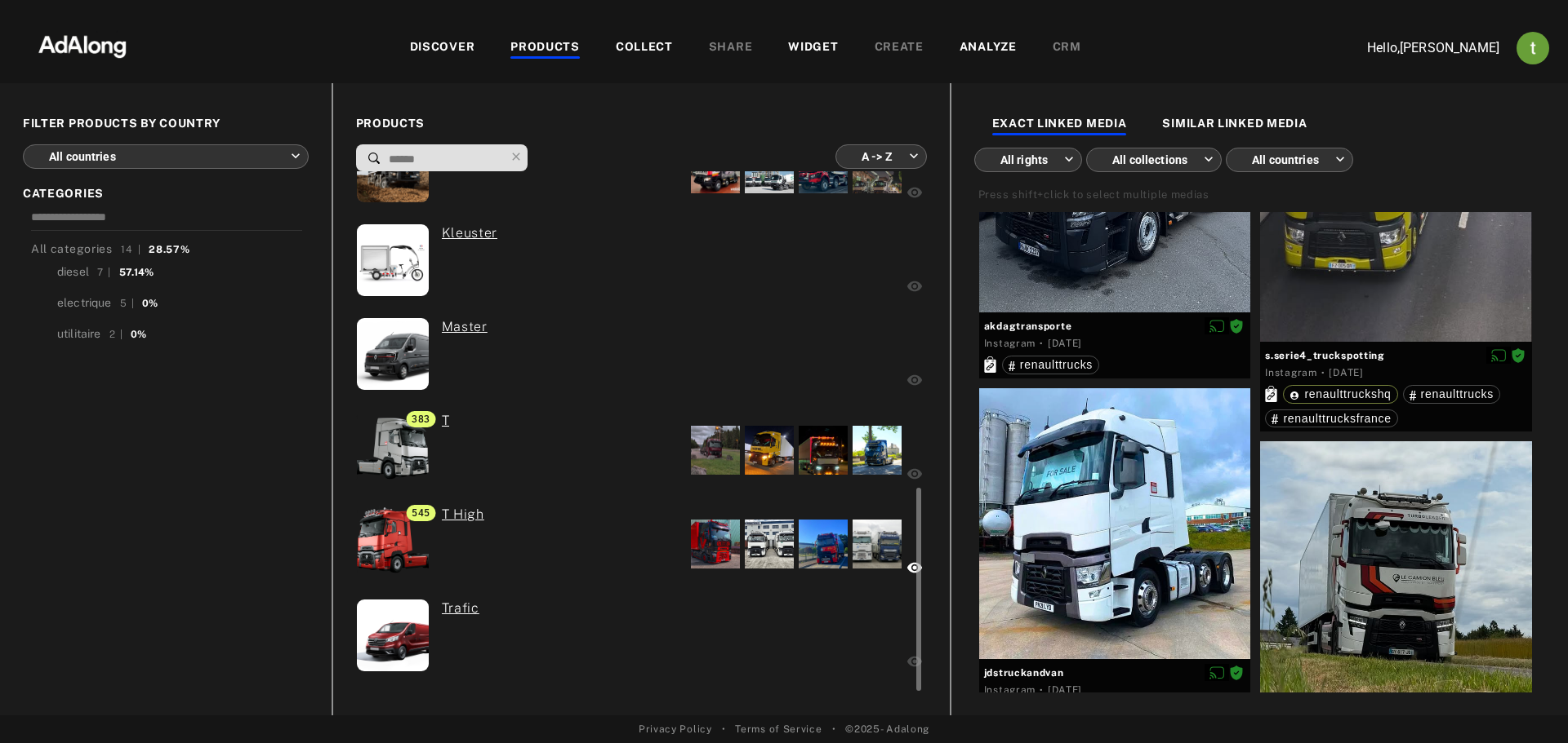
click at [728, 444] on div at bounding box center [715, 450] width 49 height 49
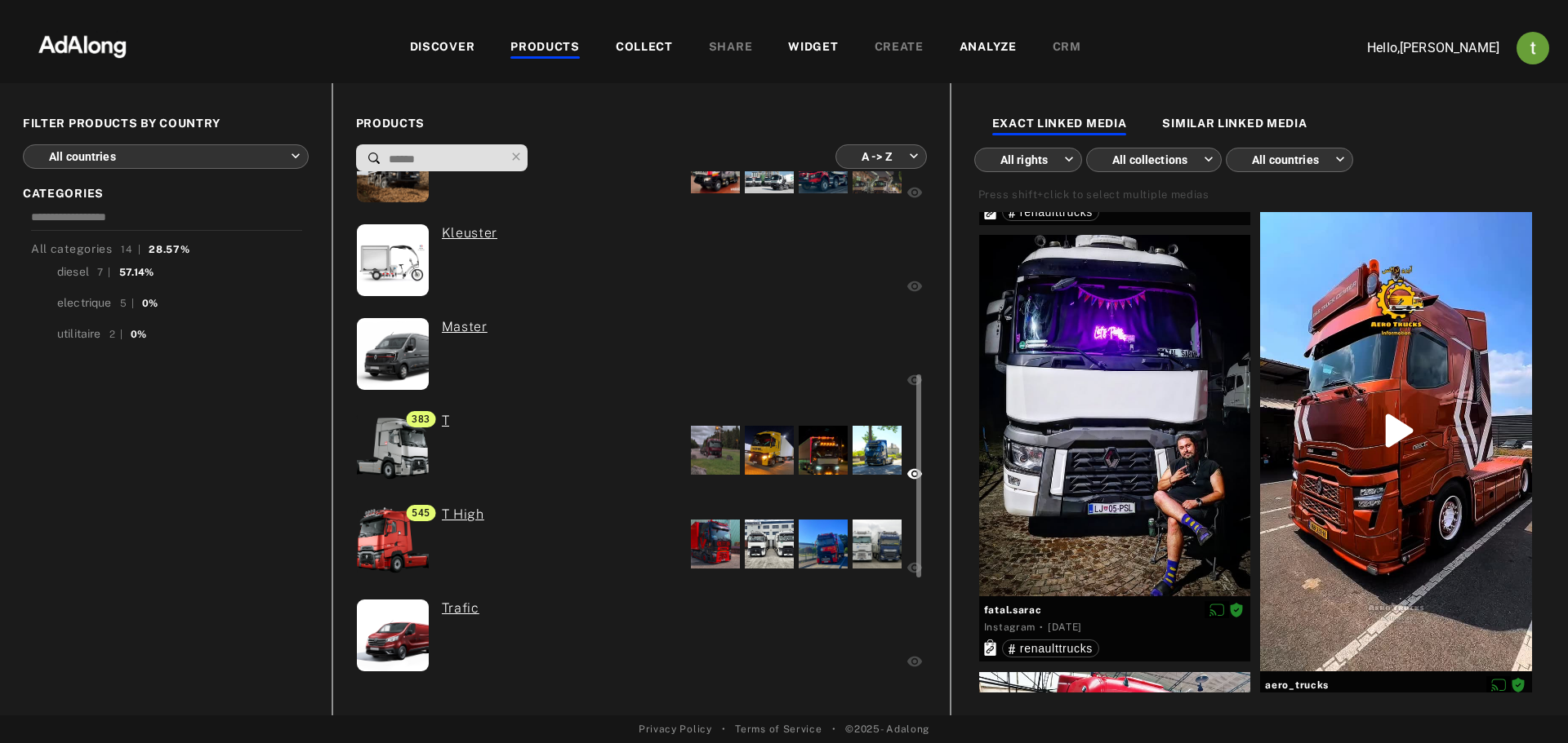
scroll to position [728, 0]
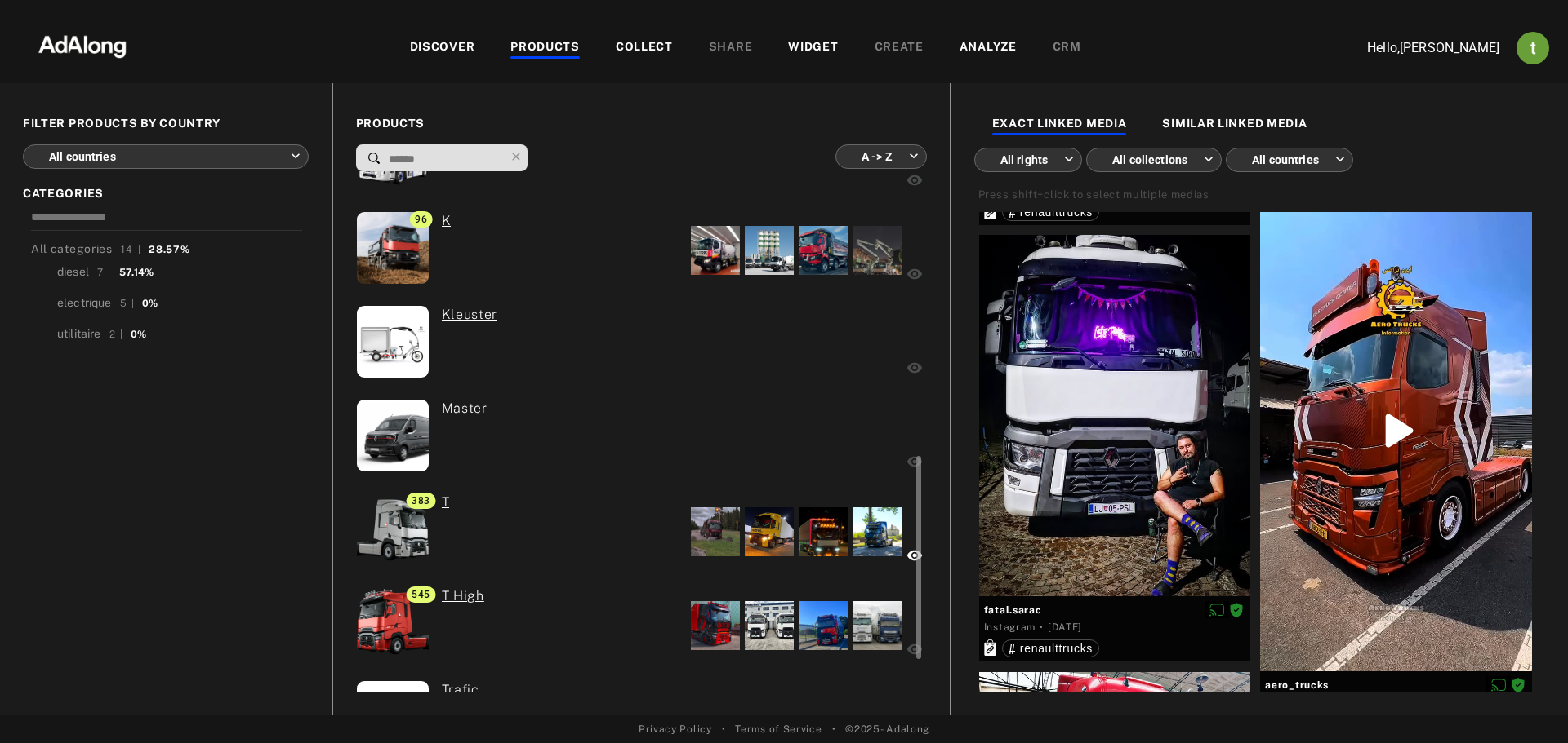
click at [486, 439] on div "Master" at bounding box center [459, 438] width 58 height 77
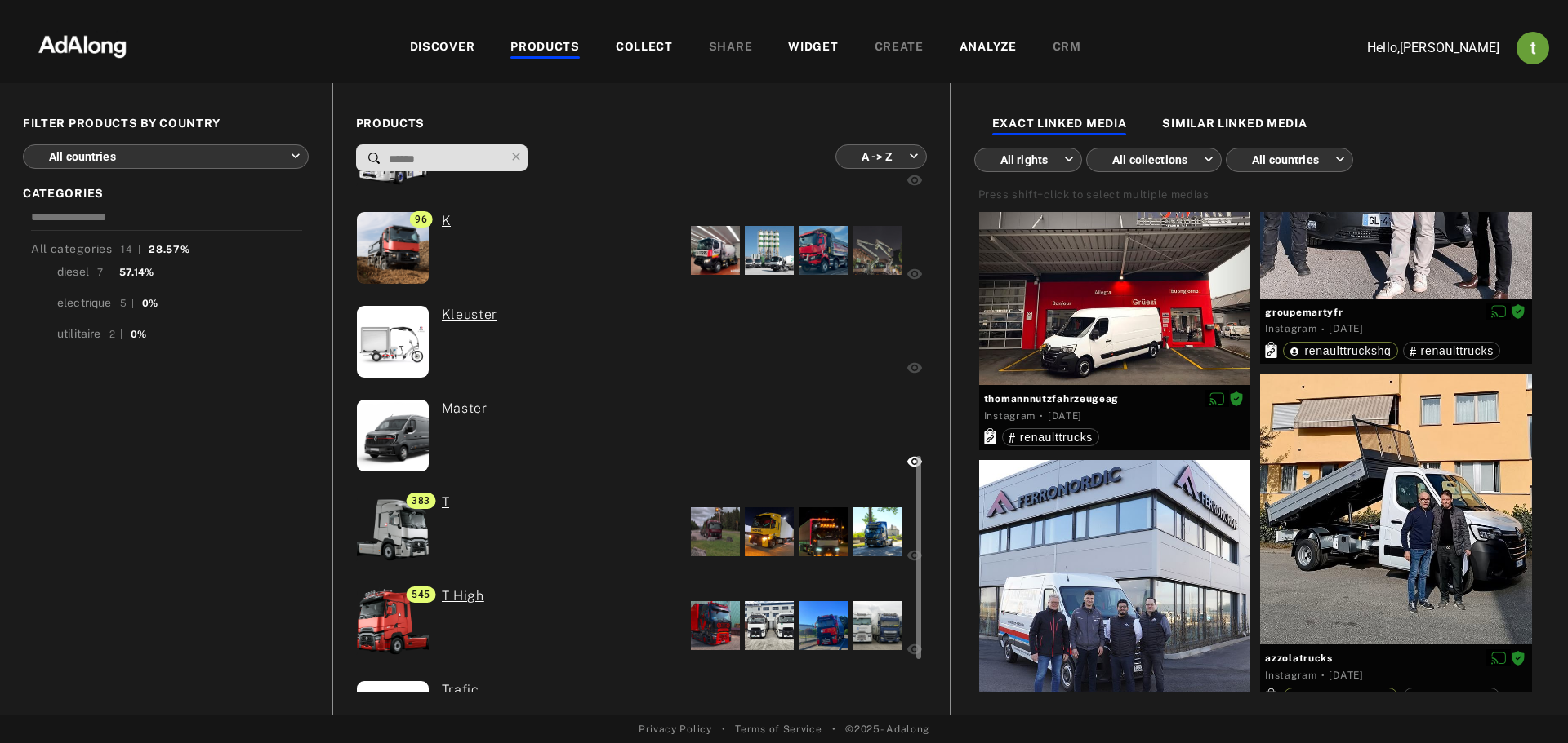
scroll to position [563, 0]
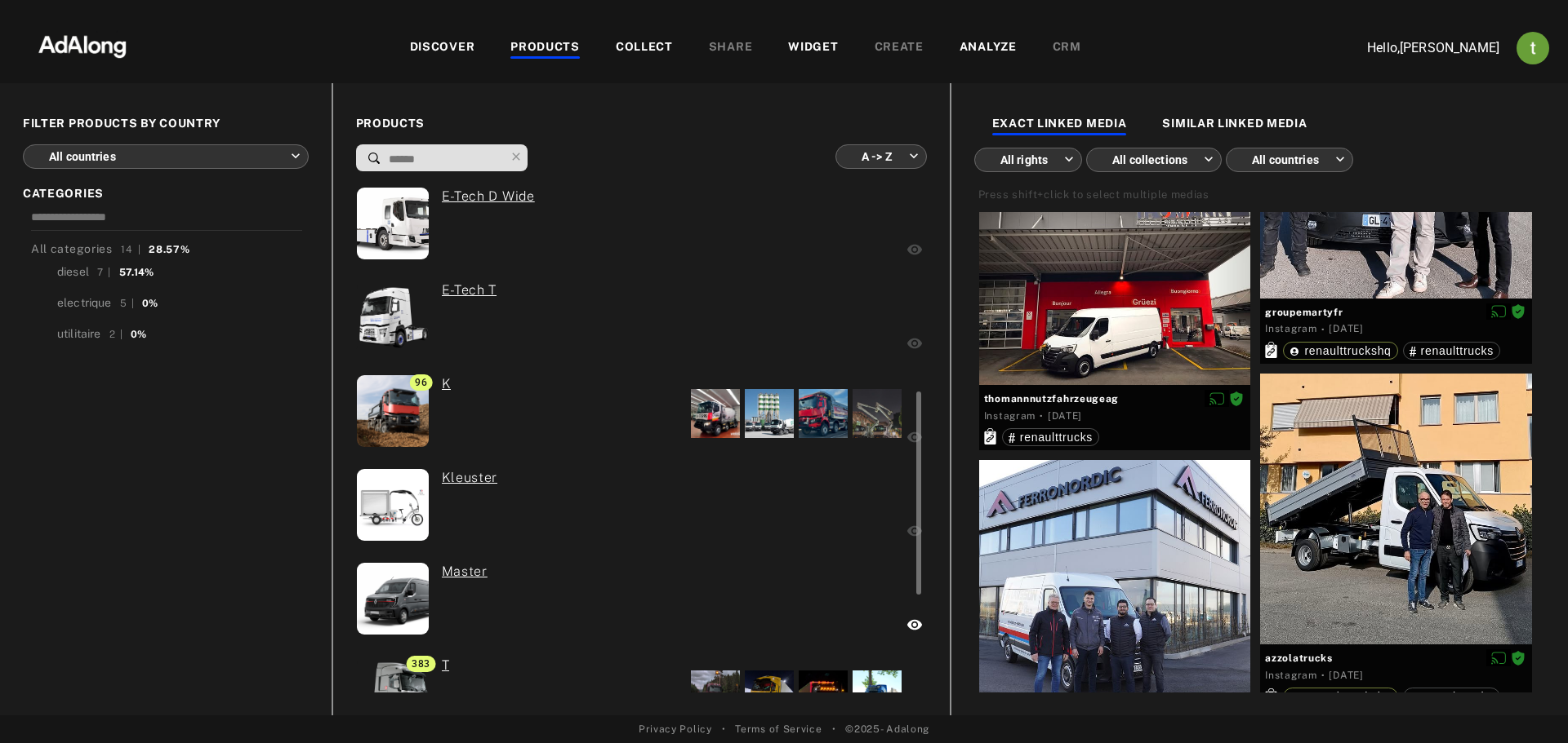
click at [501, 513] on div "0 Kleuster" at bounding box center [530, 507] width 349 height 77
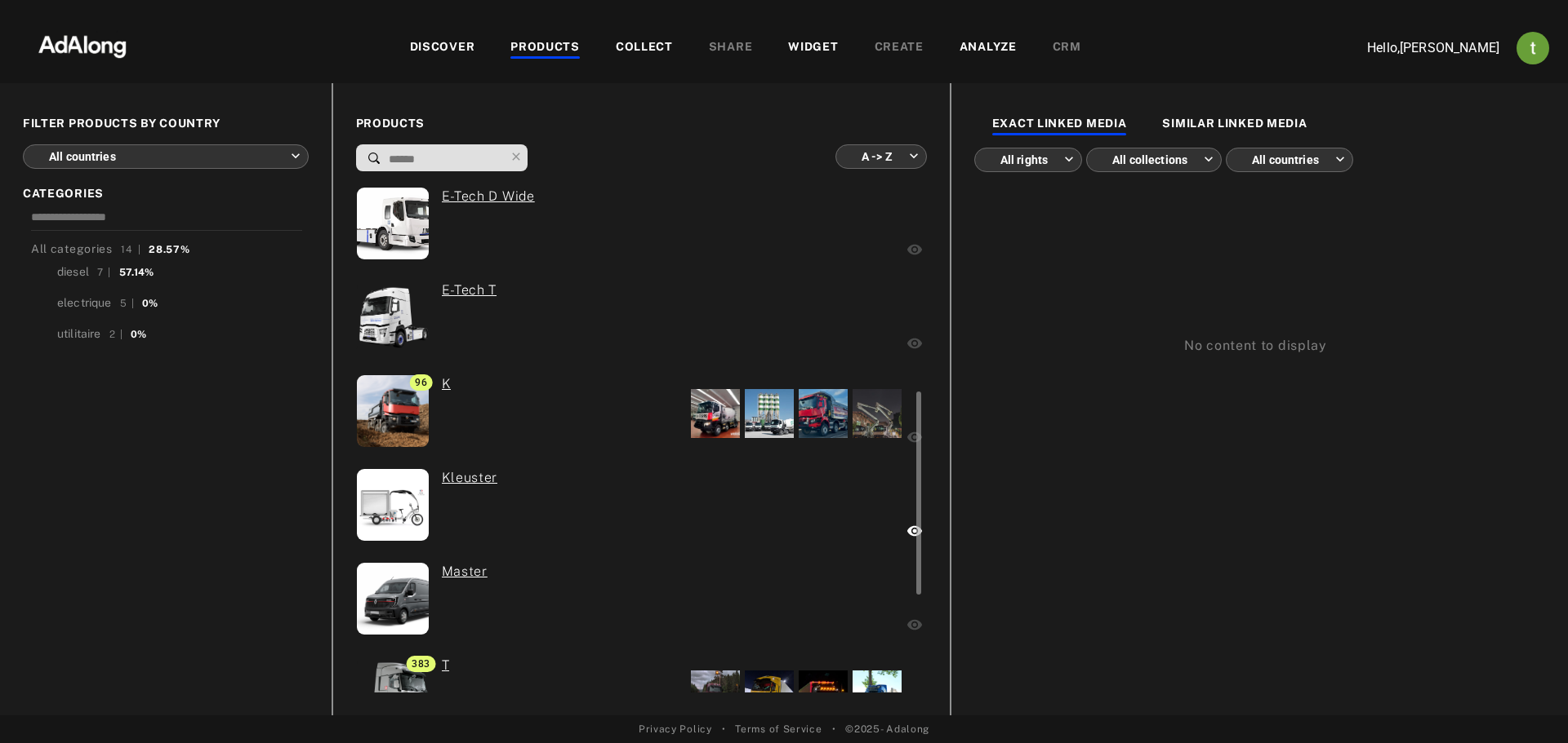
click at [502, 413] on div "96 K" at bounding box center [465, 413] width 219 height 77
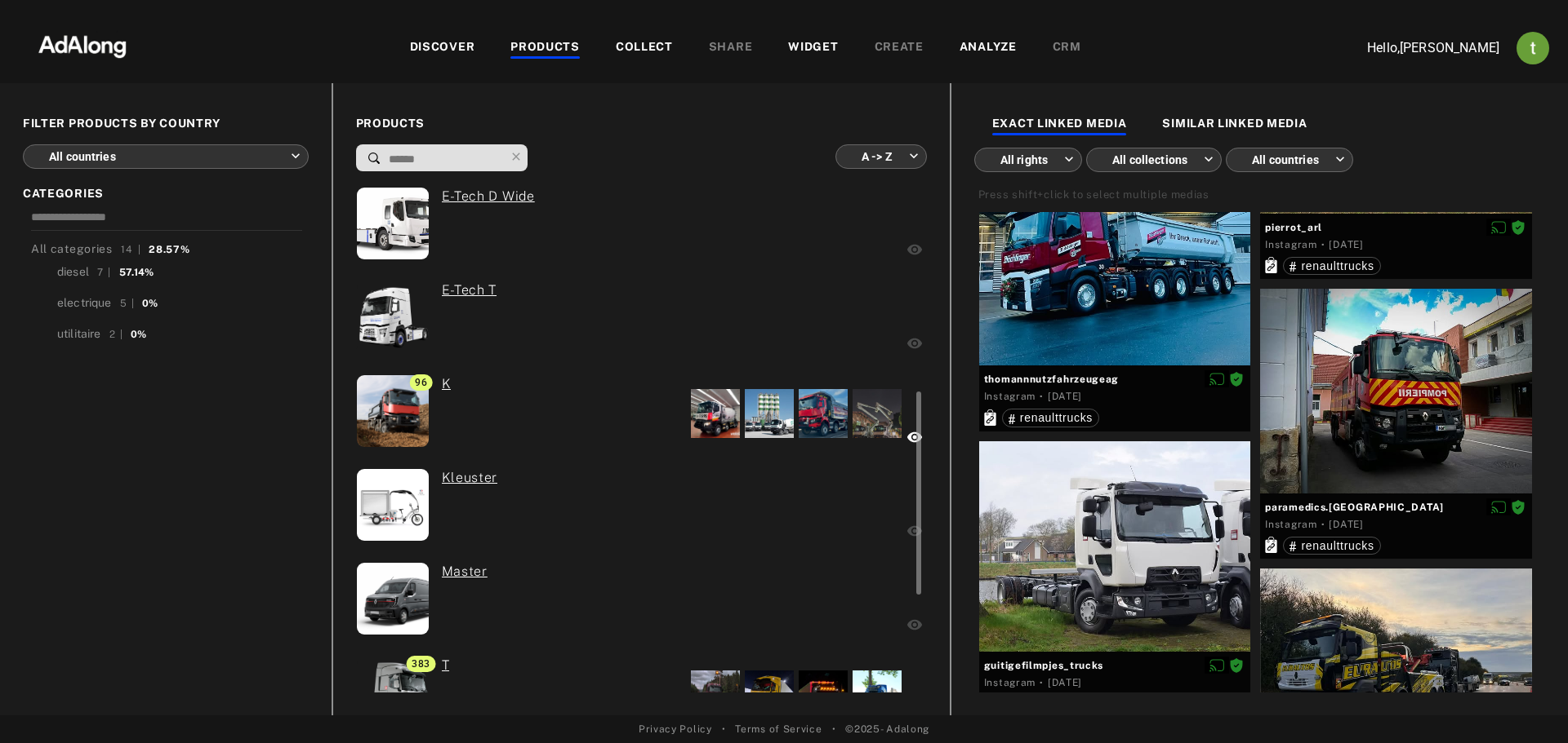
scroll to position [482, 0]
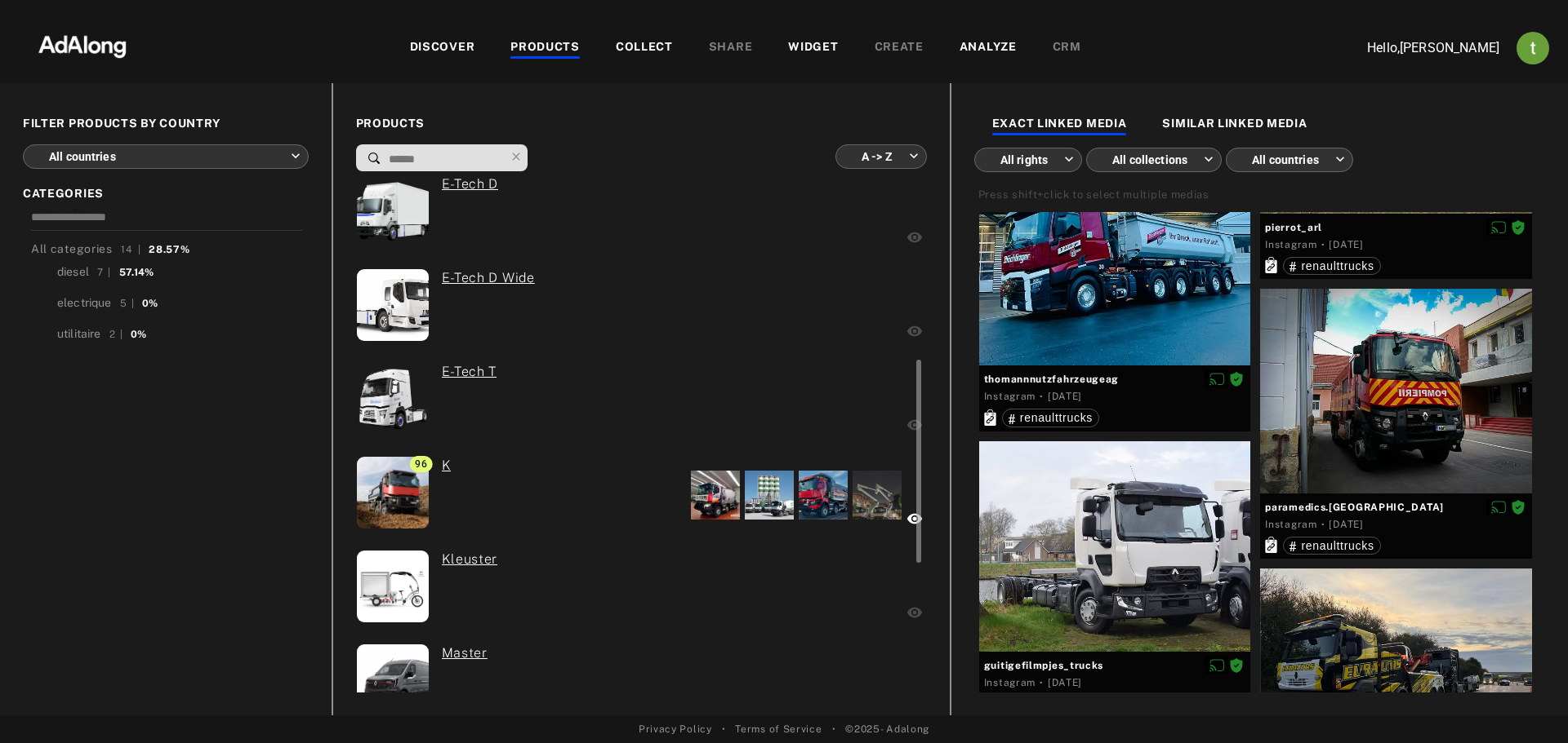
click at [487, 411] on div "E-Tech T" at bounding box center [463, 400] width 67 height 77
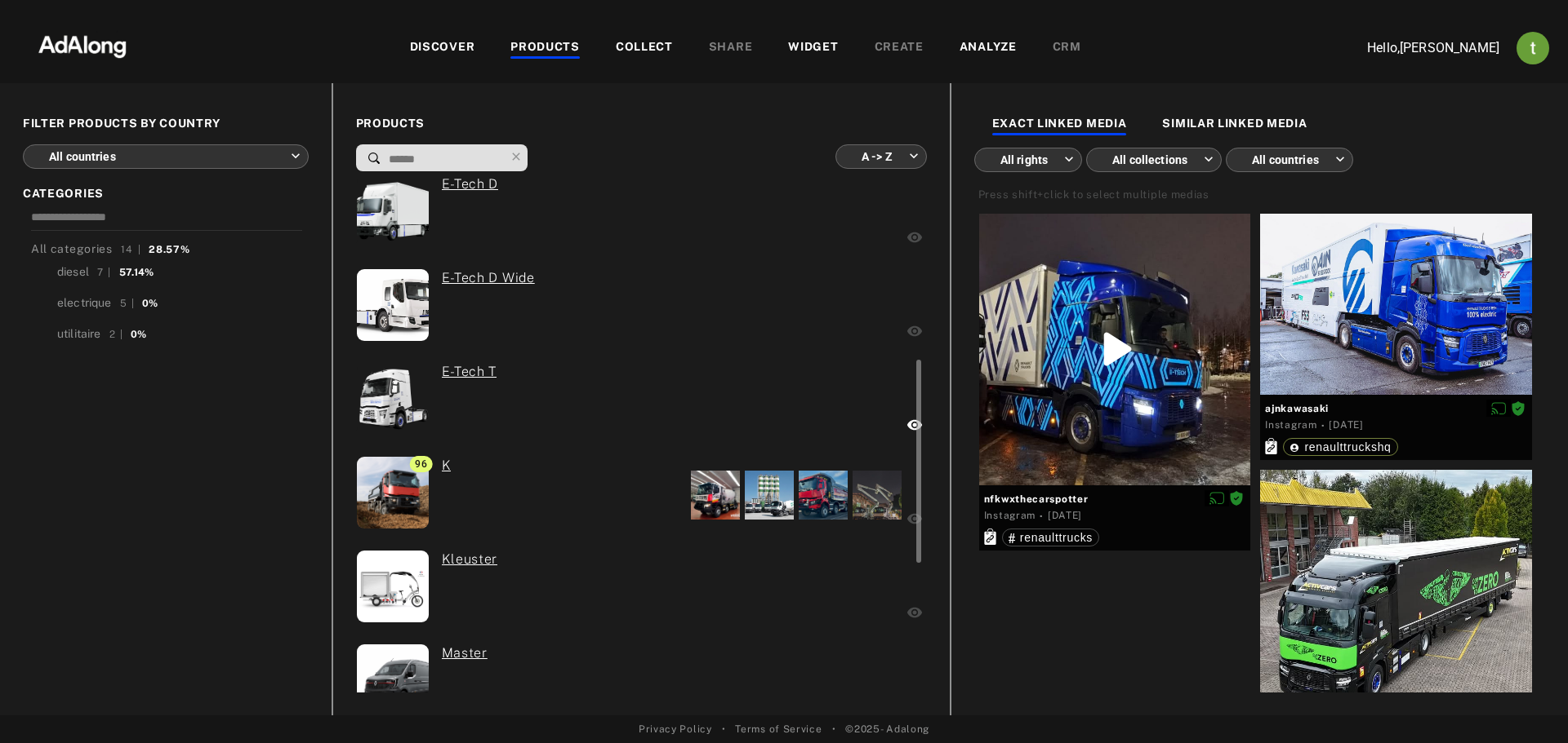
click at [489, 309] on div "E-Tech D Wide" at bounding box center [482, 306] width 105 height 77
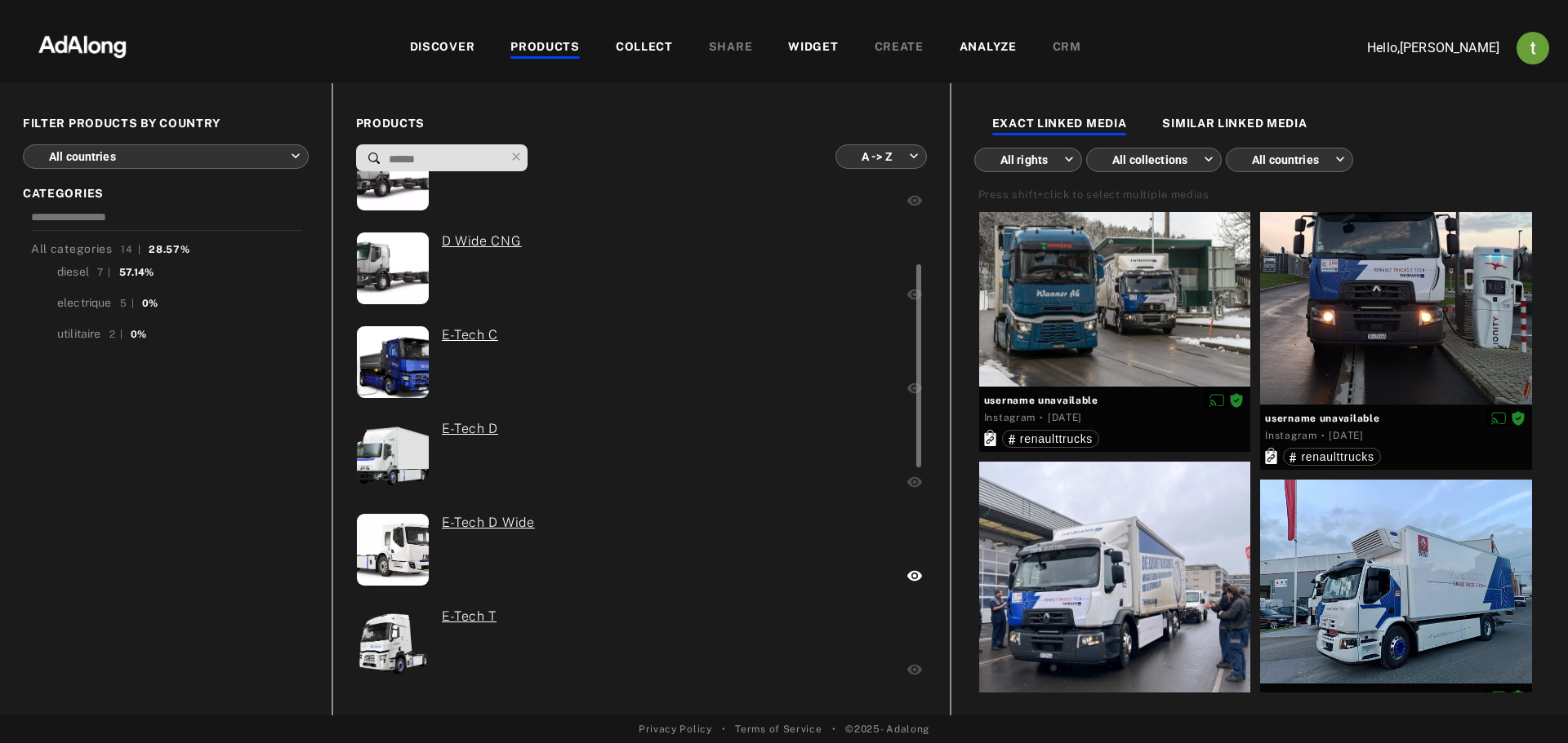
scroll to position [156, 0]
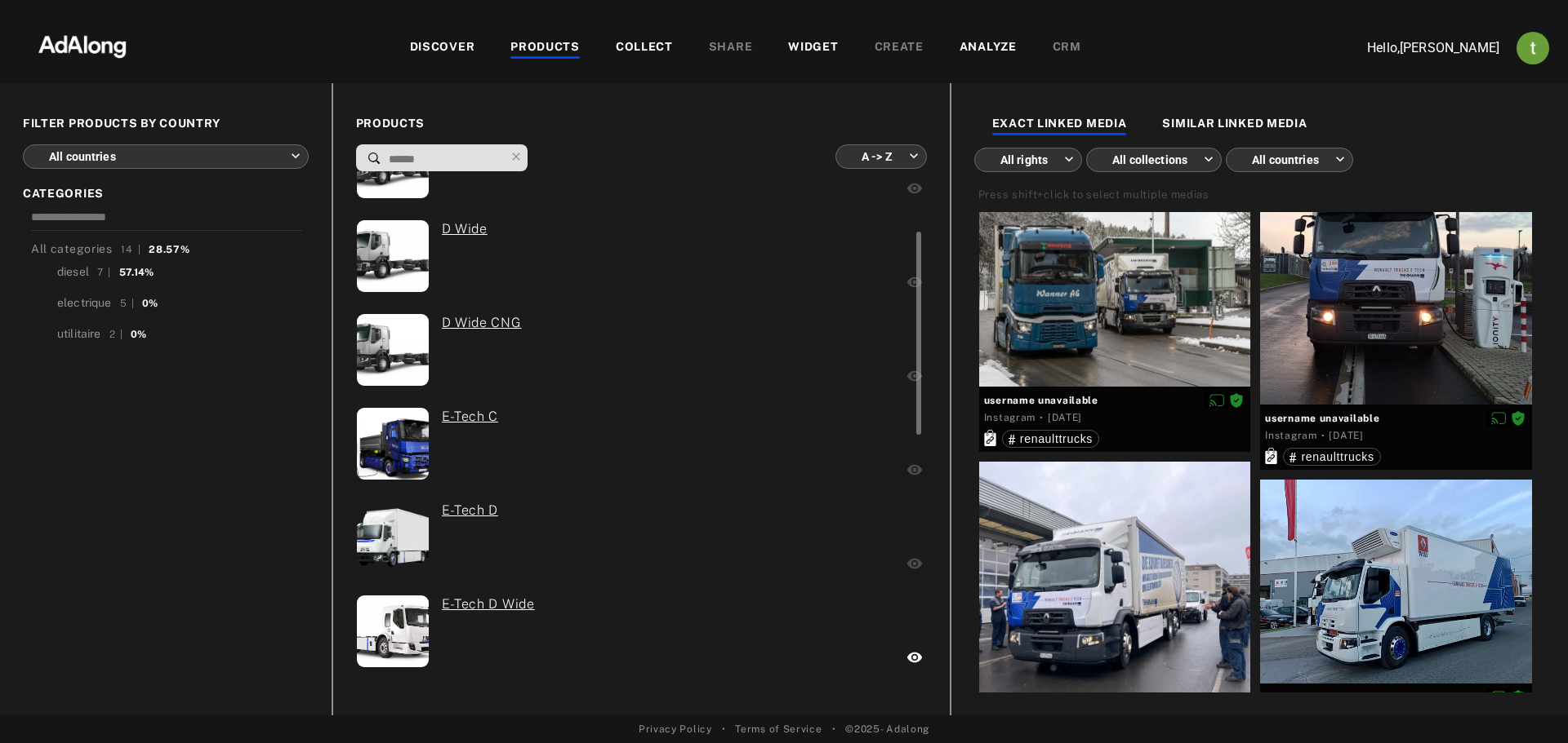
click at [486, 447] on div "E-Tech C" at bounding box center [464, 446] width 69 height 77
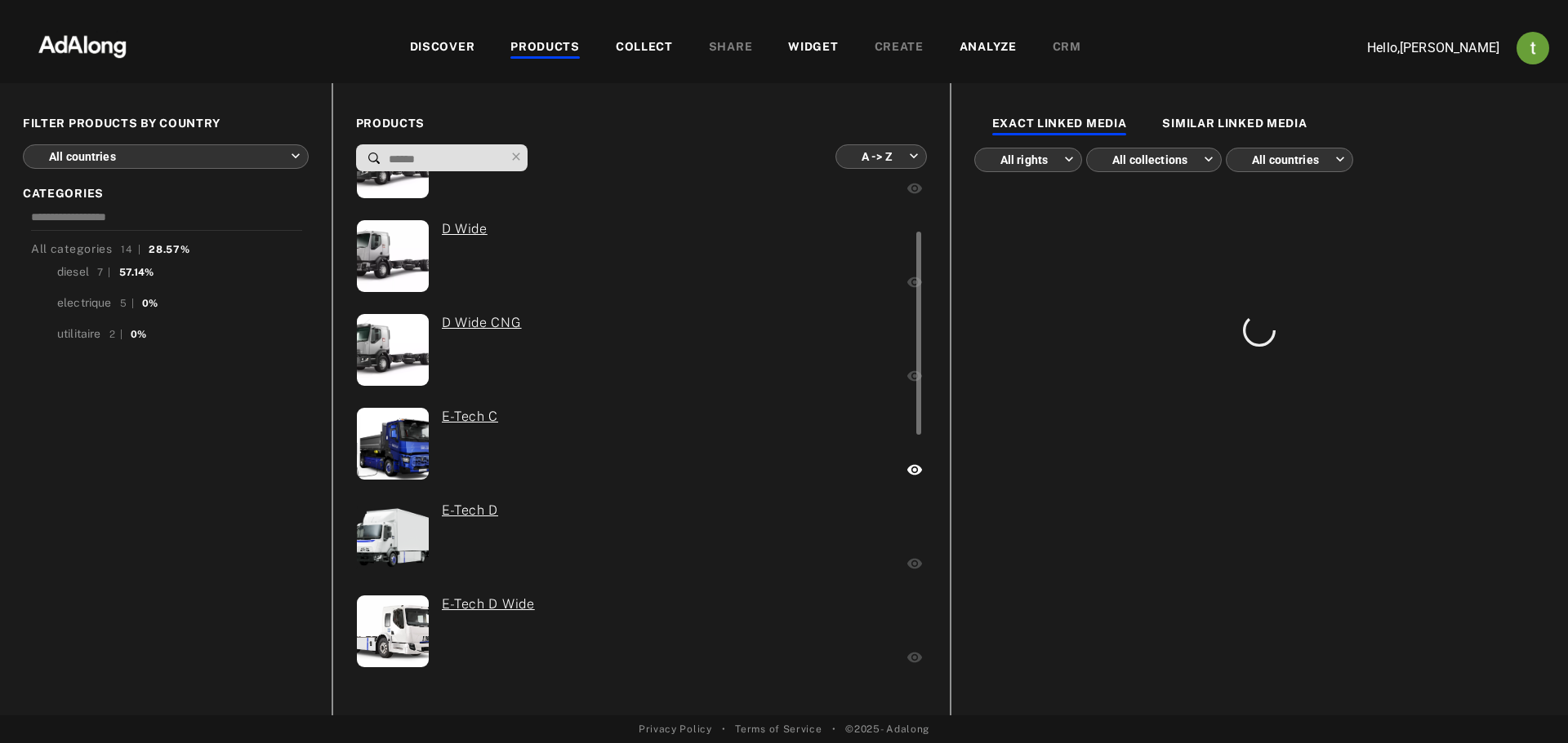
scroll to position [0, 0]
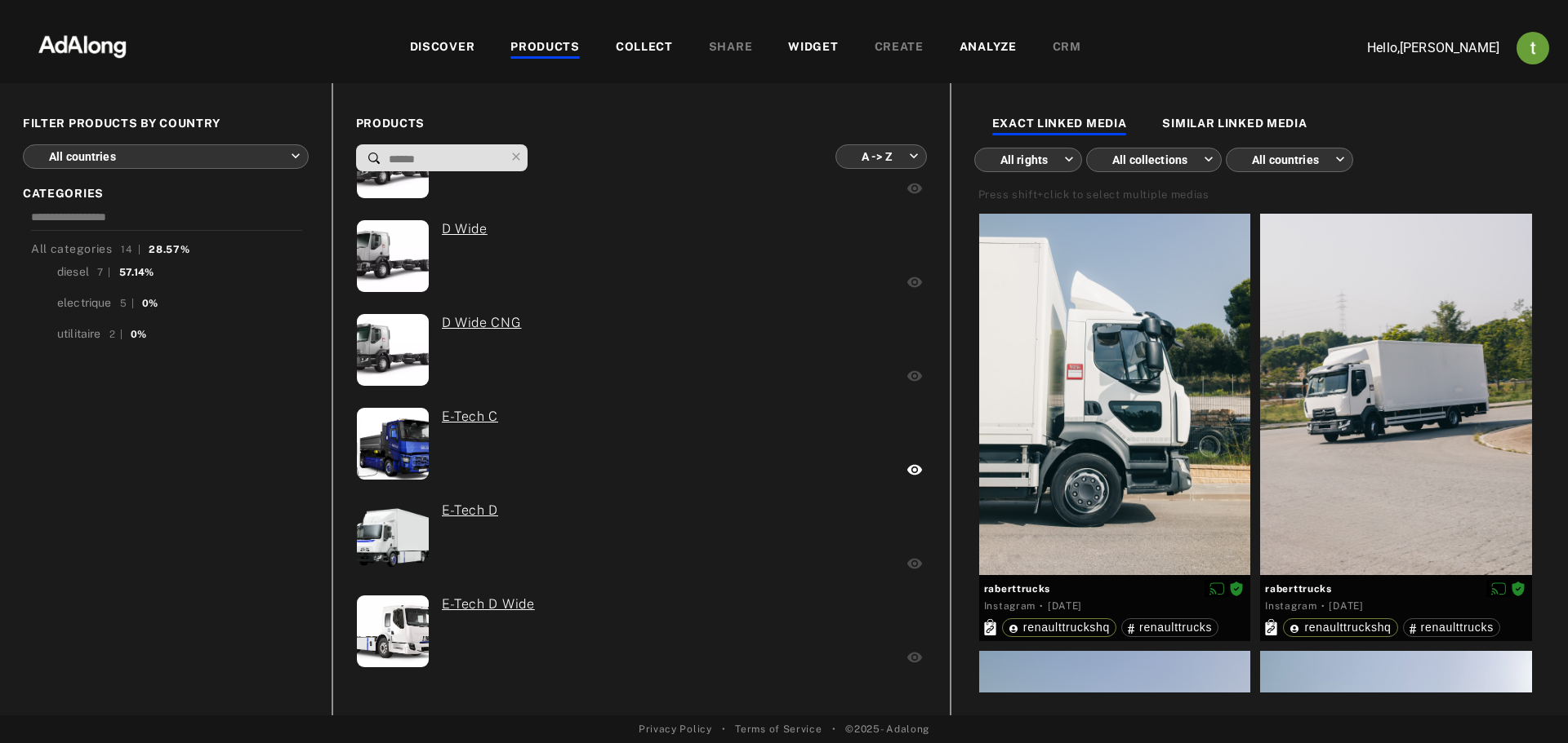
click at [195, 463] on div "All categories 14 | 28.57% diesel 7 | 57.14% electrique 5 | 0% utilitaire 2 | 0%" at bounding box center [165, 448] width 286 height 490
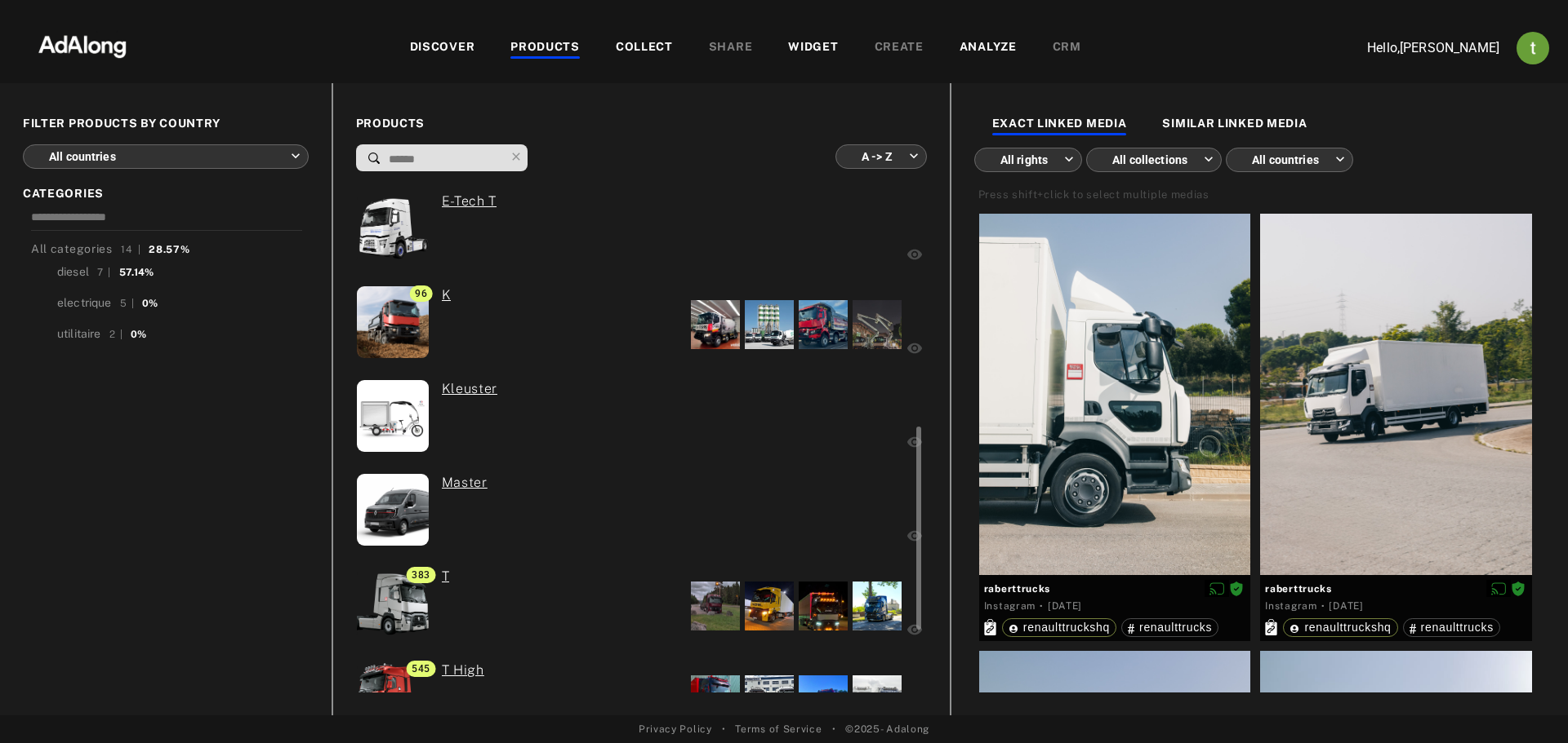
scroll to position [809, 0]
